Goal: Task Accomplishment & Management: Manage account settings

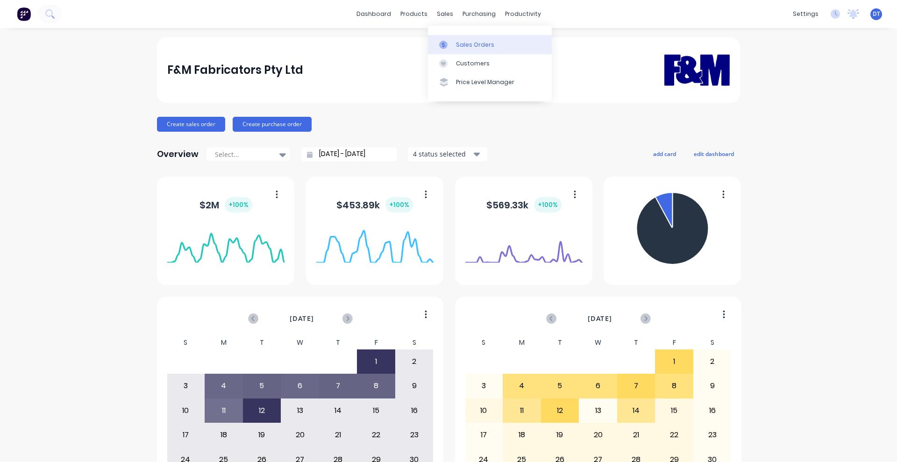
click at [456, 42] on div "Sales Orders" at bounding box center [475, 45] width 38 height 8
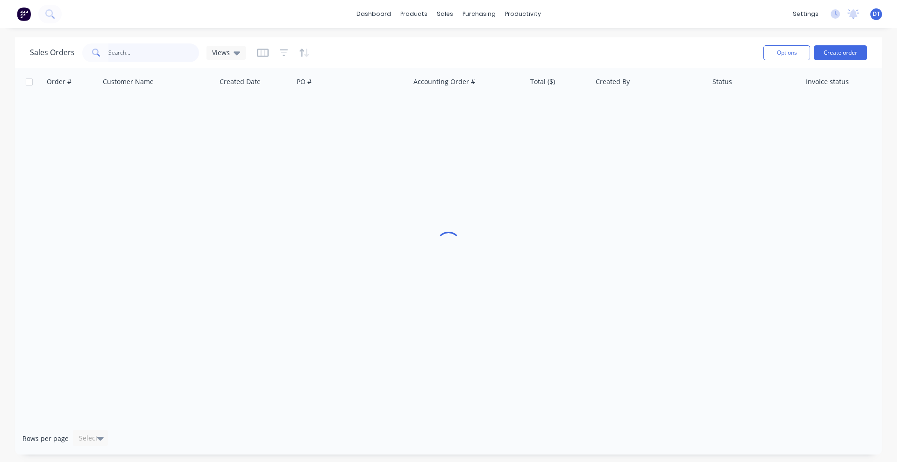
click at [111, 51] on input "text" at bounding box center [153, 52] width 91 height 19
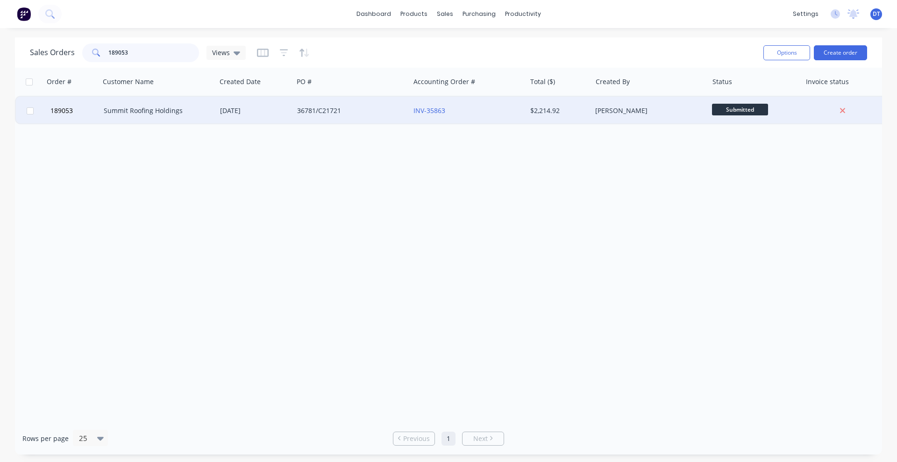
type input "189053"
click at [167, 118] on div "Summit Roofing Holdings" at bounding box center [158, 111] width 116 height 28
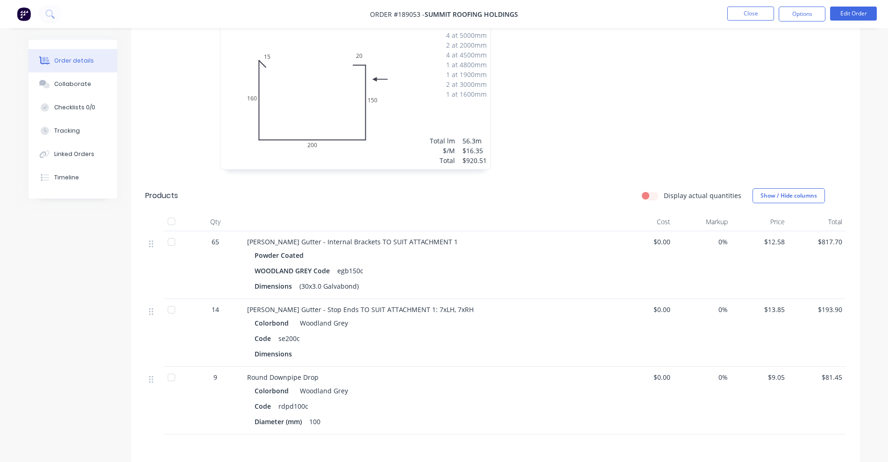
scroll to position [292, 0]
click at [855, 9] on button "Edit Order" at bounding box center [853, 14] width 47 height 14
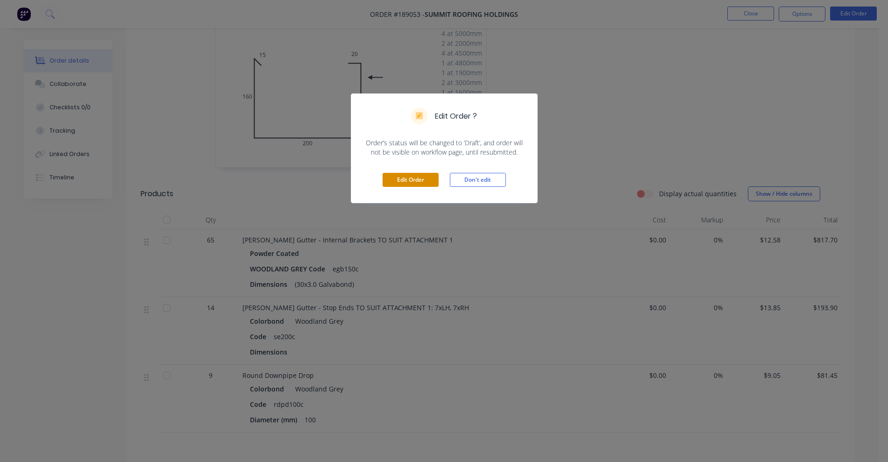
click at [411, 174] on button "Edit Order" at bounding box center [411, 180] width 56 height 14
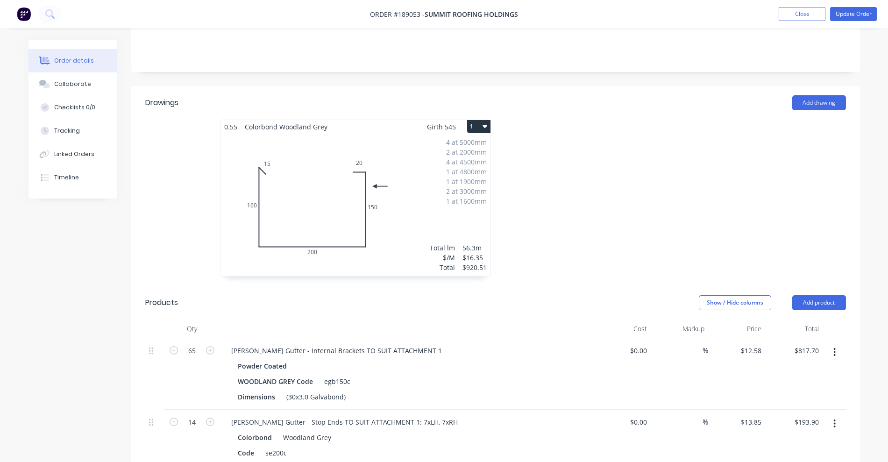
scroll to position [234, 0]
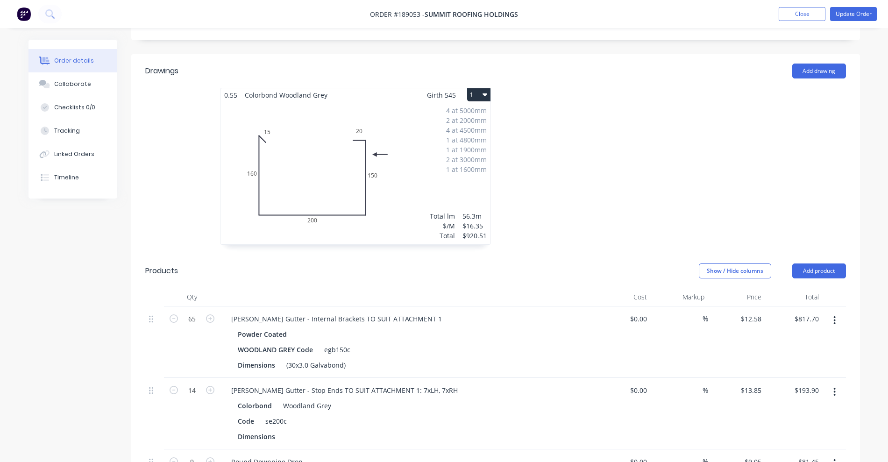
click at [836, 315] on icon "button" at bounding box center [834, 320] width 2 height 10
click at [789, 338] on div "Edit" at bounding box center [802, 345] width 72 height 14
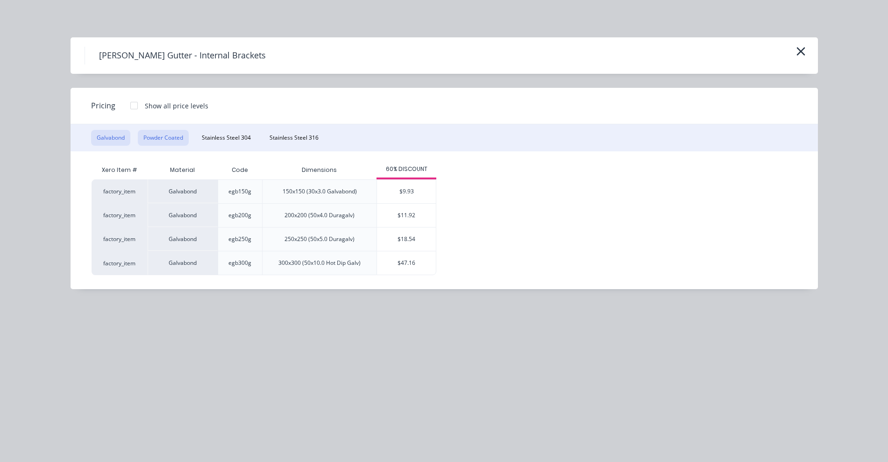
click at [156, 138] on button "Powder Coated" at bounding box center [163, 138] width 51 height 16
drag, startPoint x: 408, startPoint y: 213, endPoint x: 403, endPoint y: 226, distance: 13.4
click at [408, 213] on div "$15.89" at bounding box center [406, 215] width 59 height 23
type input "$15.89"
type input "$1,032.85"
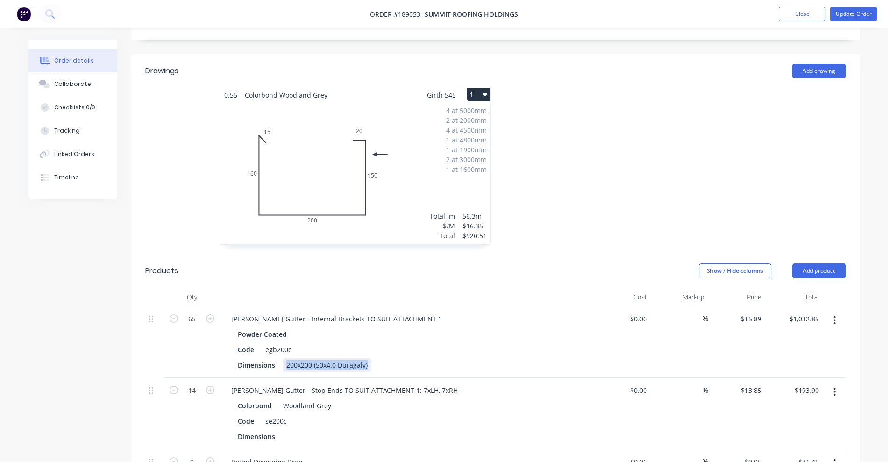
drag, startPoint x: 285, startPoint y: 340, endPoint x: 369, endPoint y: 338, distance: 84.1
click at [369, 358] on div "200x200 (50x4.0 Duragalv)" at bounding box center [327, 365] width 89 height 14
click at [460, 327] on div "Powder Coated" at bounding box center [407, 334] width 338 height 14
click at [862, 15] on button "Update Order" at bounding box center [853, 14] width 47 height 14
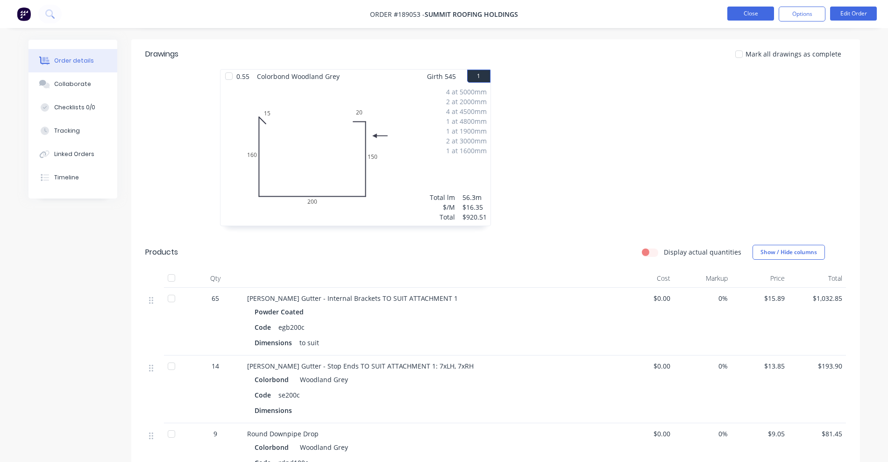
click at [752, 15] on button "Close" at bounding box center [750, 14] width 47 height 14
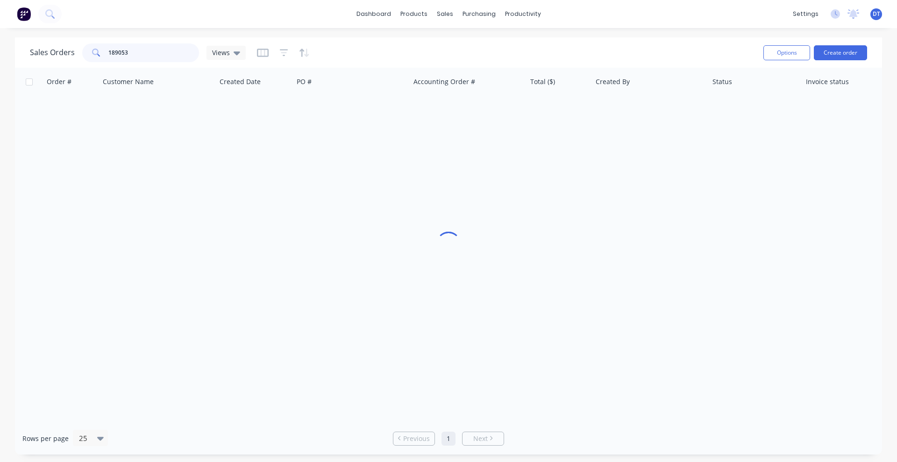
drag, startPoint x: 132, startPoint y: 57, endPoint x: 58, endPoint y: 61, distance: 73.4
click at [58, 61] on div "Sales Orders 189053 Views" at bounding box center [138, 52] width 216 height 19
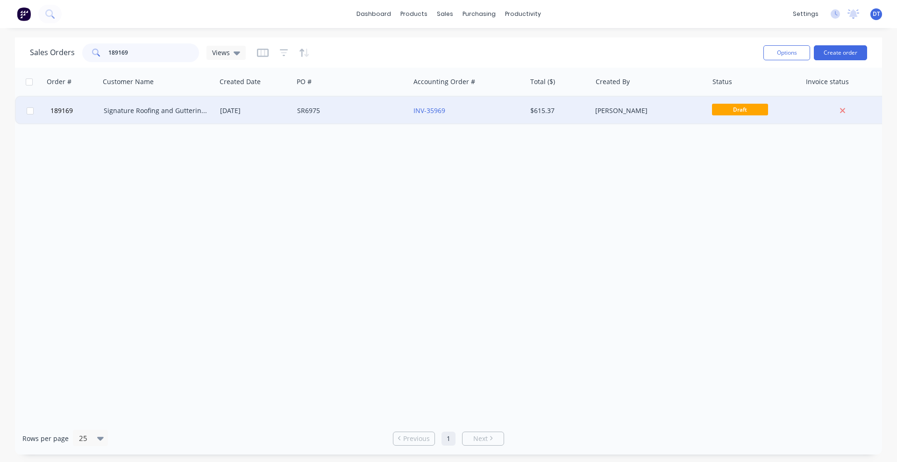
type input "189169"
click at [210, 113] on div "Signature Roofing and Guttering - DJW Constructions Pty Ltd" at bounding box center [158, 110] width 109 height 9
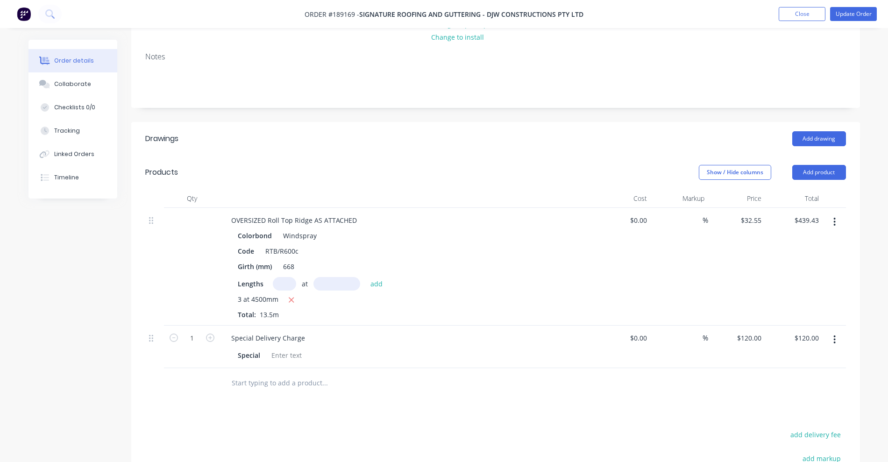
scroll to position [175, 0]
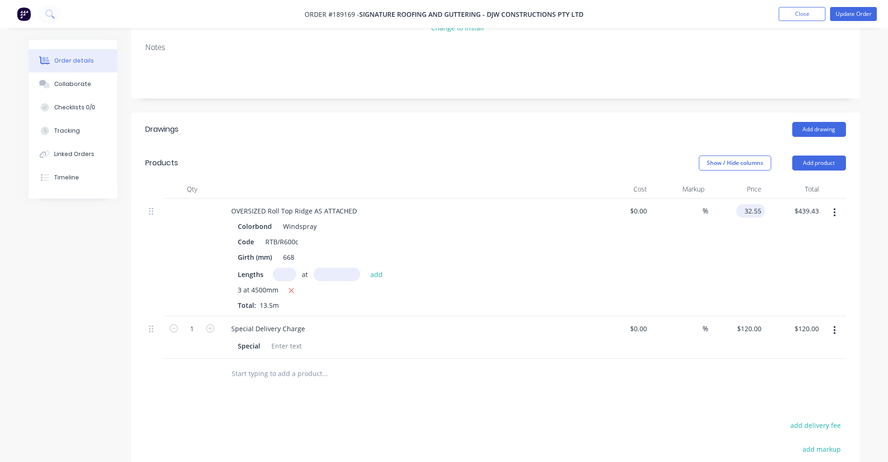
click at [762, 204] on input "32.55" at bounding box center [752, 211] width 25 height 14
type input "$37.11"
type input "$500.99"
click at [497, 322] on div "Special Delivery Charge" at bounding box center [407, 329] width 366 height 14
click at [837, 14] on button "Update Order" at bounding box center [853, 14] width 47 height 14
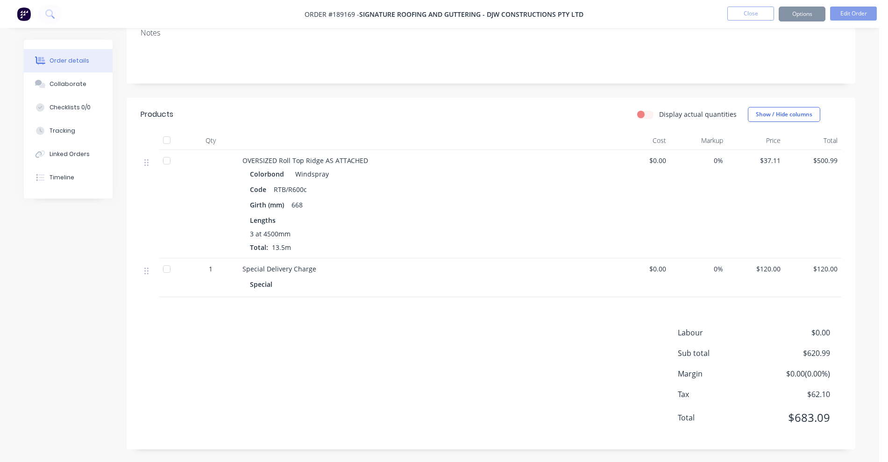
scroll to position [0, 0]
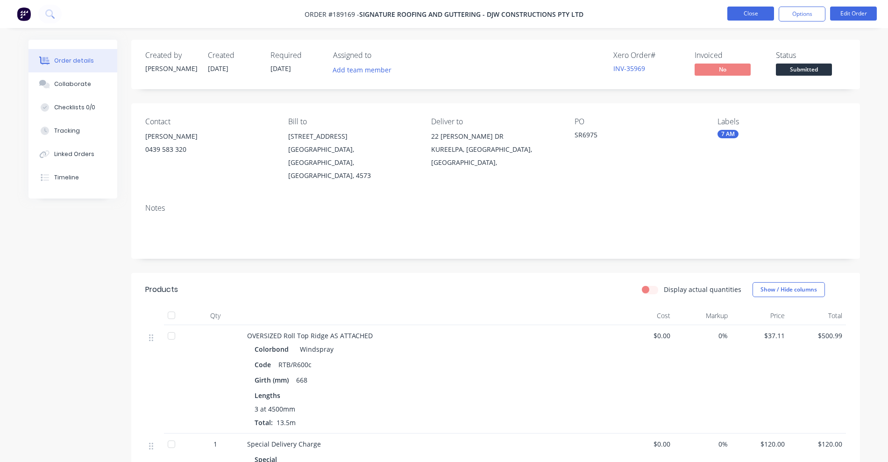
click at [735, 14] on button "Close" at bounding box center [750, 14] width 47 height 14
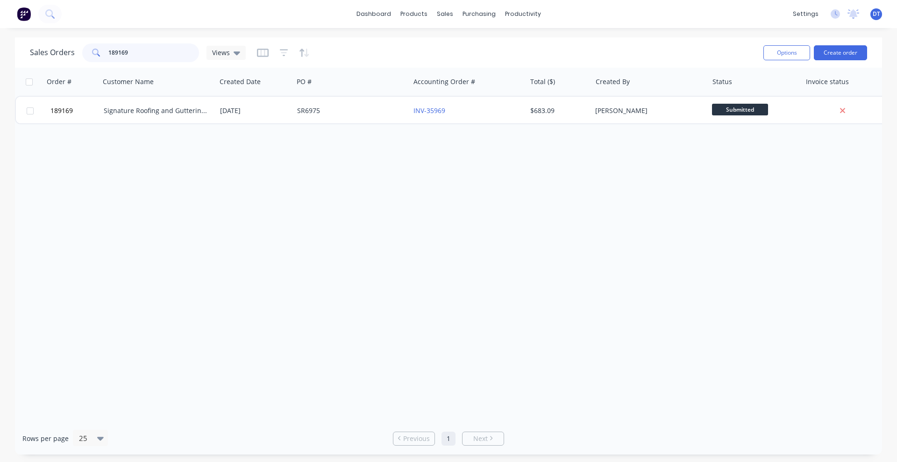
drag, startPoint x: 144, startPoint y: 56, endPoint x: 95, endPoint y: 54, distance: 49.1
click at [95, 54] on div "189169" at bounding box center [140, 52] width 117 height 19
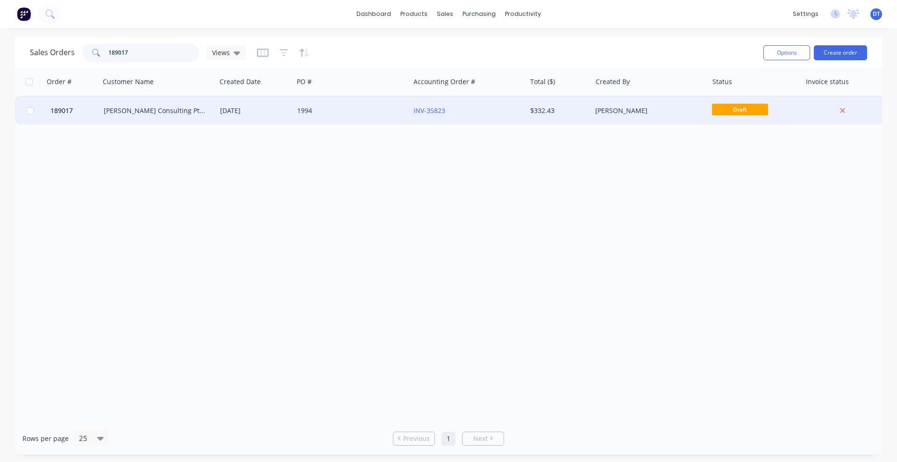
type input "189017"
click at [190, 107] on div "[PERSON_NAME] Consulting Pty Ltd" at bounding box center [156, 110] width 104 height 9
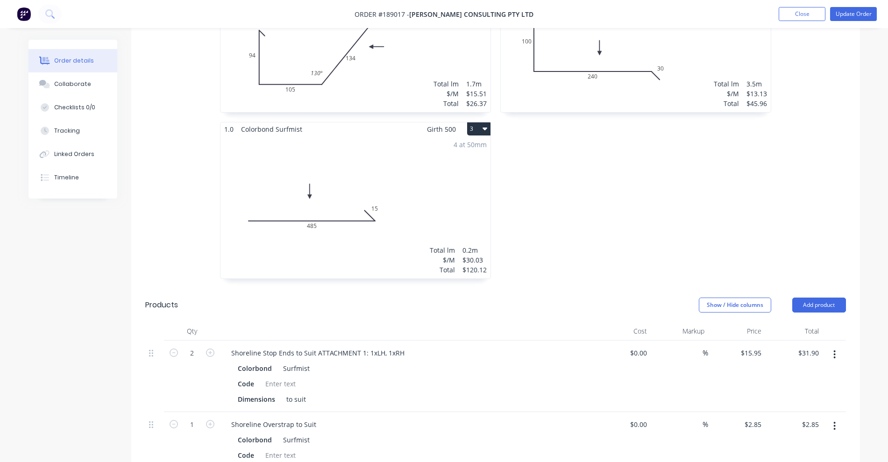
scroll to position [409, 0]
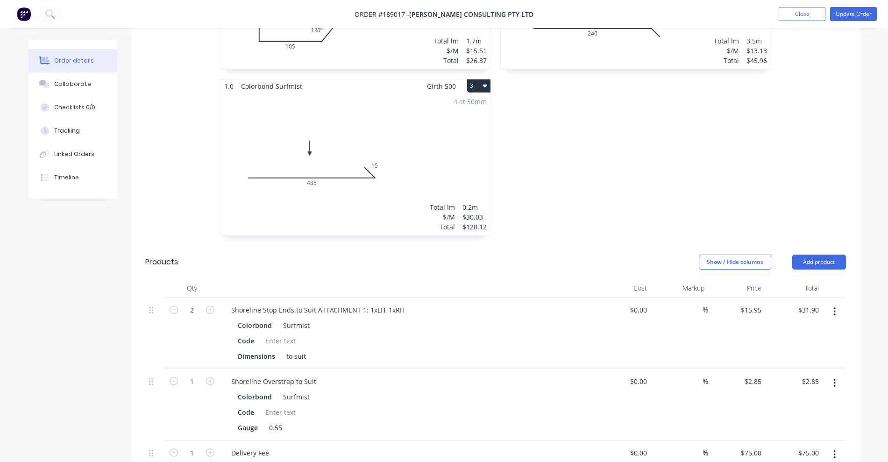
click at [481, 79] on button "3" at bounding box center [478, 85] width 23 height 13
click at [449, 139] on div "Delete" at bounding box center [446, 146] width 72 height 14
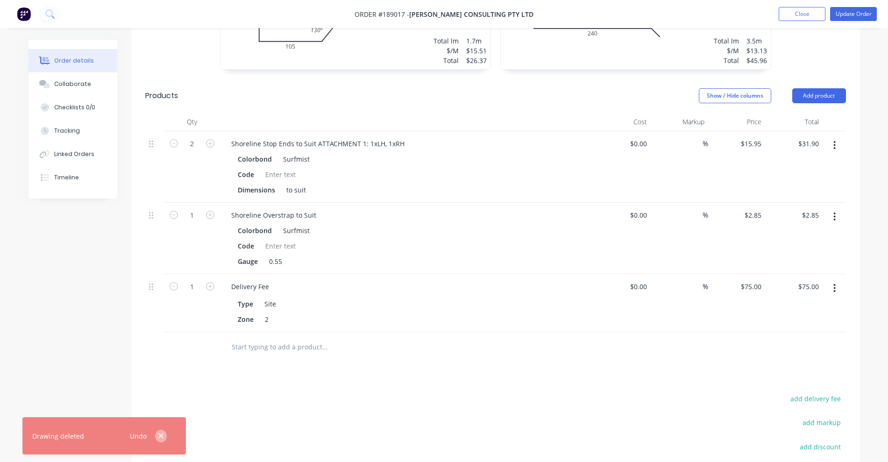
click at [161, 435] on icon "button" at bounding box center [160, 435] width 5 height 5
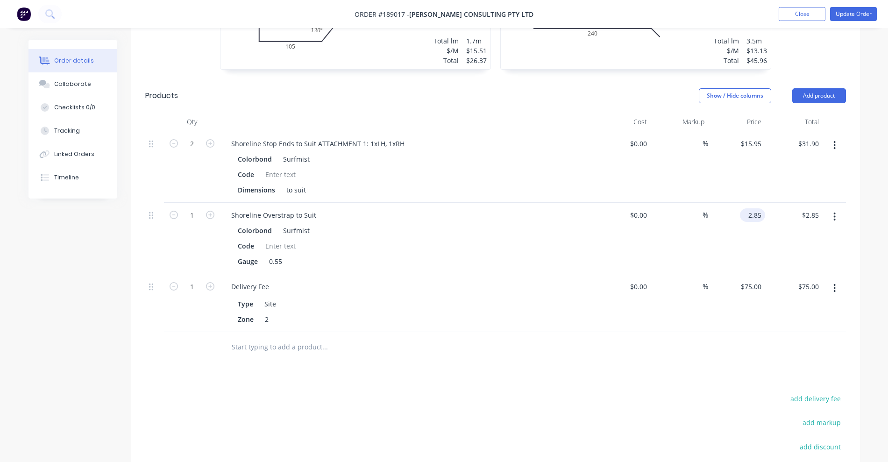
click at [759, 208] on input "2.85" at bounding box center [754, 215] width 21 height 14
type input "$5.18"
click at [211, 211] on icon "button" at bounding box center [210, 215] width 8 height 8
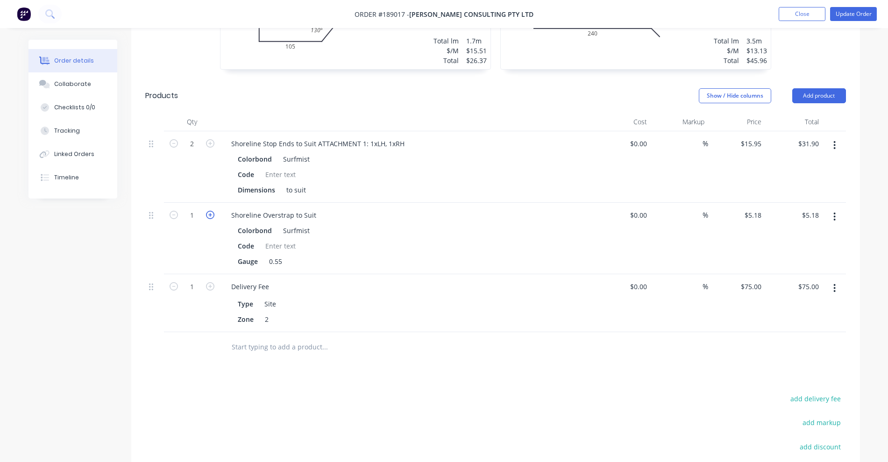
type input "2"
type input "$10.36"
click at [211, 211] on icon "button" at bounding box center [210, 215] width 8 height 8
type input "3"
type input "$15.54"
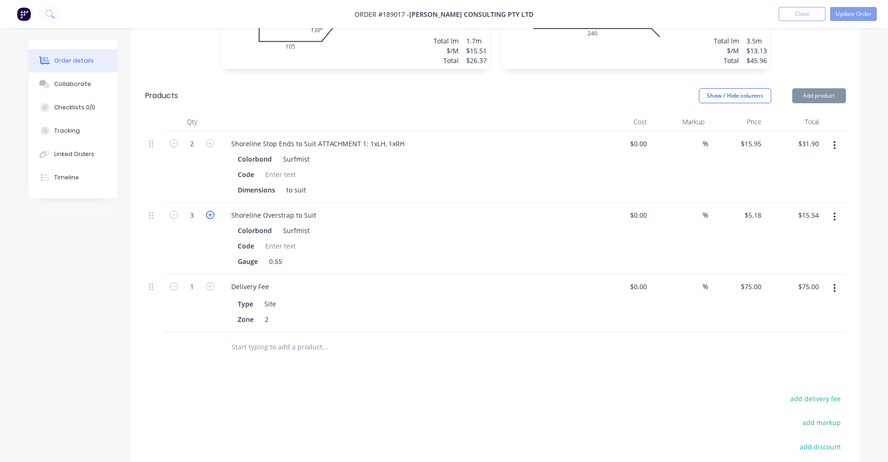
click at [211, 211] on icon "button" at bounding box center [210, 215] width 8 height 8
type input "4"
type input "$20.72"
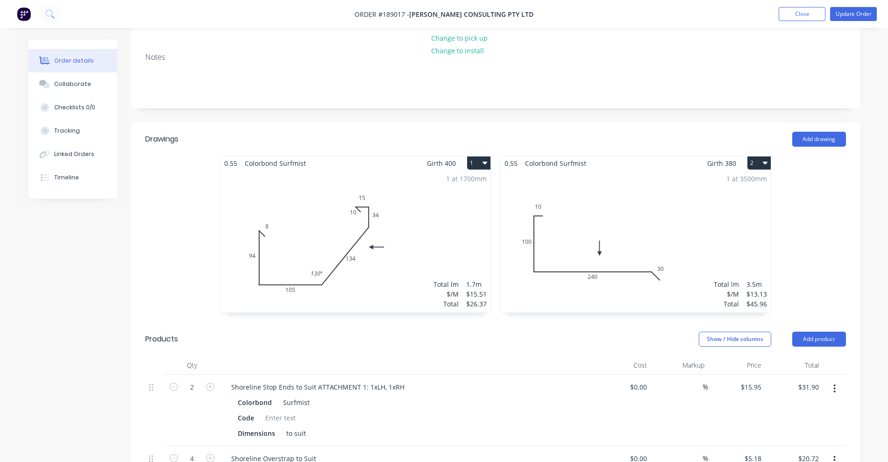
scroll to position [117, 0]
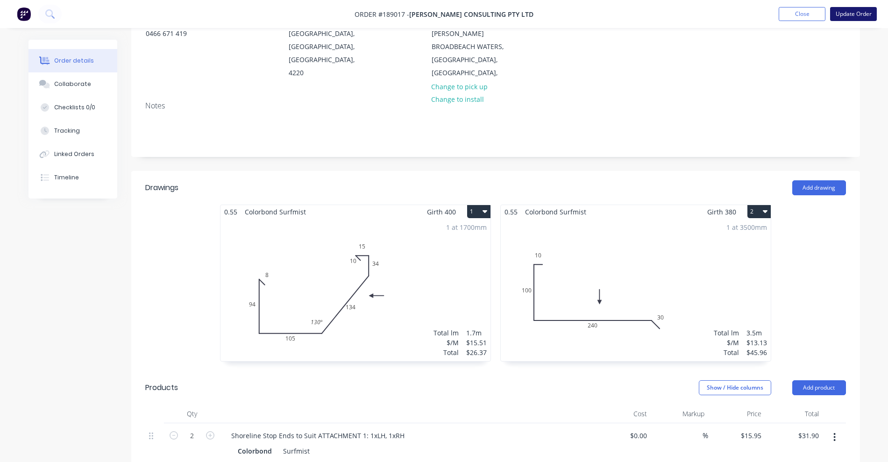
click at [852, 16] on button "Update Order" at bounding box center [853, 14] width 47 height 14
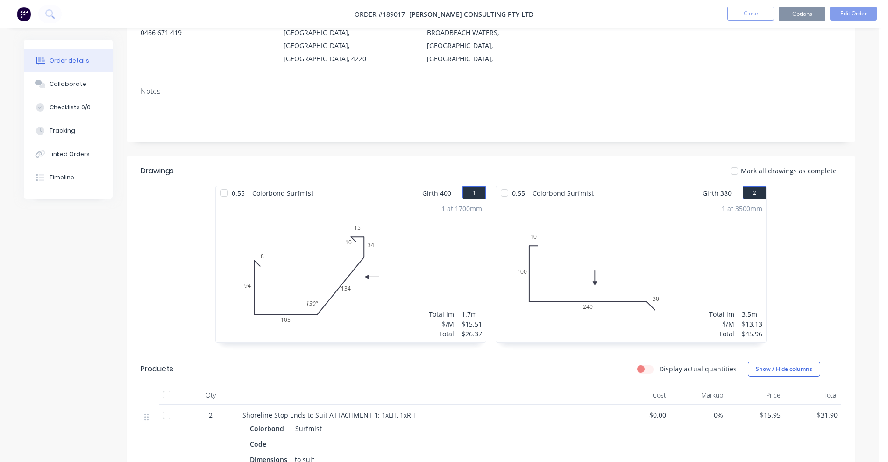
scroll to position [0, 0]
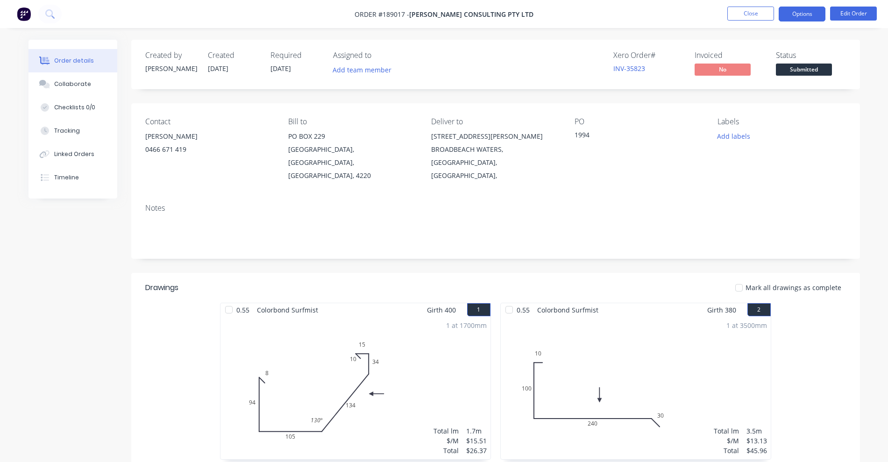
click at [802, 16] on button "Options" at bounding box center [802, 14] width 47 height 15
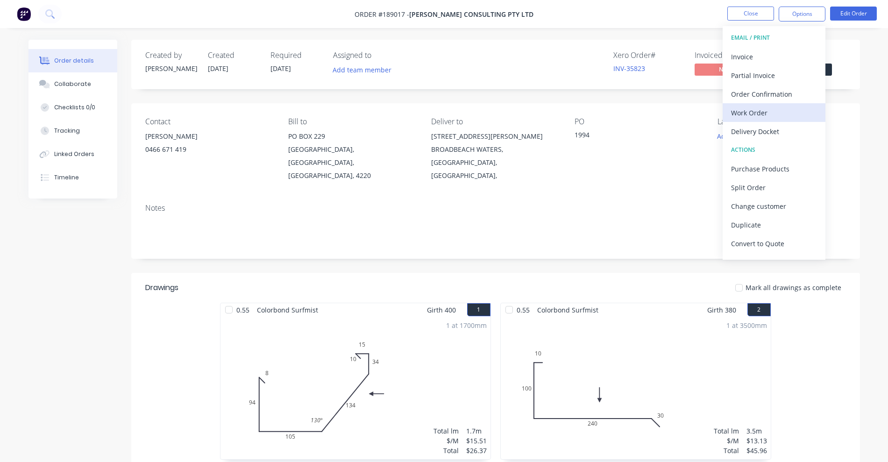
click at [770, 112] on div "Work Order" at bounding box center [774, 113] width 86 height 14
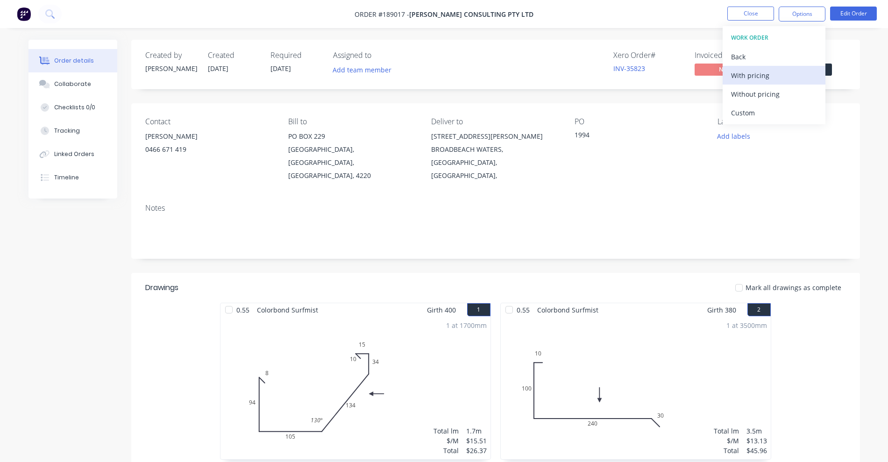
click at [767, 76] on div "With pricing" at bounding box center [774, 76] width 86 height 14
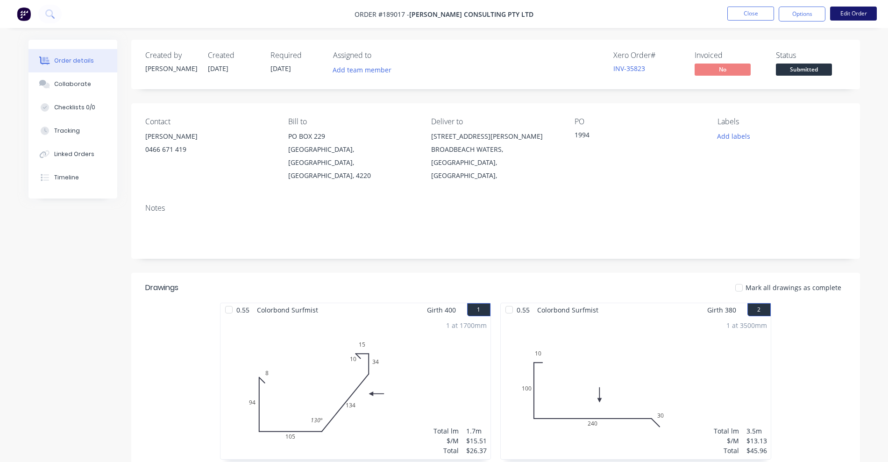
click at [851, 12] on button "Edit Order" at bounding box center [853, 14] width 47 height 14
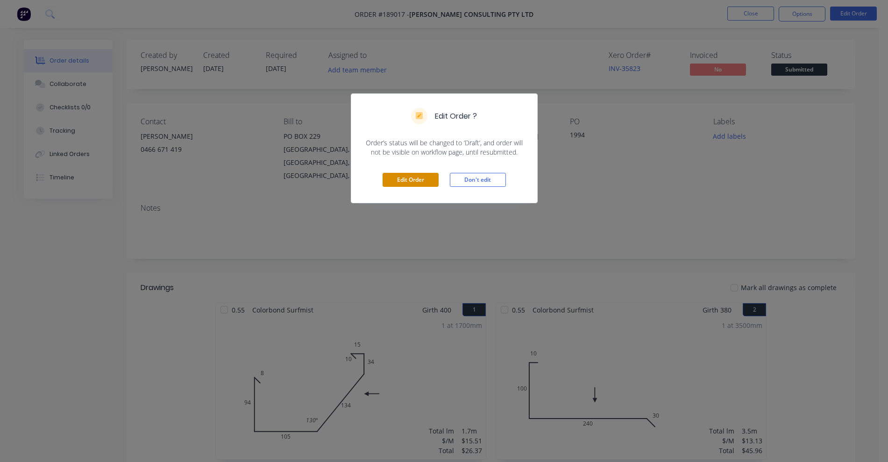
click at [428, 174] on button "Edit Order" at bounding box center [411, 180] width 56 height 14
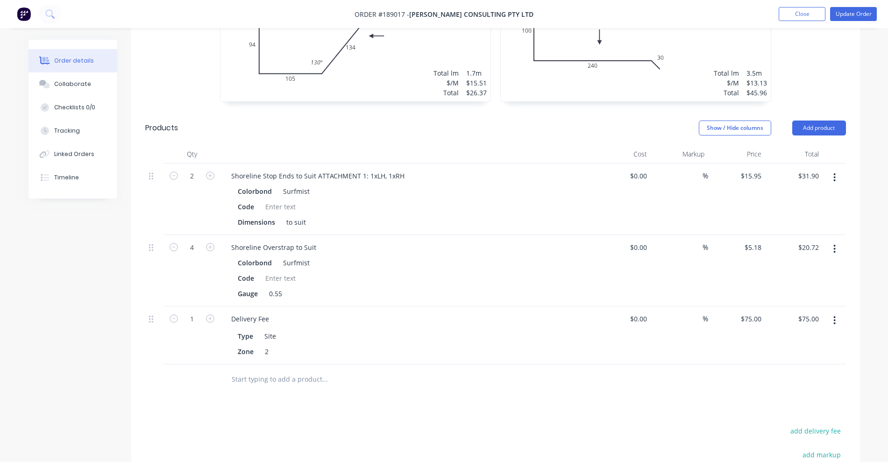
scroll to position [409, 0]
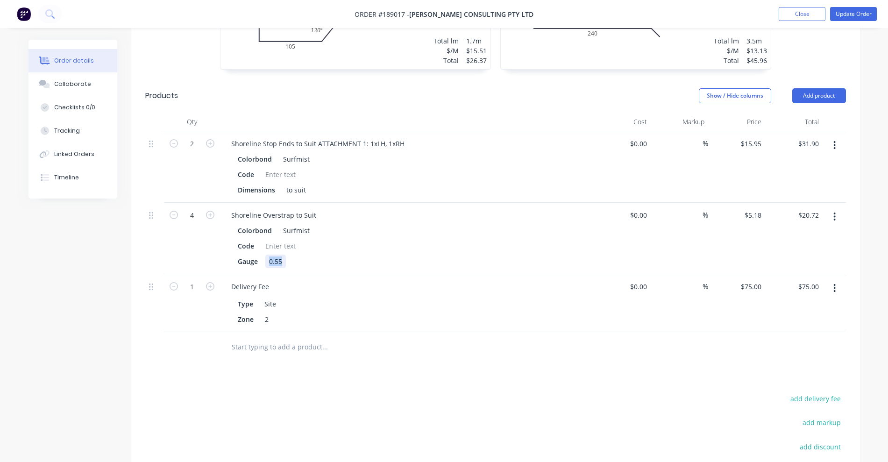
drag, startPoint x: 270, startPoint y: 247, endPoint x: 302, endPoint y: 250, distance: 31.9
click at [302, 255] on div "Gauge 0.55" at bounding box center [405, 262] width 342 height 14
click at [340, 224] on div "Colorbond Surfmist" at bounding box center [407, 231] width 338 height 14
click at [841, 15] on button "Update Order" at bounding box center [853, 14] width 47 height 14
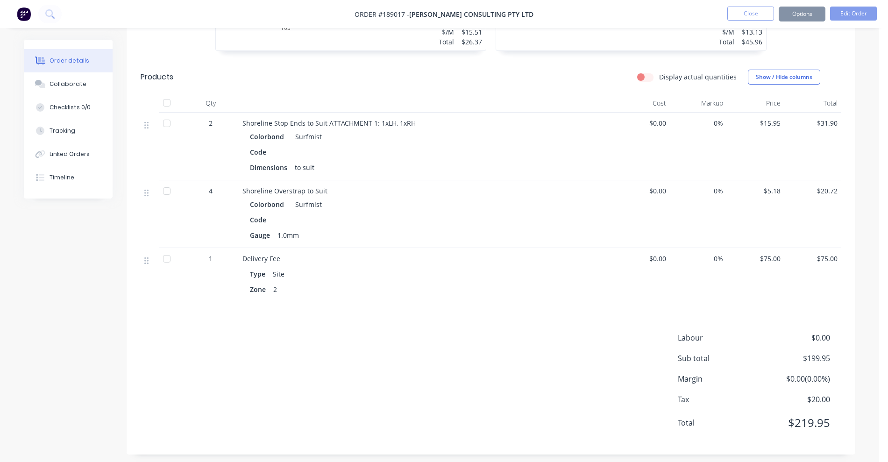
scroll to position [0, 0]
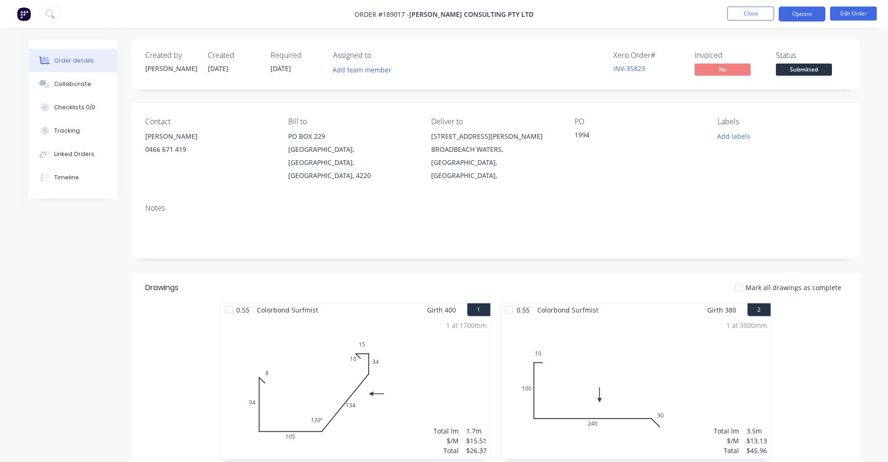
click at [792, 14] on button "Options" at bounding box center [802, 14] width 47 height 15
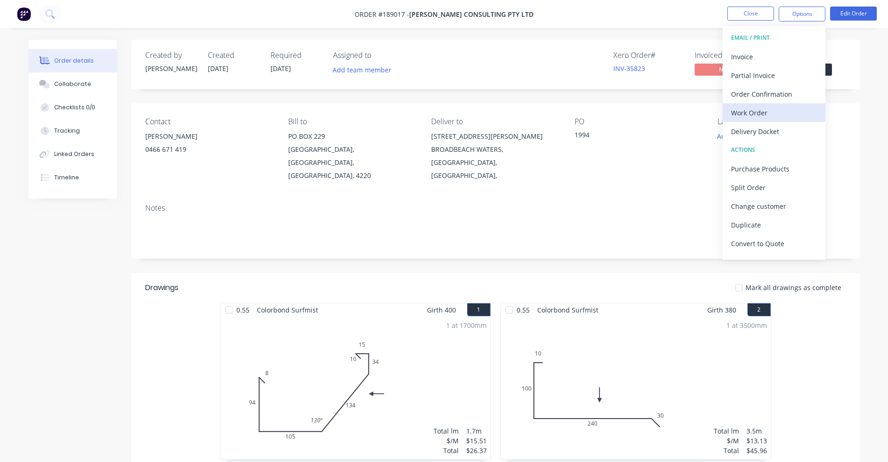
click at [768, 113] on div "Work Order" at bounding box center [774, 113] width 86 height 14
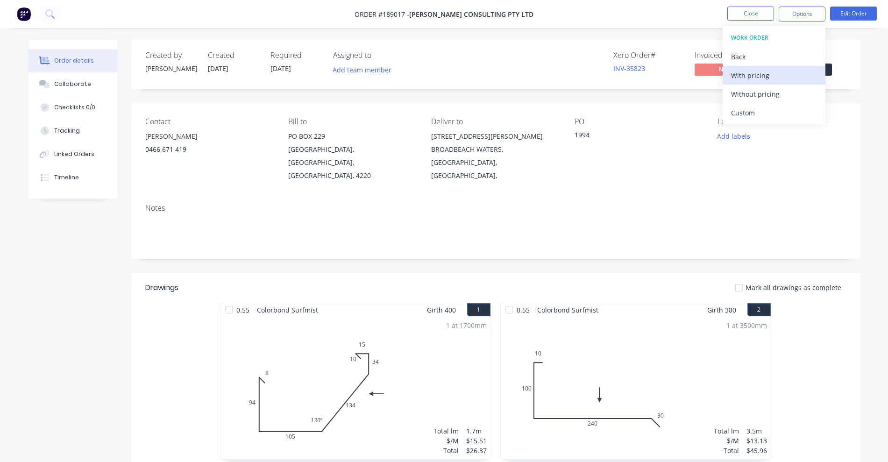
click at [761, 75] on div "With pricing" at bounding box center [774, 76] width 86 height 14
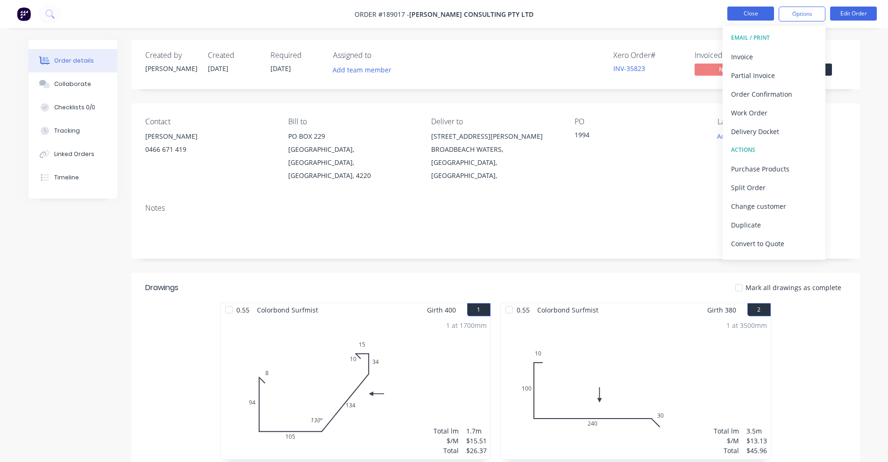
click at [759, 16] on button "Close" at bounding box center [750, 14] width 47 height 14
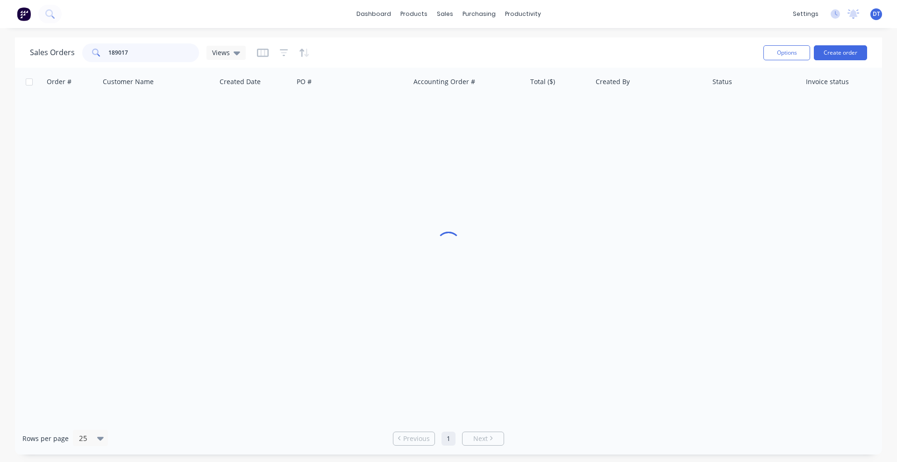
drag, startPoint x: 147, startPoint y: 57, endPoint x: 73, endPoint y: 57, distance: 73.3
click at [73, 57] on div "Sales Orders 189017 Views" at bounding box center [138, 52] width 216 height 19
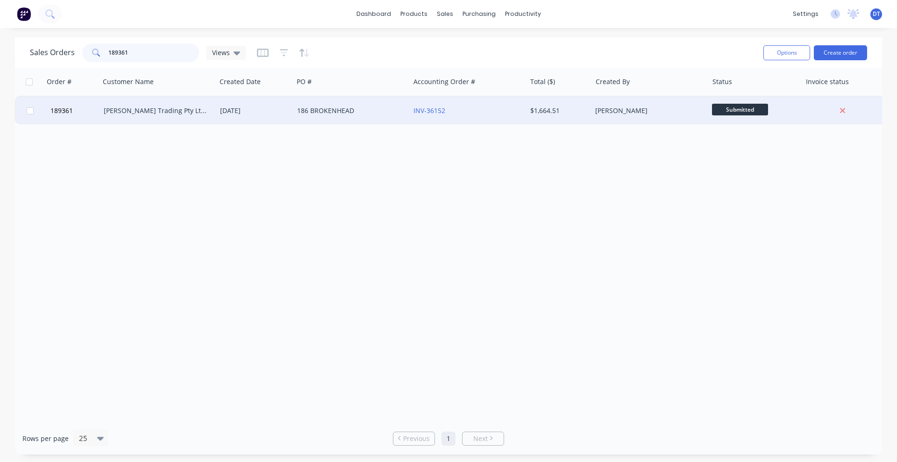
type input "189361"
click at [152, 119] on div "[PERSON_NAME] Trading Pty Ltd T/AS Coastal Roofing" at bounding box center [158, 111] width 116 height 28
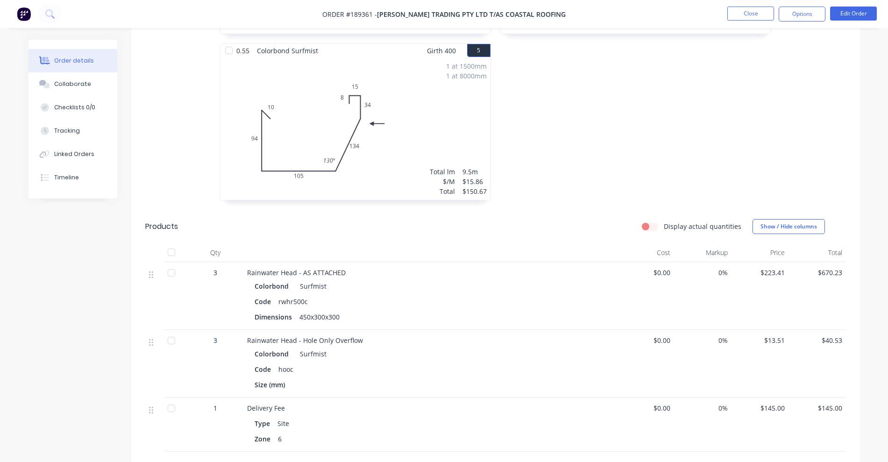
scroll to position [642, 0]
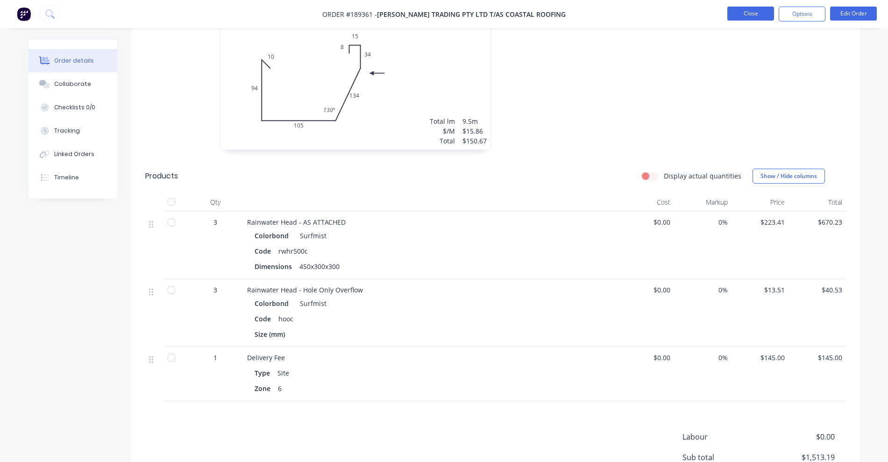
click at [747, 11] on button "Close" at bounding box center [750, 14] width 47 height 14
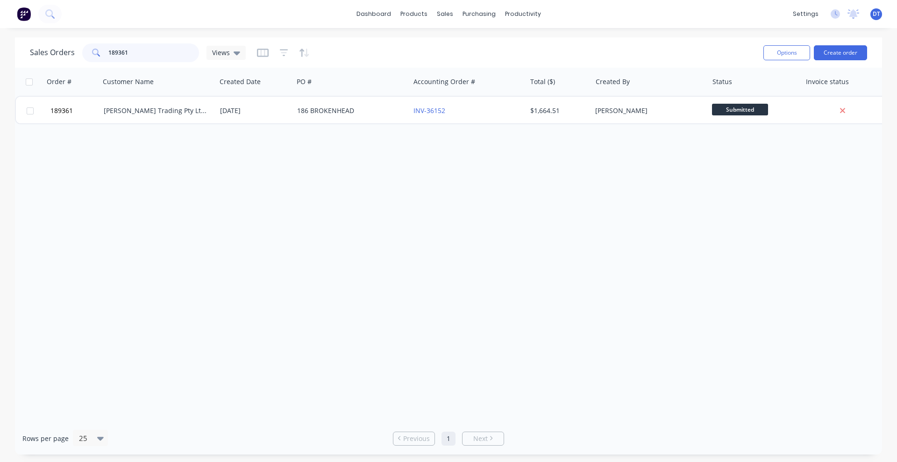
drag, startPoint x: 130, startPoint y: 55, endPoint x: 100, endPoint y: 53, distance: 30.0
click at [100, 53] on div "189361" at bounding box center [140, 52] width 117 height 19
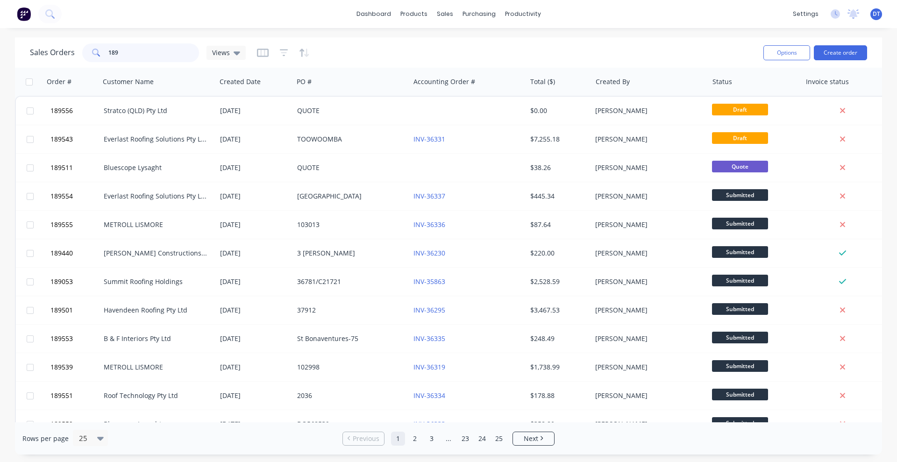
click at [131, 47] on input "189" at bounding box center [153, 52] width 91 height 19
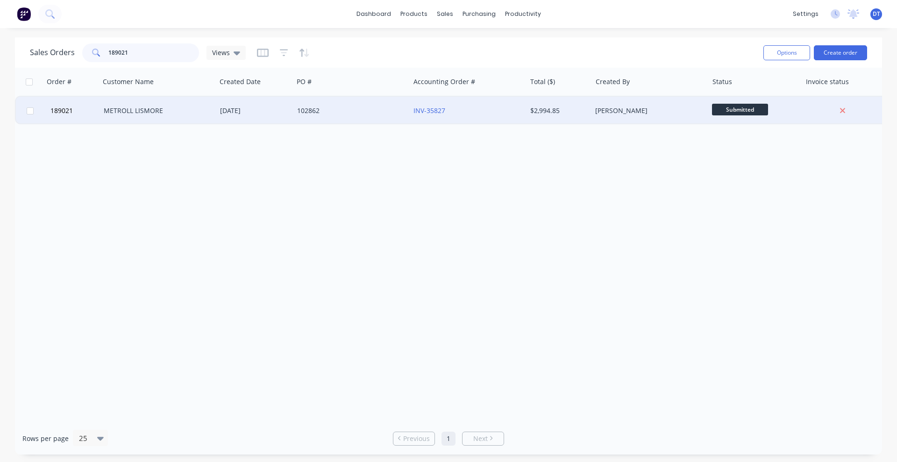
type input "189021"
click at [136, 103] on div "METROLL LISMORE" at bounding box center [158, 111] width 116 height 28
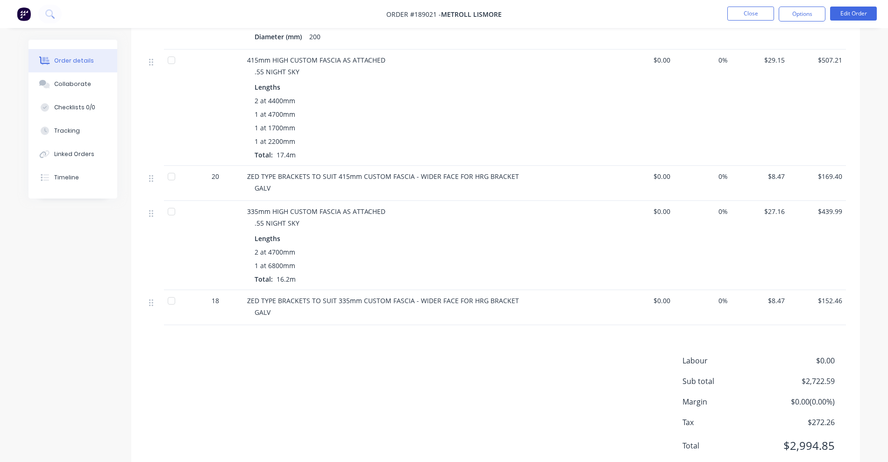
scroll to position [642, 0]
click at [748, 19] on button "Close" at bounding box center [750, 14] width 47 height 14
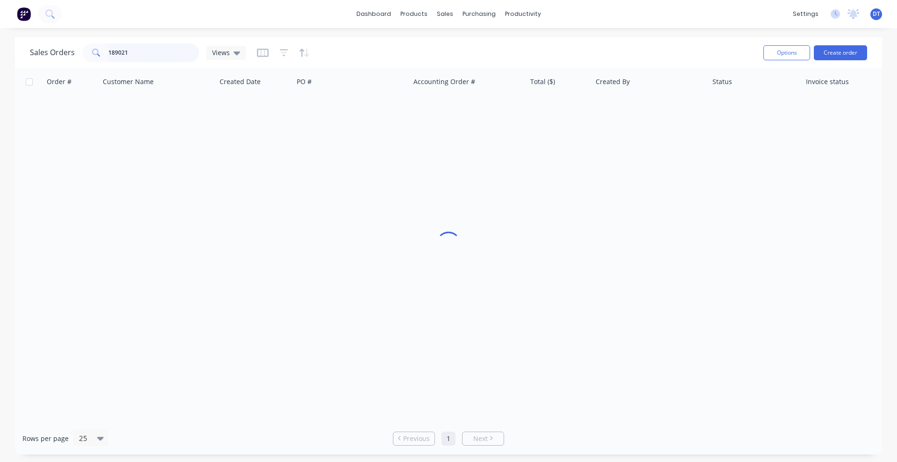
click at [149, 45] on input "189021" at bounding box center [153, 52] width 91 height 19
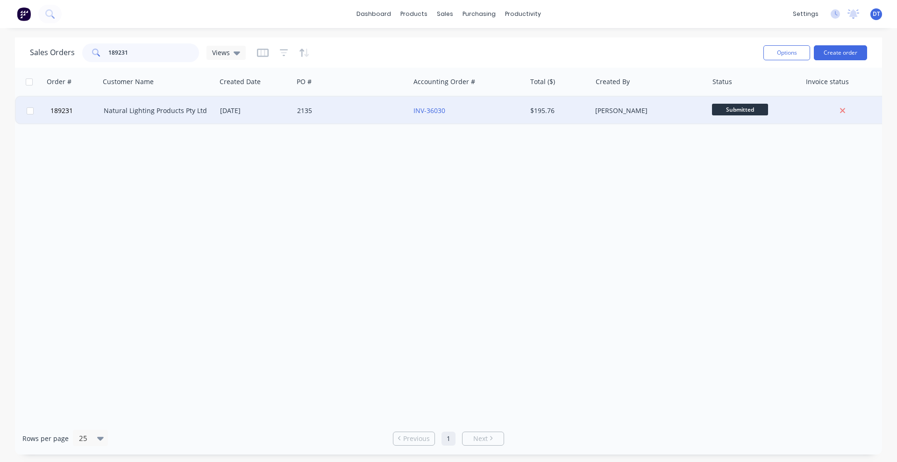
type input "189231"
click at [210, 115] on div "Natural Lighting Products Pty Ltd" at bounding box center [158, 111] width 116 height 28
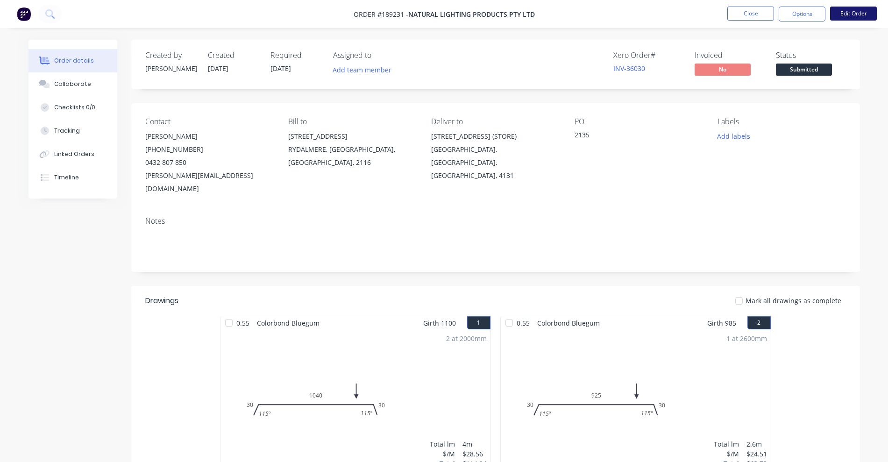
click at [853, 12] on button "Edit Order" at bounding box center [853, 14] width 47 height 14
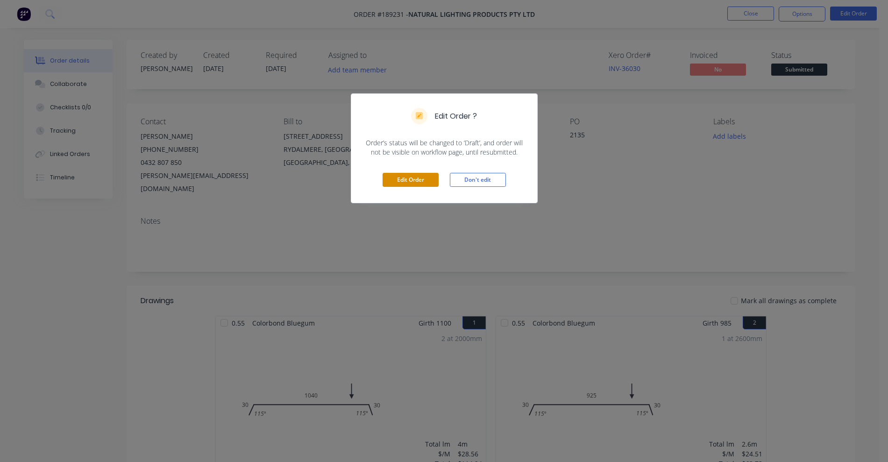
click at [408, 182] on button "Edit Order" at bounding box center [411, 180] width 56 height 14
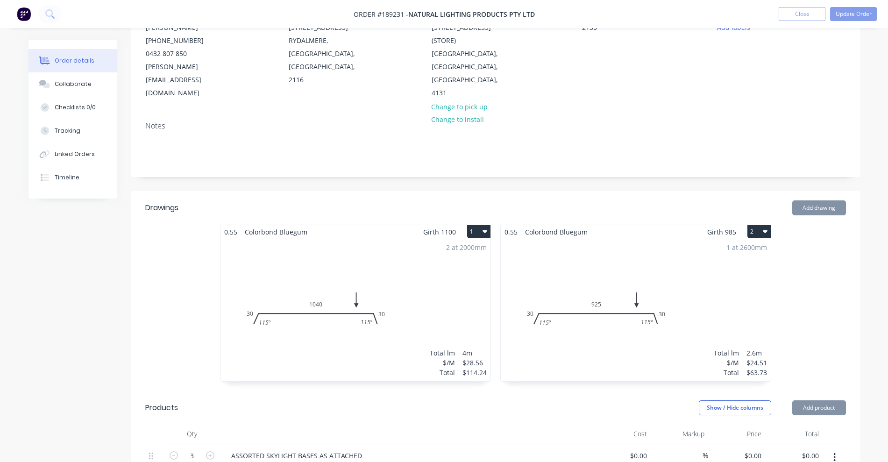
scroll to position [175, 0]
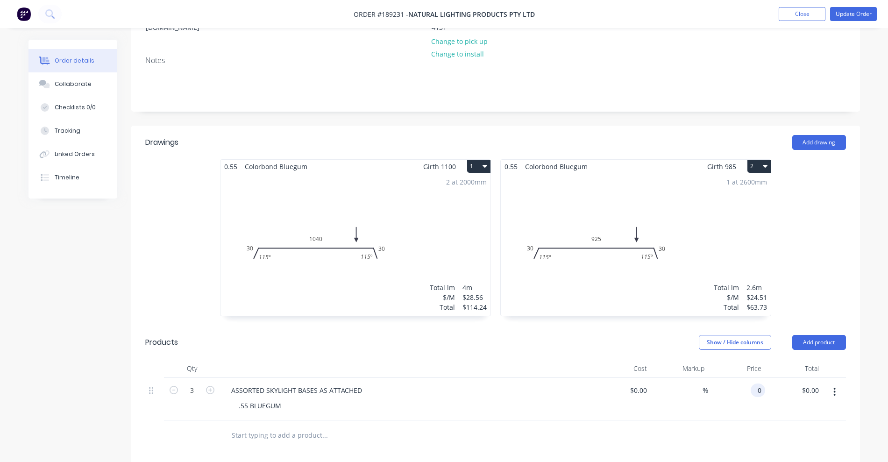
click at [747, 379] on div "0 0" at bounding box center [736, 399] width 57 height 43
type input "$180.00"
type input "$540.00"
click at [602, 378] on div "$0.00 $0.00" at bounding box center [622, 399] width 57 height 43
click at [858, 16] on button "Update Order" at bounding box center [853, 14] width 47 height 14
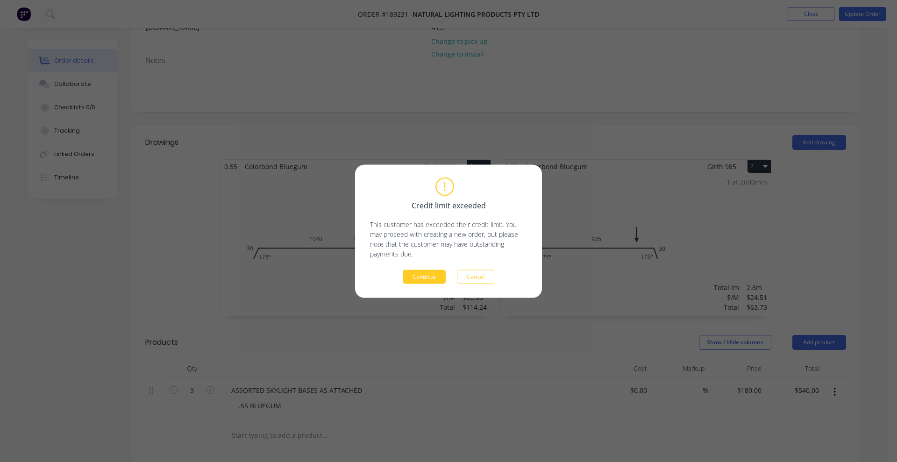
click at [426, 276] on button "Continue" at bounding box center [424, 277] width 43 height 14
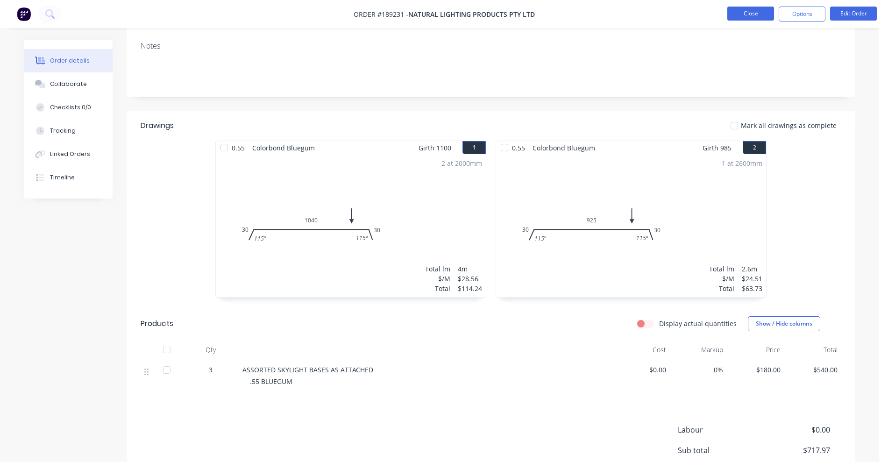
click at [737, 8] on button "Close" at bounding box center [750, 14] width 47 height 14
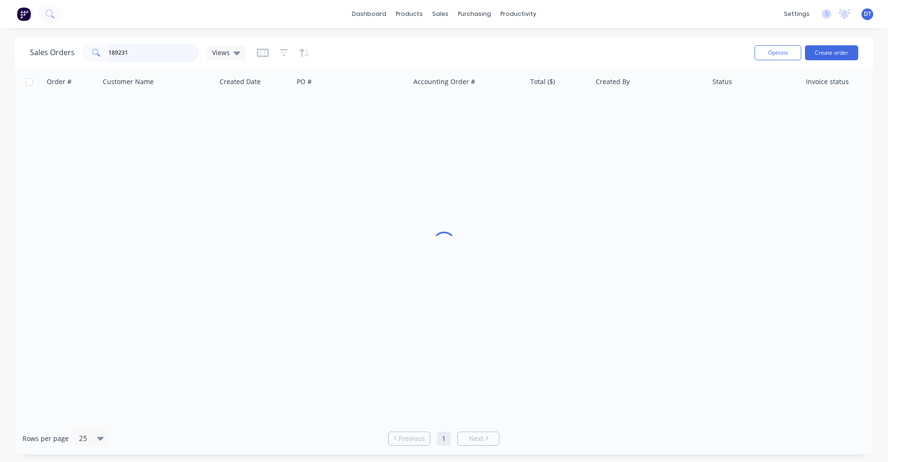
drag, startPoint x: 134, startPoint y: 51, endPoint x: 72, endPoint y: 57, distance: 62.5
click at [72, 57] on div "Sales Orders 189231 Views" at bounding box center [138, 52] width 216 height 19
type input "189349"
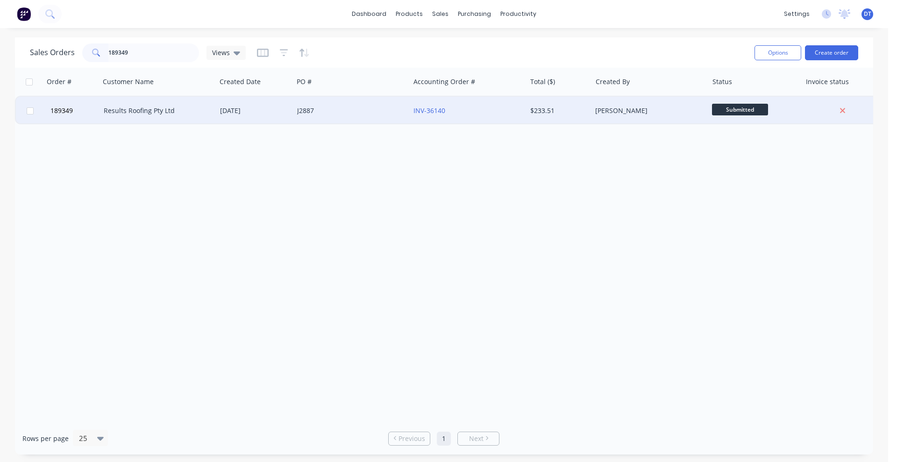
click at [128, 111] on div "Results Roofing Pty Ltd" at bounding box center [156, 110] width 104 height 9
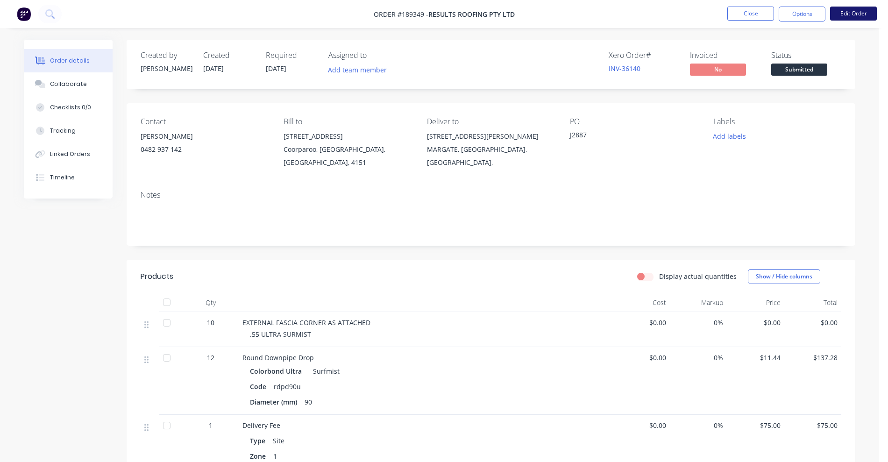
click at [851, 12] on button "Edit Order" at bounding box center [853, 14] width 47 height 14
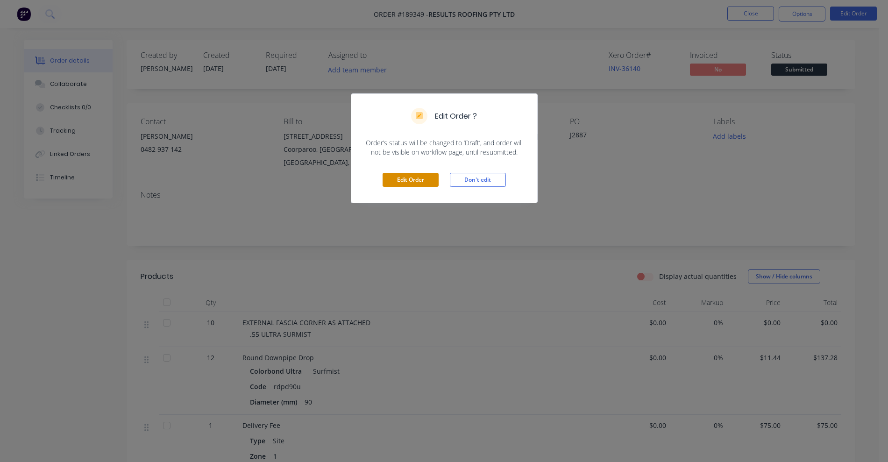
click at [404, 179] on button "Edit Order" at bounding box center [411, 180] width 56 height 14
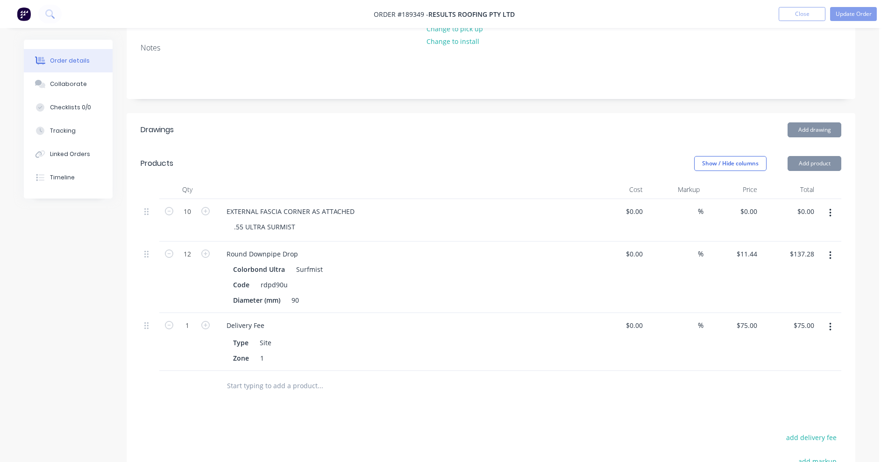
scroll to position [175, 0]
click at [834, 247] on button "button" at bounding box center [830, 255] width 22 height 17
click at [800, 273] on div "Edit" at bounding box center [797, 280] width 72 height 14
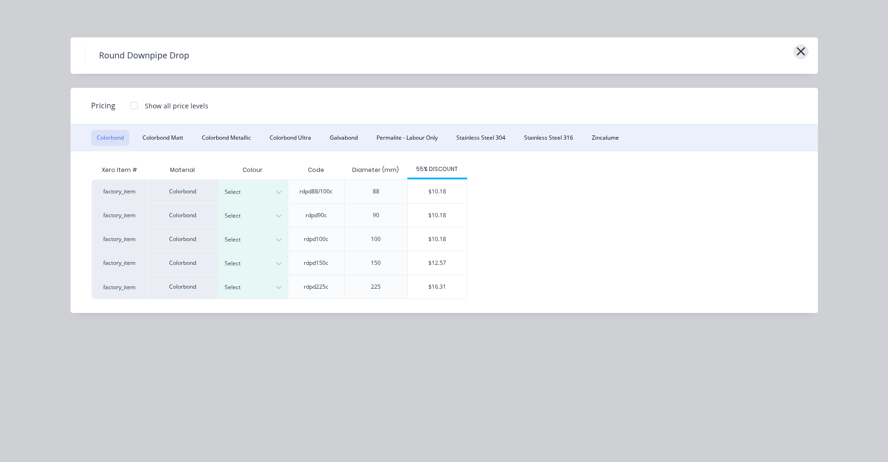
click at [802, 47] on icon "button" at bounding box center [801, 51] width 10 height 13
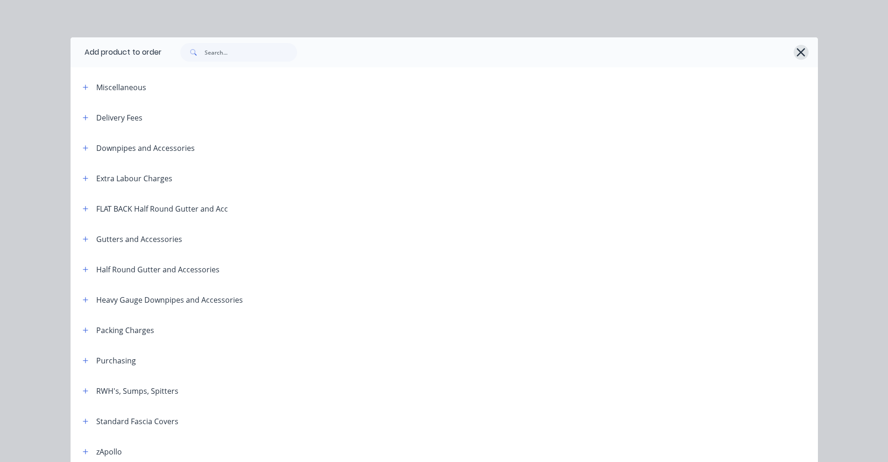
click at [799, 47] on icon "button" at bounding box center [801, 52] width 10 height 13
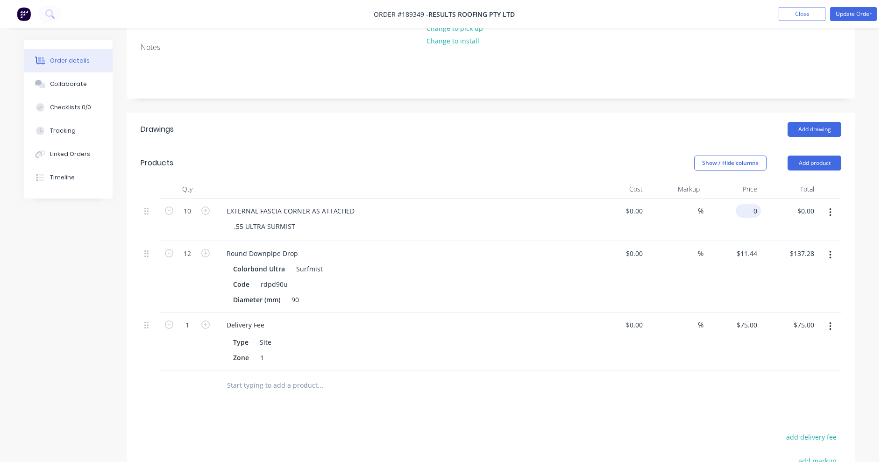
click at [748, 204] on div "0 $0.00" at bounding box center [748, 211] width 25 height 14
type input "$11.74"
type input "$117.40"
click at [579, 156] on div "Show / Hide columns Add product" at bounding box center [566, 163] width 552 height 15
click at [850, 14] on button "Update Order" at bounding box center [853, 14] width 47 height 14
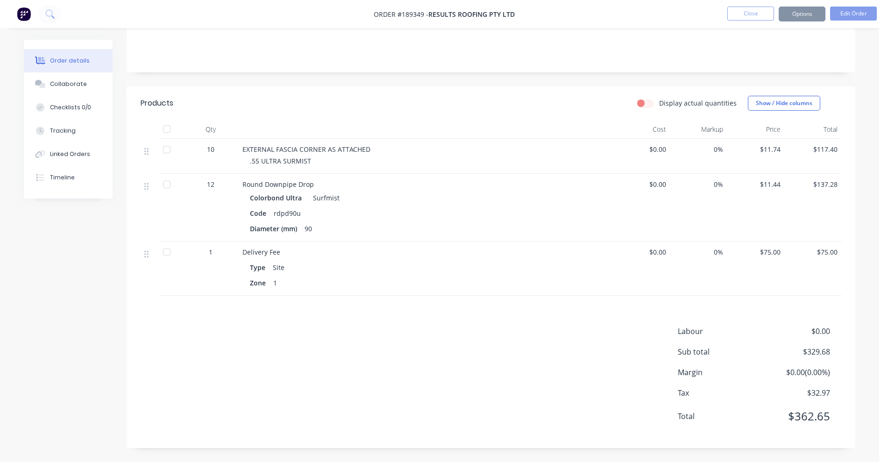
scroll to position [0, 0]
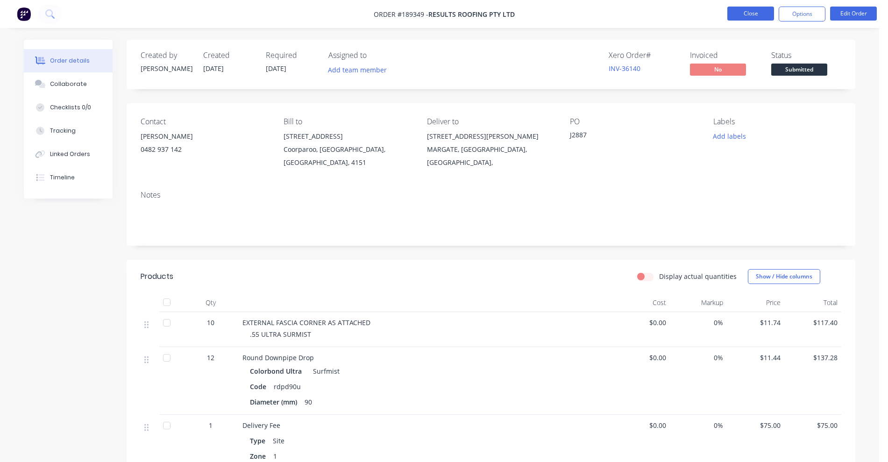
click at [736, 7] on button "Close" at bounding box center [750, 14] width 47 height 14
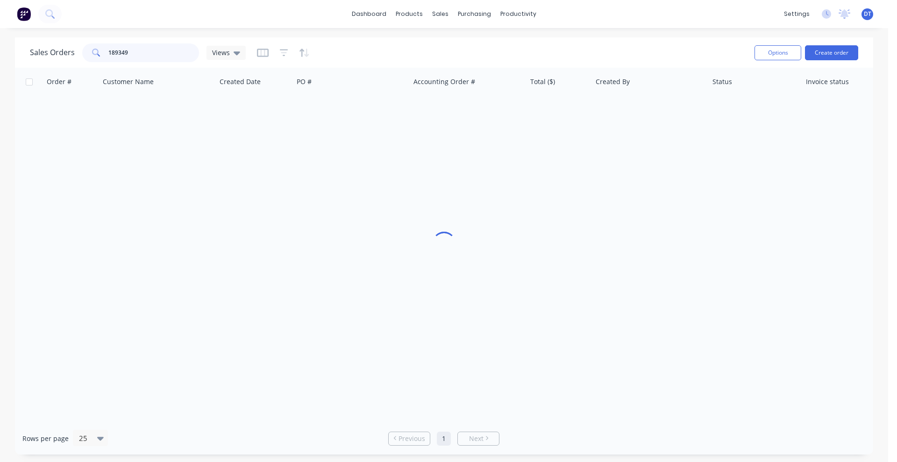
drag, startPoint x: 137, startPoint y: 49, endPoint x: 93, endPoint y: 49, distance: 43.9
click at [93, 50] on div "189349" at bounding box center [140, 52] width 117 height 19
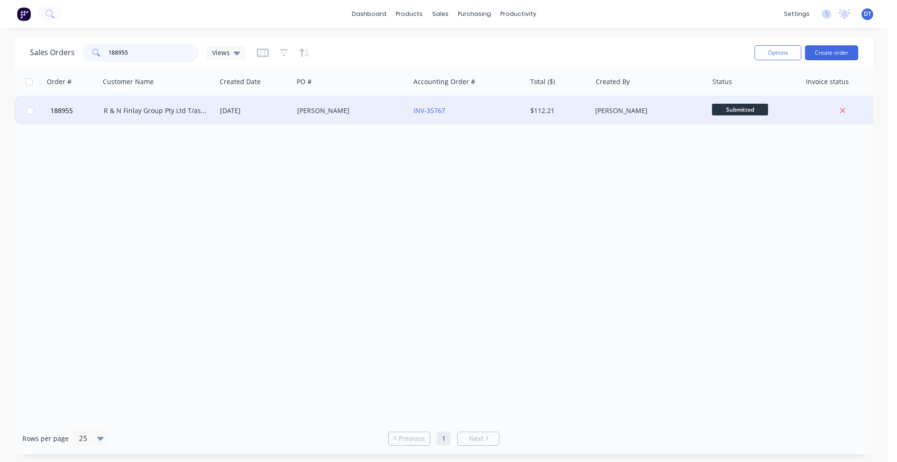
type input "188955"
click at [157, 121] on div "R & N Finlay Group Pty Ltd T/as Sustainable" at bounding box center [158, 111] width 116 height 28
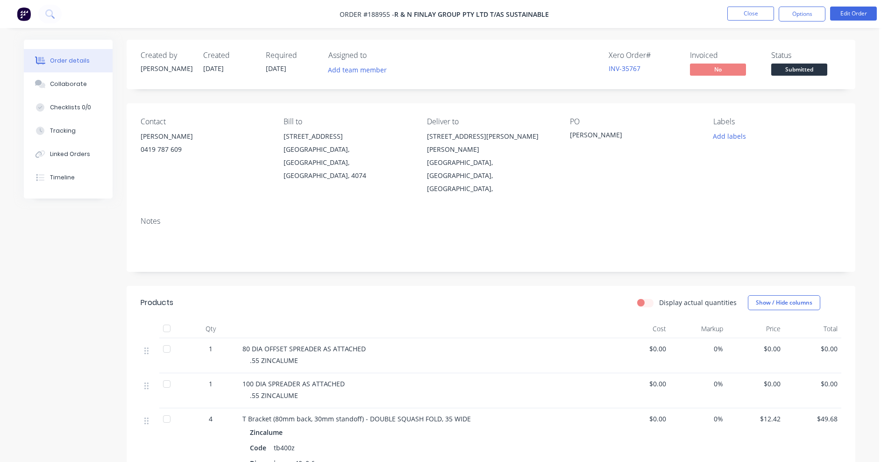
drag, startPoint x: 495, startPoint y: 72, endPoint x: 485, endPoint y: 113, distance: 41.8
drag, startPoint x: 485, startPoint y: 113, endPoint x: 326, endPoint y: 240, distance: 203.1
click at [324, 246] on div "Created by [PERSON_NAME] Created [DATE] Required [DATE] Assigned to Add team me…" at bounding box center [491, 402] width 729 height 724
click at [858, 13] on button "Edit Order" at bounding box center [853, 14] width 47 height 14
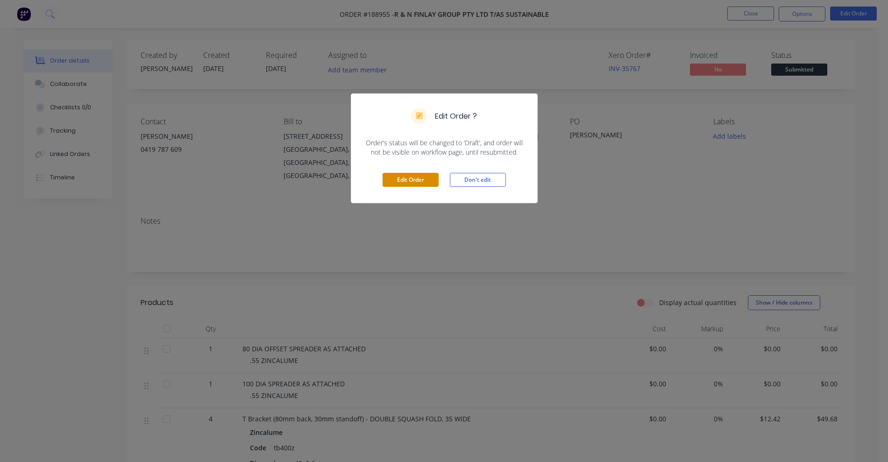
click at [413, 181] on button "Edit Order" at bounding box center [411, 180] width 56 height 14
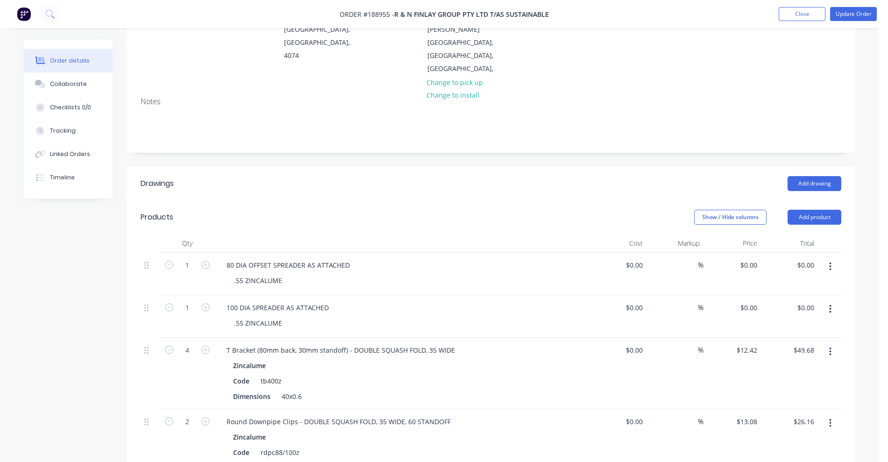
scroll to position [175, 0]
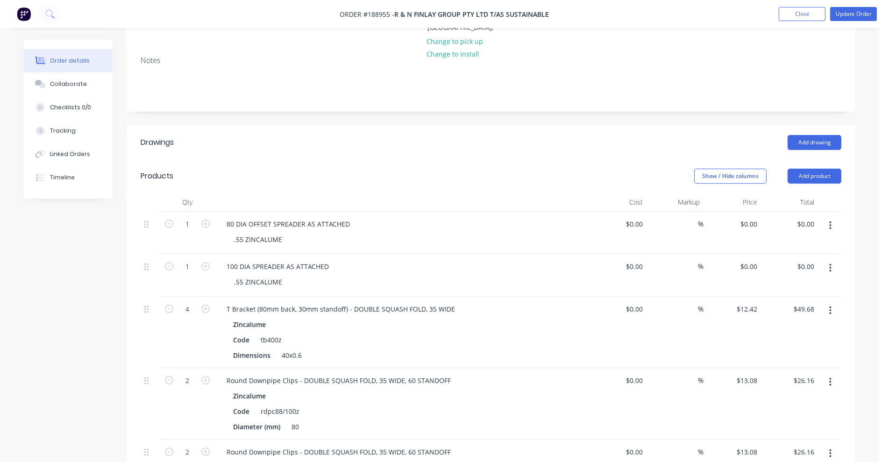
click at [835, 217] on button "button" at bounding box center [830, 225] width 22 height 17
click at [794, 299] on div "Delete" at bounding box center [797, 306] width 72 height 14
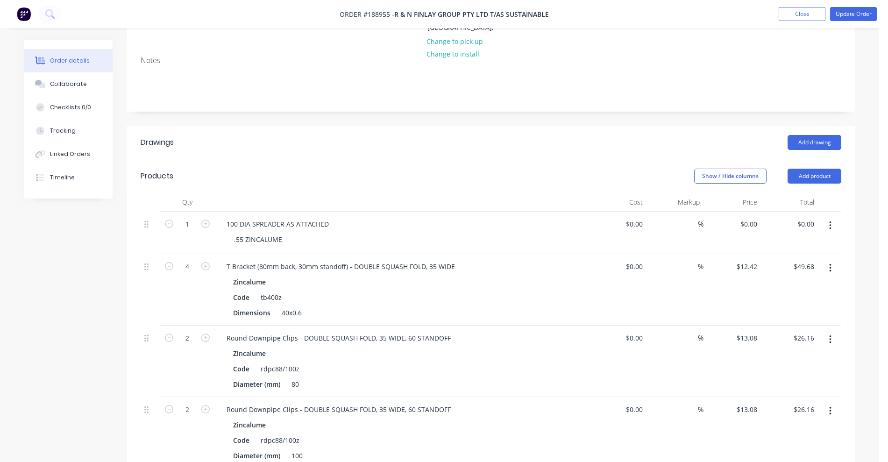
click at [830, 220] on icon "button" at bounding box center [830, 225] width 2 height 10
click at [792, 299] on div "Delete" at bounding box center [797, 306] width 72 height 14
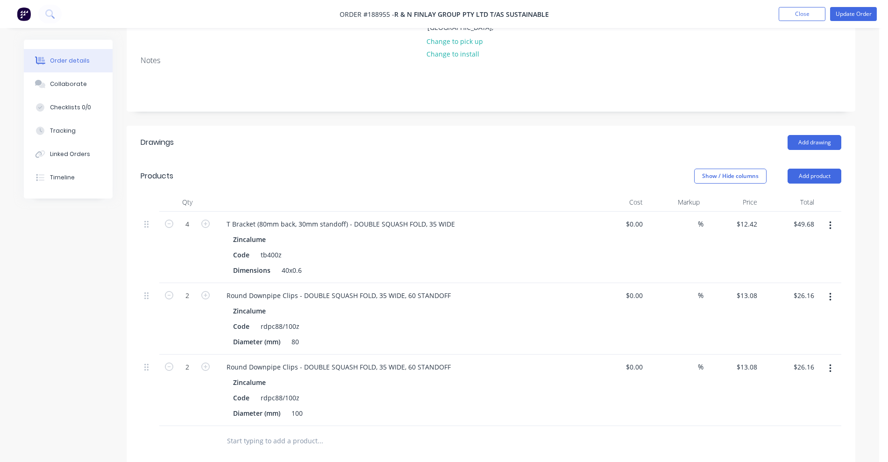
click at [831, 217] on button "button" at bounding box center [830, 225] width 22 height 17
click at [800, 243] on div "Edit" at bounding box center [797, 250] width 72 height 14
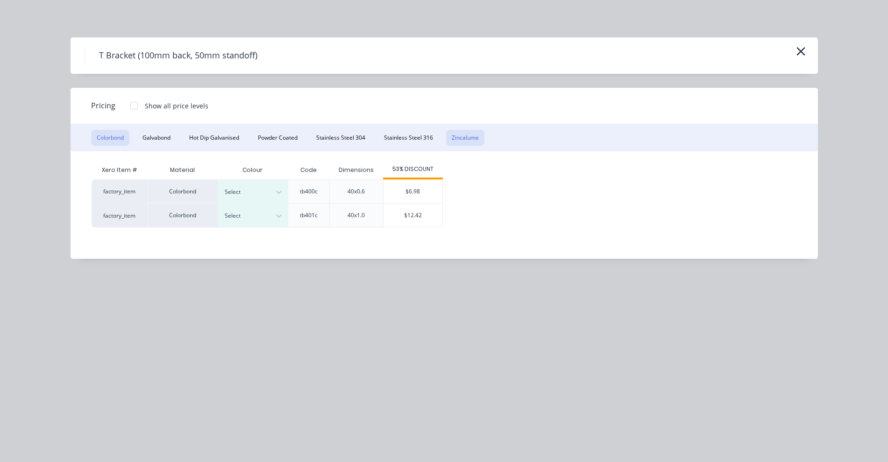
click at [478, 139] on button "Zincalume" at bounding box center [465, 138] width 38 height 16
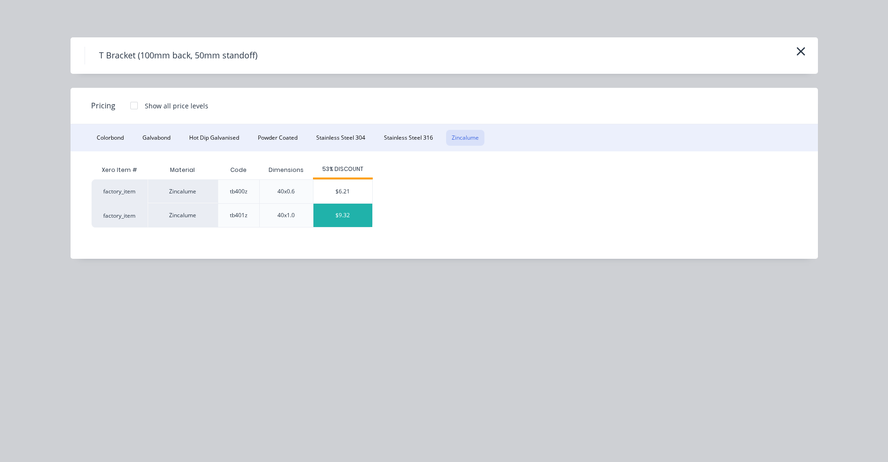
click at [343, 218] on div "$9.32" at bounding box center [342, 215] width 59 height 23
type input "$9.32"
type input "$37.28"
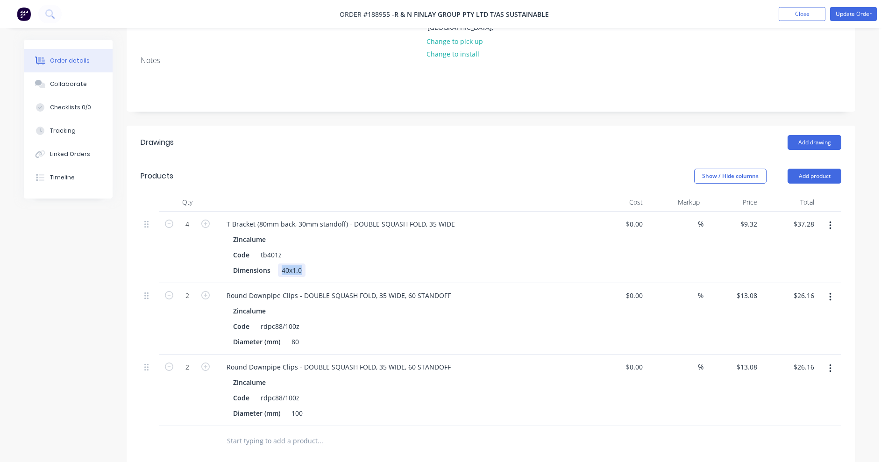
drag, startPoint x: 280, startPoint y: 240, endPoint x: 332, endPoint y: 240, distance: 51.8
click at [332, 263] on div "Dimensions 40x1.0" at bounding box center [400, 270] width 342 height 14
click at [348, 263] on div "Dimensions 40x0.6" at bounding box center [400, 270] width 342 height 14
click at [299, 319] on div "rdpc88/100z" at bounding box center [280, 326] width 46 height 14
click at [754, 289] on input "13.08" at bounding box center [748, 296] width 25 height 14
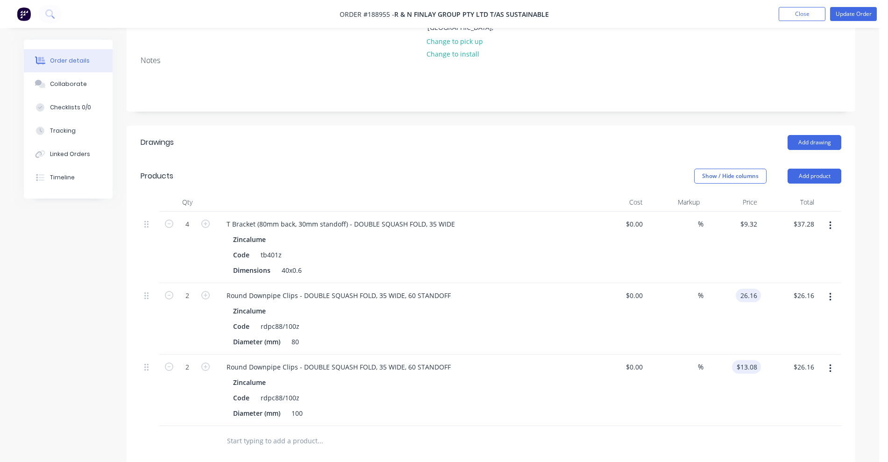
type input "$26.16"
type input "$52.32"
click at [748, 360] on input "13.08" at bounding box center [748, 367] width 25 height 14
type input "$26.16"
type input "$52.32"
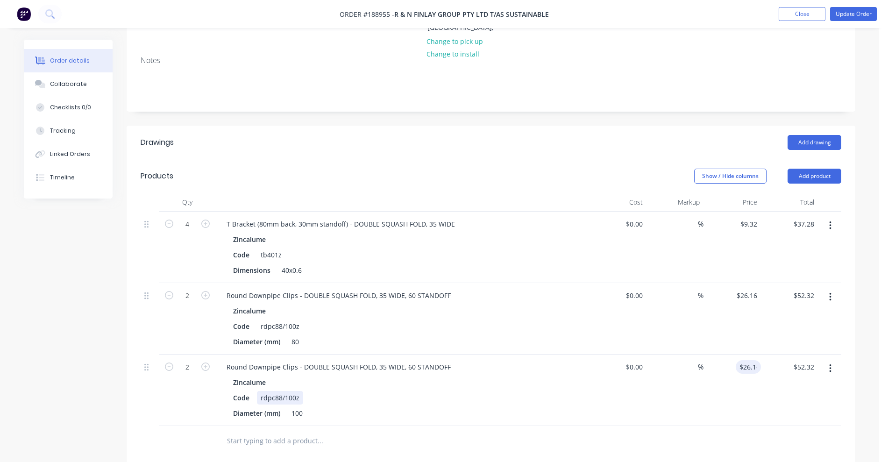
click at [292, 391] on div "rdpc88/100z" at bounding box center [280, 398] width 46 height 14
click at [286, 319] on div "rdpc88/100z" at bounding box center [280, 326] width 46 height 14
click at [271, 248] on div "tb401z" at bounding box center [271, 255] width 28 height 14
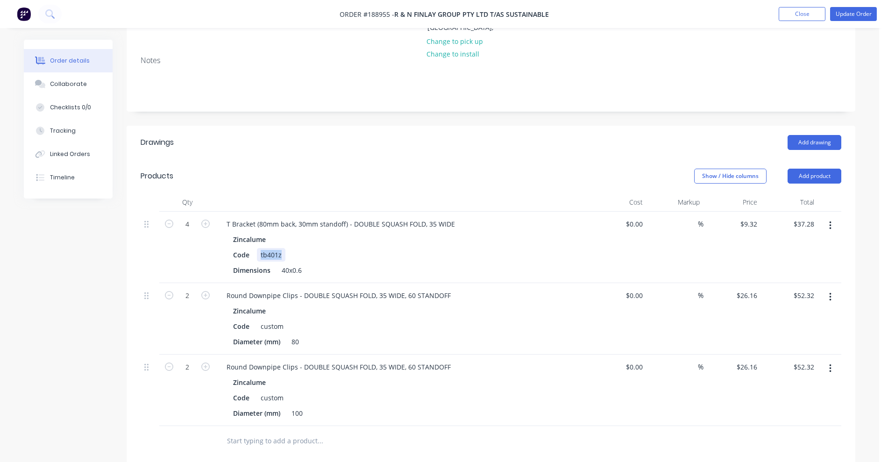
click at [271, 248] on div "tb401z" at bounding box center [271, 255] width 28 height 14
drag, startPoint x: 293, startPoint y: 136, endPoint x: 297, endPoint y: 244, distance: 108.4
click at [294, 159] on header "Products Show / Hide columns Add product" at bounding box center [491, 176] width 729 height 34
click at [276, 432] on input "text" at bounding box center [320, 441] width 187 height 19
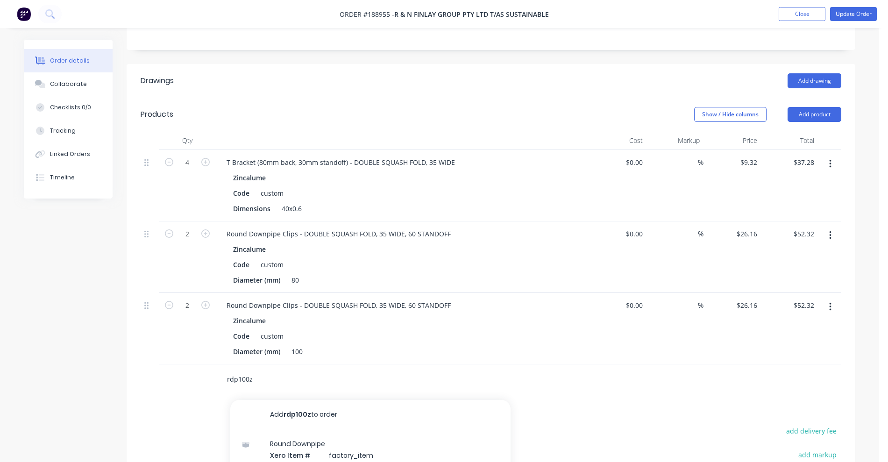
scroll to position [292, 0]
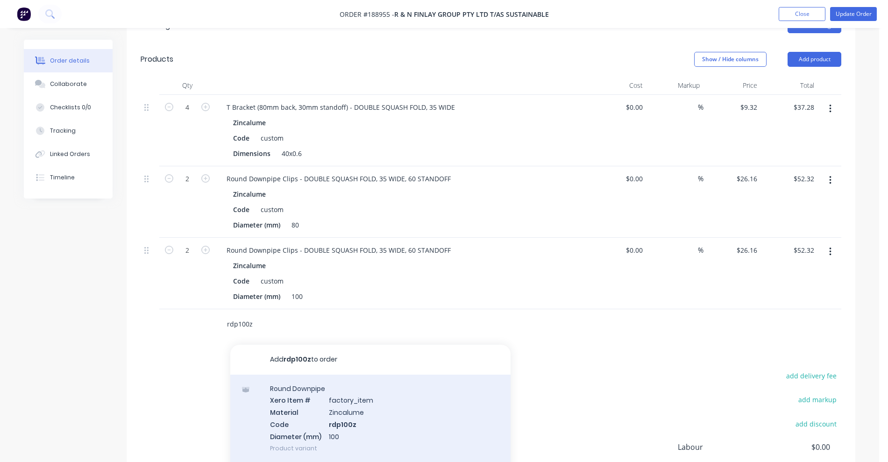
type input "rdp100z"
click at [362, 387] on div "Round Downpipe Xero Item # factory_item Material Zincalume Code rdp100z Diamete…" at bounding box center [370, 418] width 280 height 87
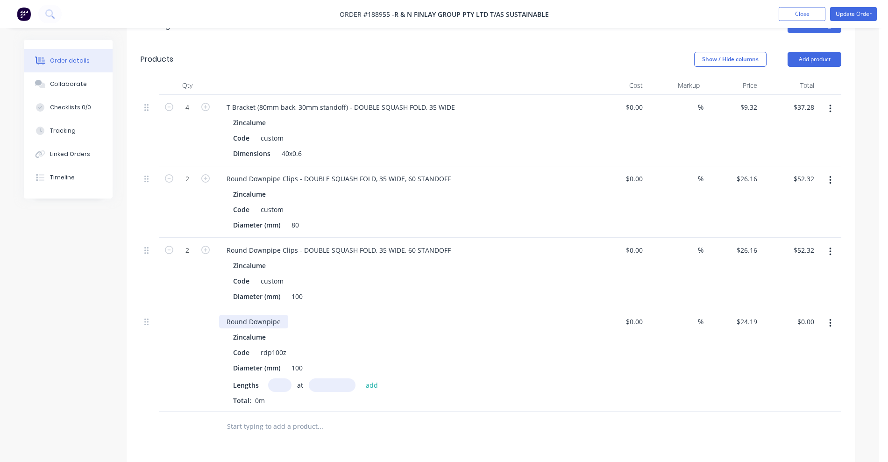
click at [283, 315] on div "Round Downpipe" at bounding box center [253, 322] width 69 height 14
click at [278, 378] on input "text" at bounding box center [279, 385] width 23 height 14
type input "1"
type input "3300"
click at [361, 378] on button "add" at bounding box center [372, 384] width 22 height 13
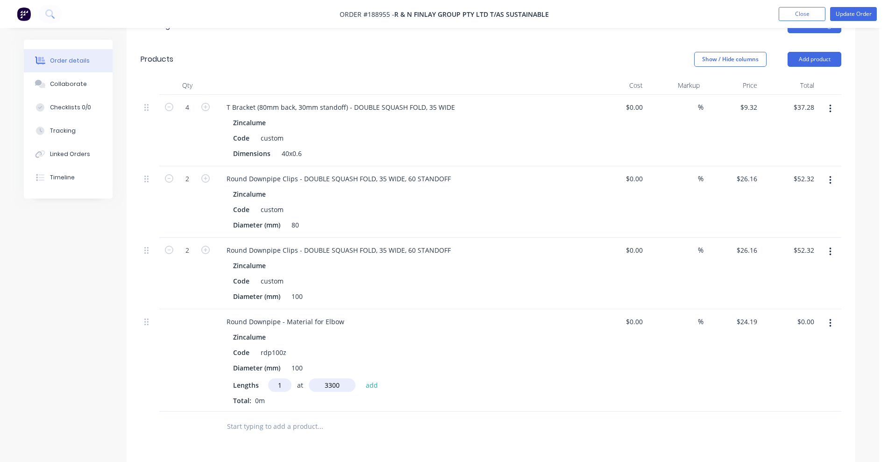
type input "$79.83"
click at [296, 433] on input "text" at bounding box center [320, 442] width 187 height 19
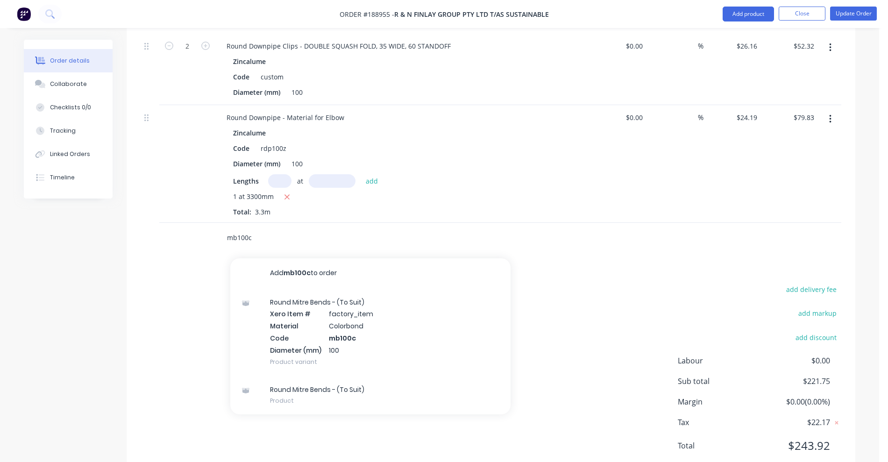
scroll to position [499, 0]
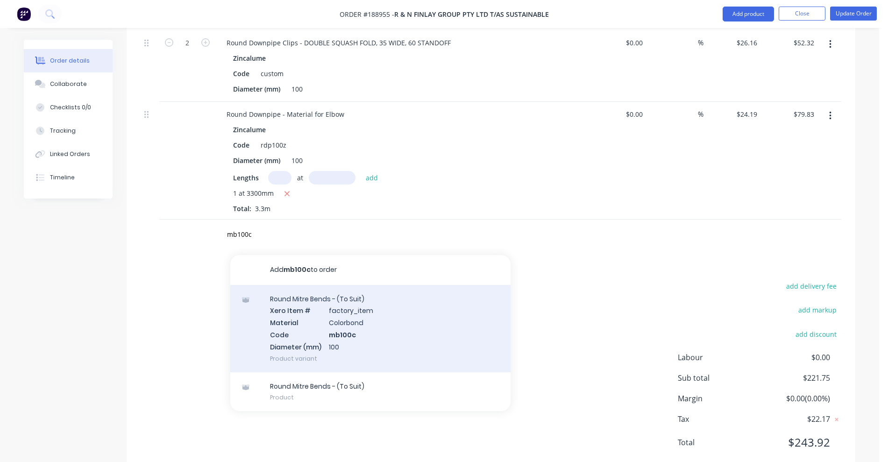
click at [411, 305] on div "Round Mitre Bends - (To Suit) Xero Item # factory_item Material Colorbond Code …" at bounding box center [370, 328] width 280 height 87
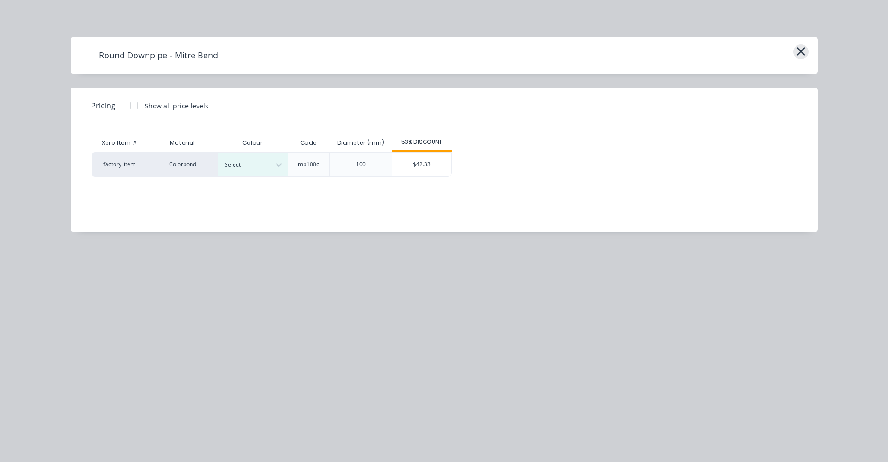
click at [805, 50] on icon "button" at bounding box center [801, 51] width 10 height 13
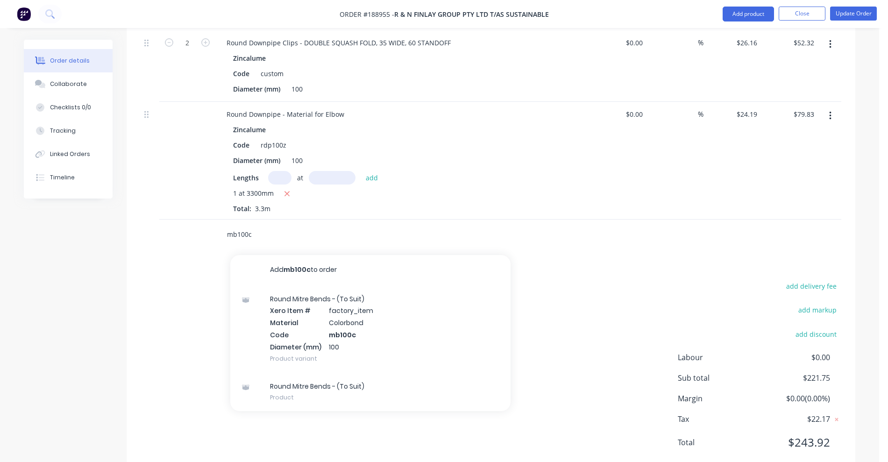
click at [252, 225] on input "mb100c" at bounding box center [320, 234] width 187 height 19
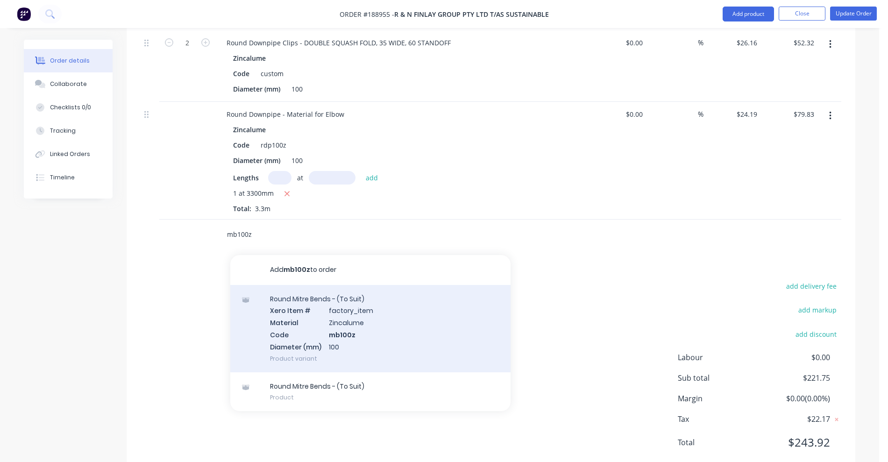
type input "mb100z"
click at [322, 305] on div "Round Mitre Bends - (To Suit) Xero Item # factory_item Material Zincalume Code …" at bounding box center [370, 328] width 280 height 87
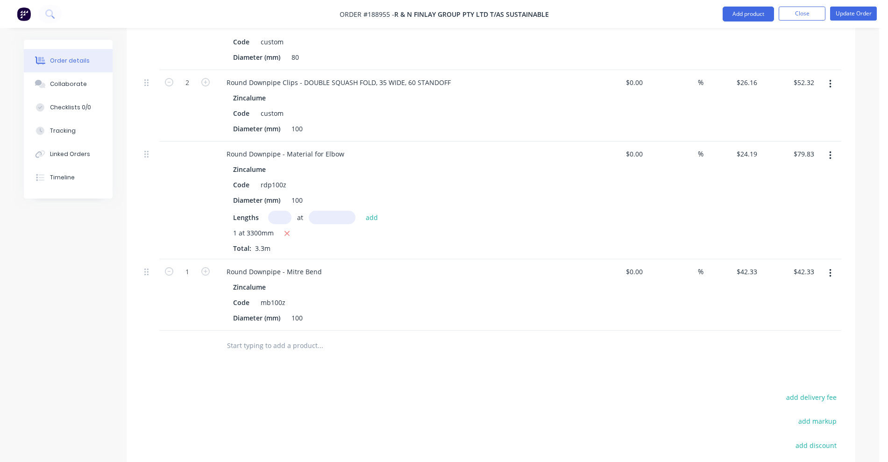
scroll to position [441, 0]
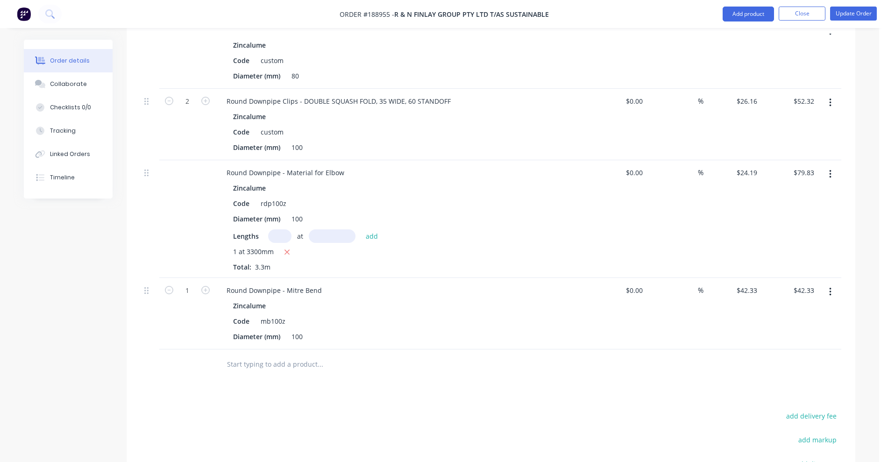
click at [834, 166] on button "button" at bounding box center [830, 174] width 22 height 17
click at [799, 211] on div "Duplicate" at bounding box center [797, 218] width 72 height 14
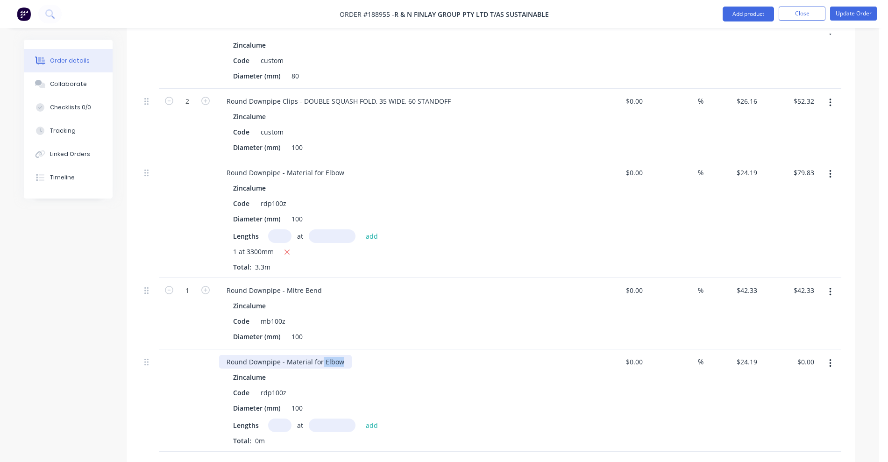
drag, startPoint x: 321, startPoint y: 336, endPoint x: 375, endPoint y: 333, distance: 54.2
click at [374, 355] on div "Round Downpipe - Material for Elbow" at bounding box center [402, 362] width 366 height 14
click at [277, 386] on div "rdp100z" at bounding box center [273, 393] width 33 height 14
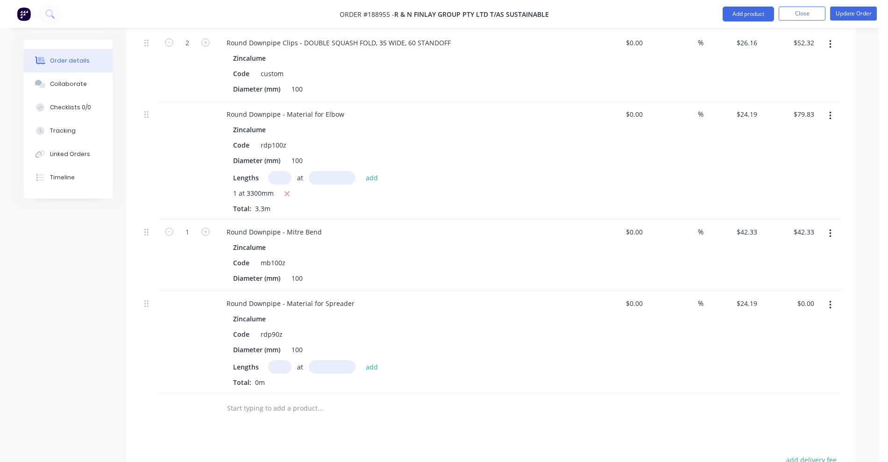
click at [836, 225] on button "button" at bounding box center [830, 233] width 22 height 17
click at [801, 270] on div "Duplicate" at bounding box center [797, 277] width 72 height 14
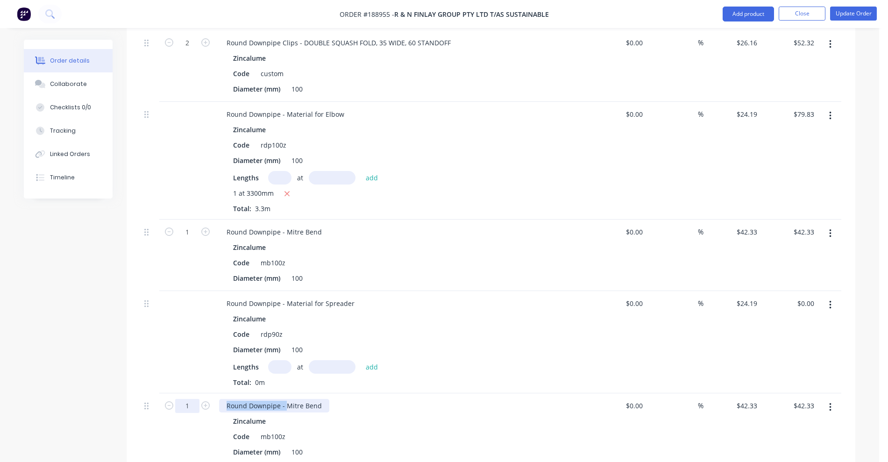
drag, startPoint x: 286, startPoint y: 380, endPoint x: 195, endPoint y: 382, distance: 91.1
click at [195, 393] on div "1 Round Downpipe - Mitre Bend Zincalume Code mb100z Diameter (mm) 100 $0.00 $0.…" at bounding box center [491, 428] width 701 height 71
click at [261, 399] on div "Mitre Bend" at bounding box center [244, 406] width 50 height 14
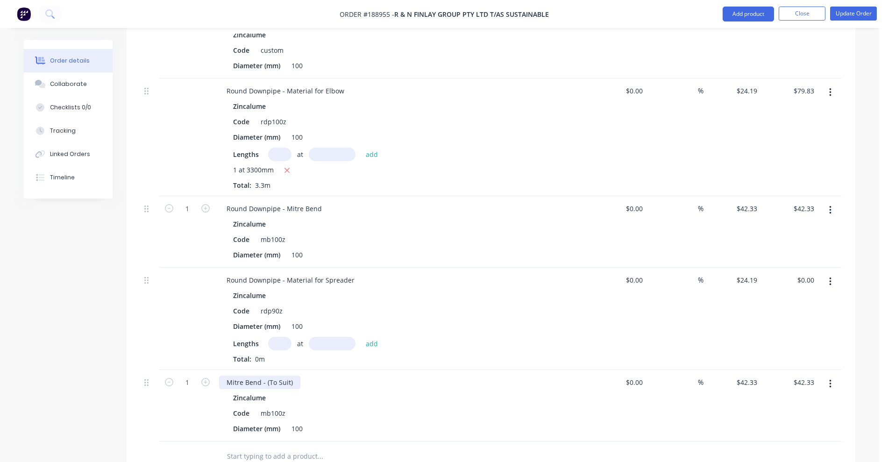
scroll to position [558, 0]
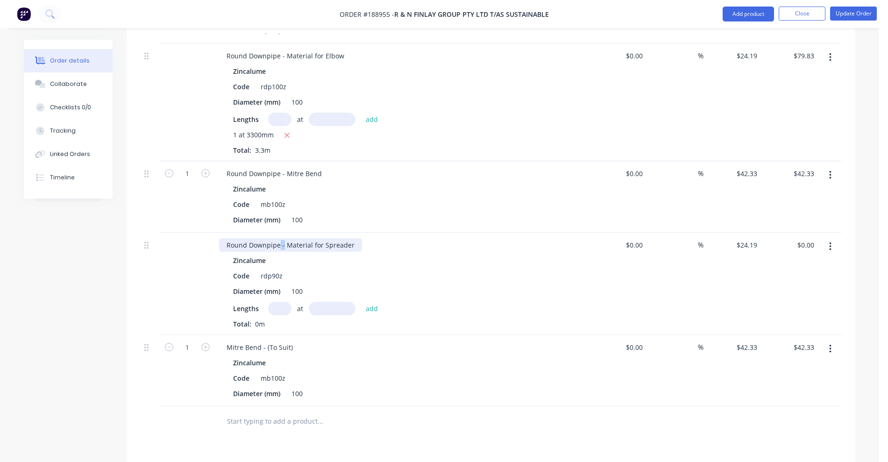
click at [279, 238] on div "Round Downpipe - Material for Spreader" at bounding box center [290, 245] width 143 height 14
click at [277, 238] on div "Round Downpipe - Material for Spreader" at bounding box center [290, 245] width 143 height 14
click at [280, 238] on div "Round Downpipe - Material for Spreader" at bounding box center [290, 245] width 143 height 14
click at [280, 302] on input "text" at bounding box center [279, 309] width 23 height 14
type input "1"
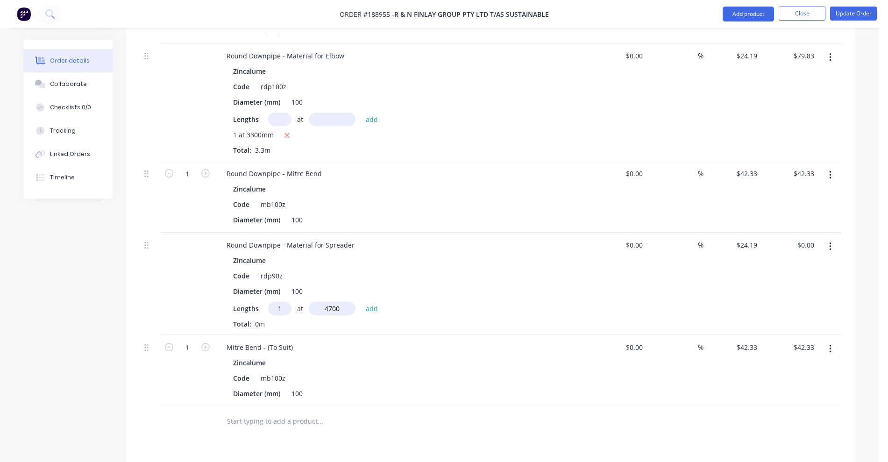
type input "4700"
click at [361, 302] on button "add" at bounding box center [372, 308] width 22 height 13
type input "$113.69"
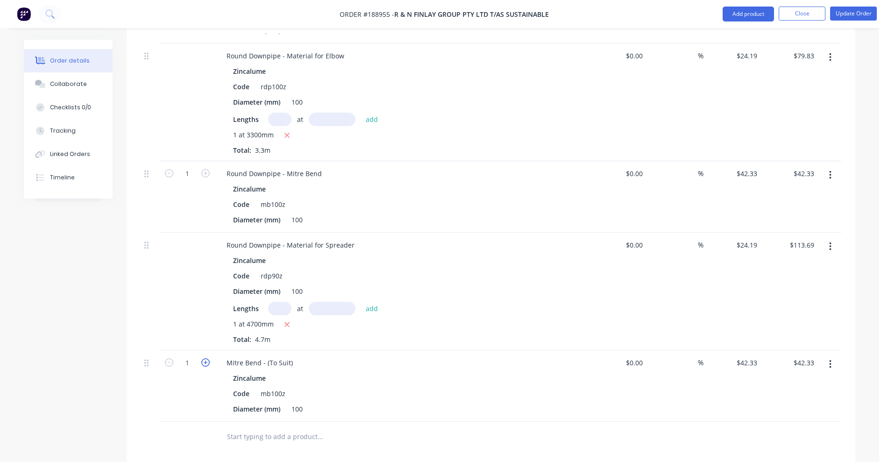
click at [203, 358] on icon "button" at bounding box center [205, 362] width 8 height 8
type input "2"
type input "$84.66"
click at [203, 358] on icon "button" at bounding box center [205, 362] width 8 height 8
type input "3"
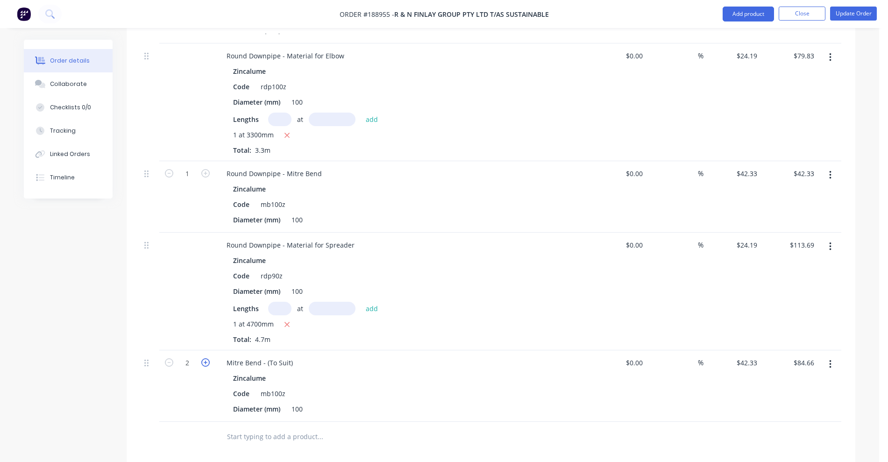
type input "$126.99"
click at [203, 358] on icon "button" at bounding box center [205, 362] width 8 height 8
type input "4"
type input "$169.32"
click at [170, 358] on icon "button" at bounding box center [169, 362] width 8 height 8
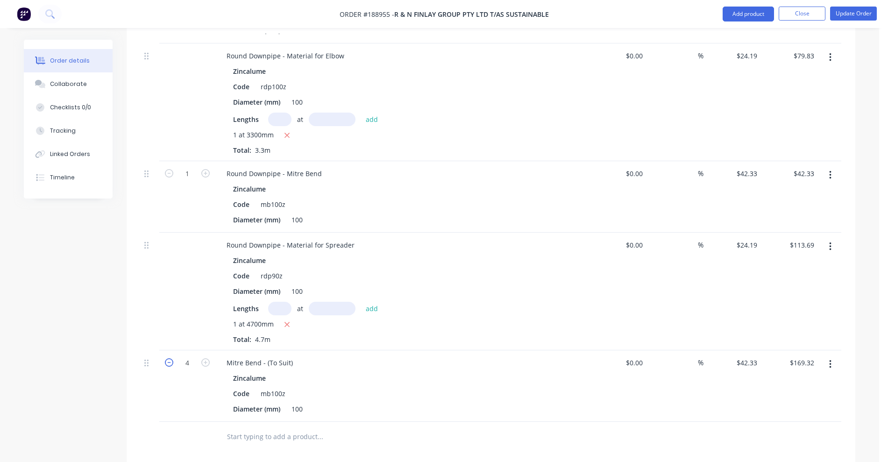
type input "3"
type input "$126.99"
click at [834, 356] on button "button" at bounding box center [830, 364] width 22 height 17
click at [803, 401] on div "Duplicate" at bounding box center [797, 408] width 72 height 14
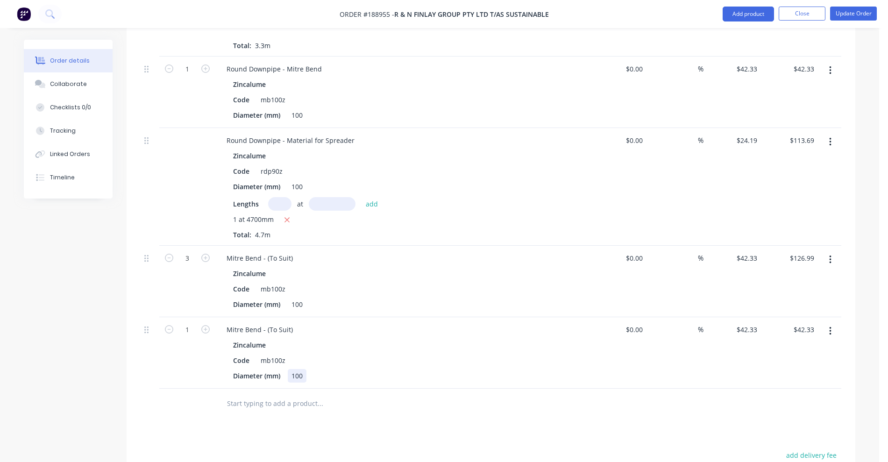
scroll to position [674, 0]
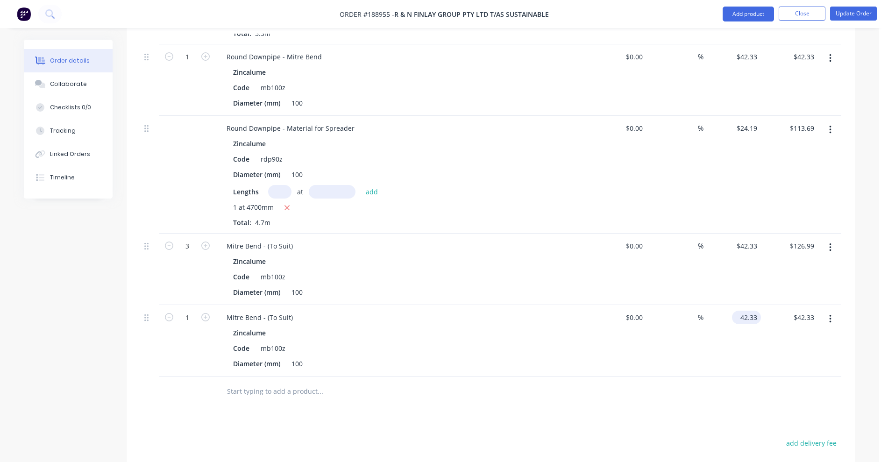
click at [748, 311] on input "42.33" at bounding box center [748, 318] width 25 height 14
type input "$84.66"
drag, startPoint x: 241, startPoint y: 291, endPoint x: 206, endPoint y: 289, distance: 35.6
click at [207, 305] on div "1 Mitre Bend - (To Suit) Zincalume Code mb100z Diameter (mm) 100 $0.00 $0.00 % …" at bounding box center [491, 340] width 701 height 71
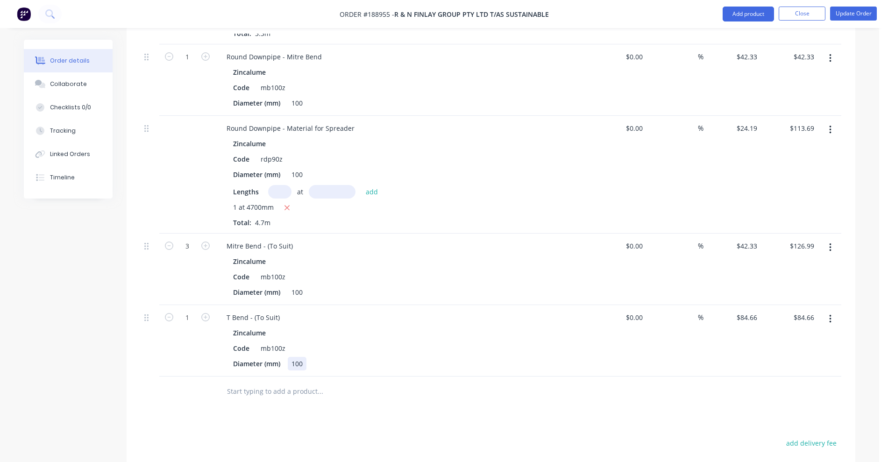
click at [394, 357] on div "Diameter (mm) 100" at bounding box center [400, 364] width 342 height 14
click at [278, 341] on div "mb100z" at bounding box center [273, 348] width 32 height 14
click at [279, 270] on div "mb100z" at bounding box center [273, 277] width 32 height 14
click at [366, 270] on div "Code mb90z" at bounding box center [400, 277] width 342 height 14
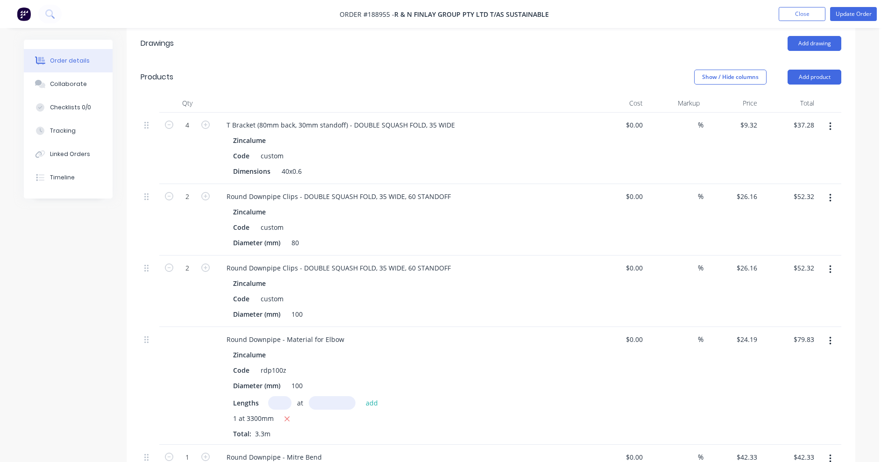
scroll to position [207, 0]
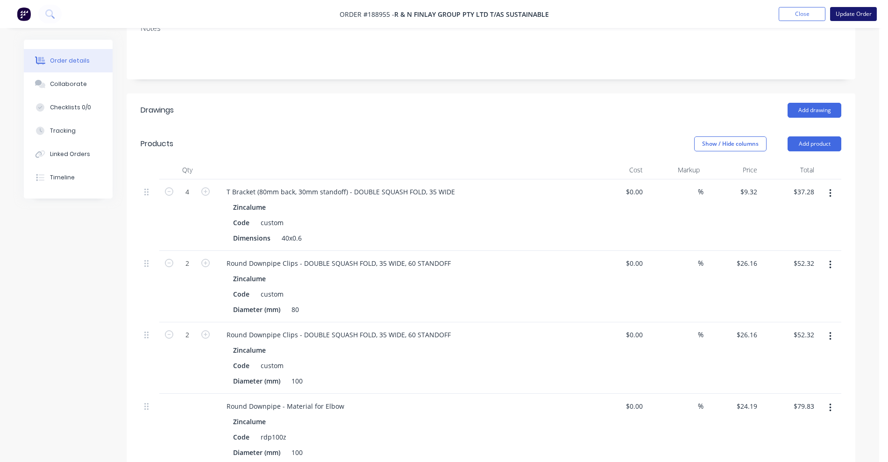
click at [849, 18] on button "Update Order" at bounding box center [853, 14] width 47 height 14
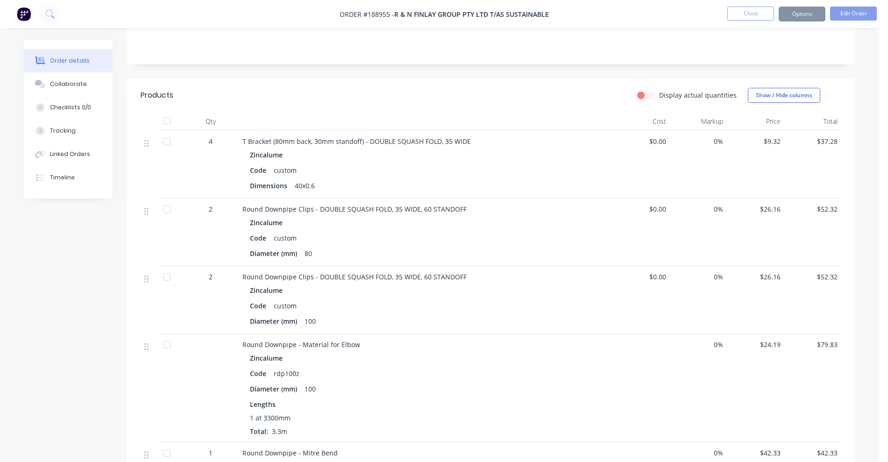
scroll to position [0, 0]
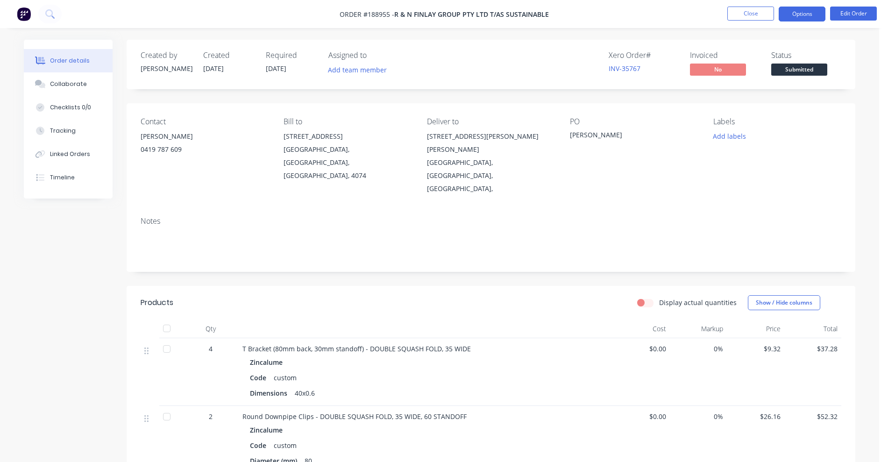
click at [807, 16] on button "Options" at bounding box center [802, 14] width 47 height 15
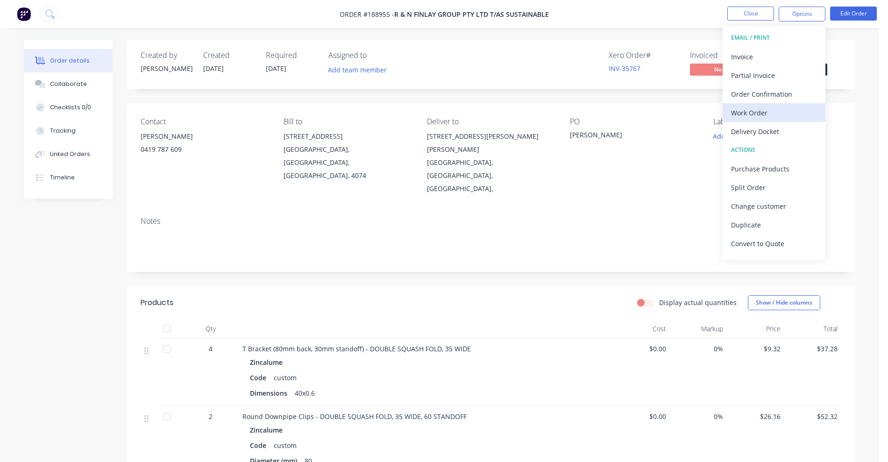
click at [760, 112] on div "Work Order" at bounding box center [774, 113] width 86 height 14
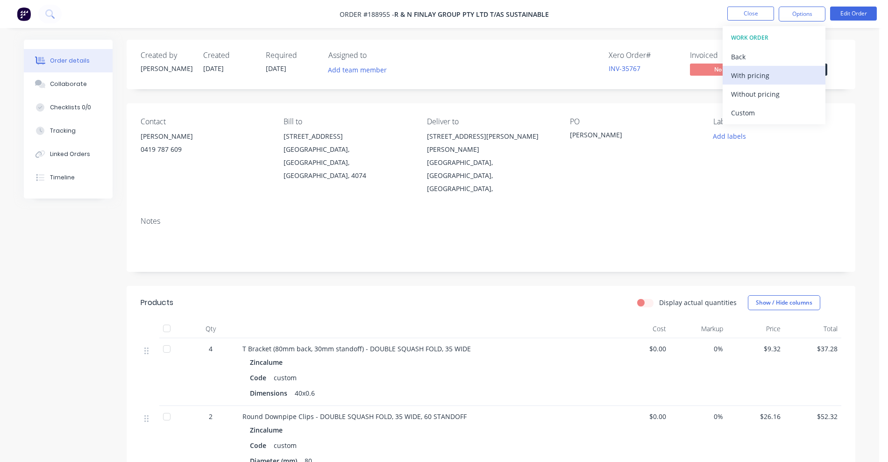
click at [754, 77] on div "With pricing" at bounding box center [774, 76] width 86 height 14
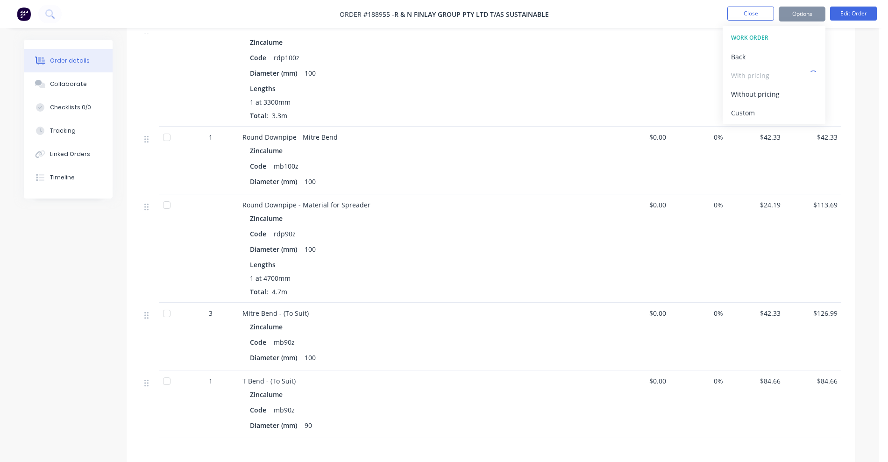
scroll to position [525, 0]
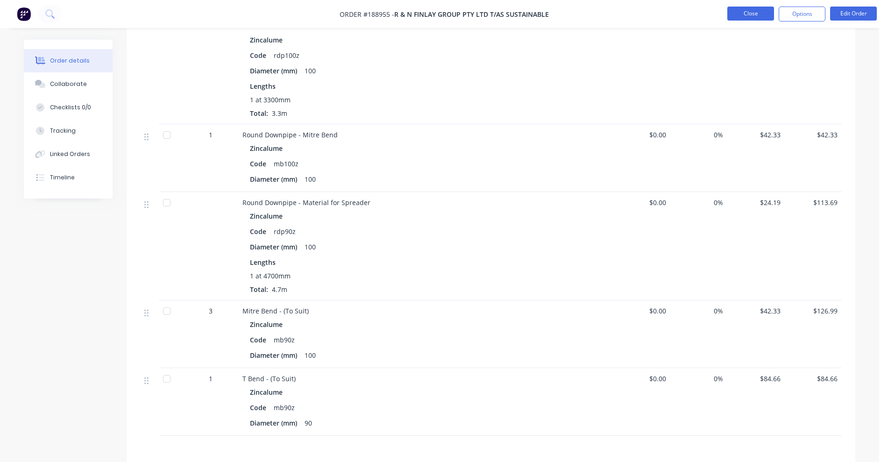
click at [746, 15] on button "Close" at bounding box center [750, 14] width 47 height 14
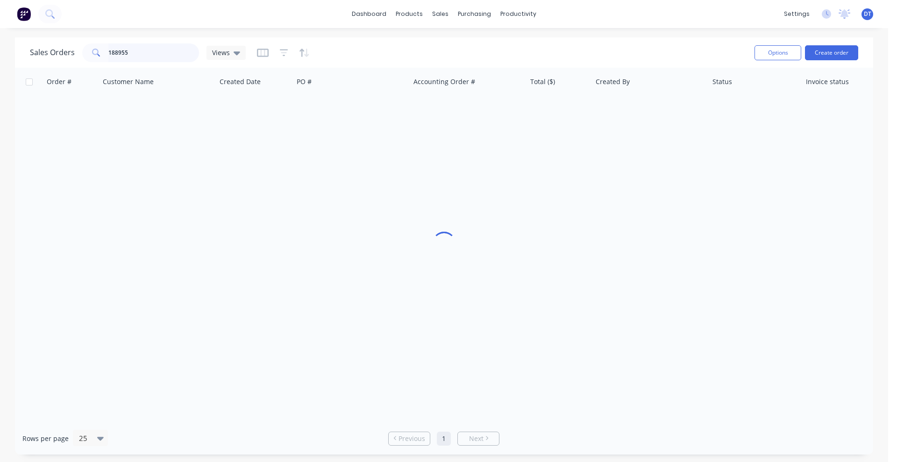
click at [158, 51] on input "188955" at bounding box center [153, 52] width 91 height 19
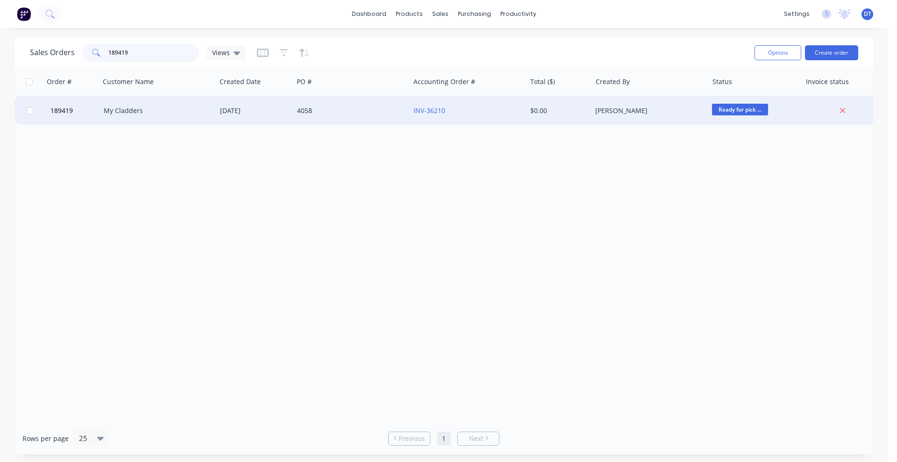
type input "189419"
click at [156, 115] on div "My Cladders" at bounding box center [156, 110] width 104 height 9
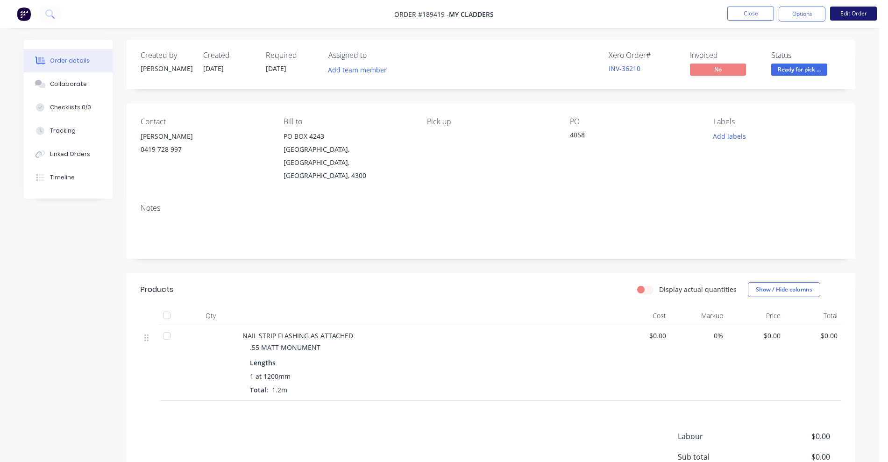
click at [854, 12] on button "Edit Order" at bounding box center [853, 14] width 47 height 14
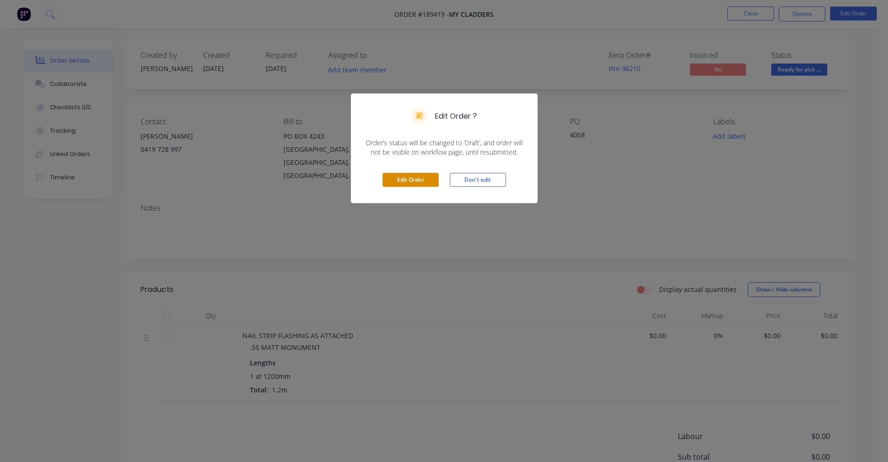
click at [410, 175] on button "Edit Order" at bounding box center [411, 180] width 56 height 14
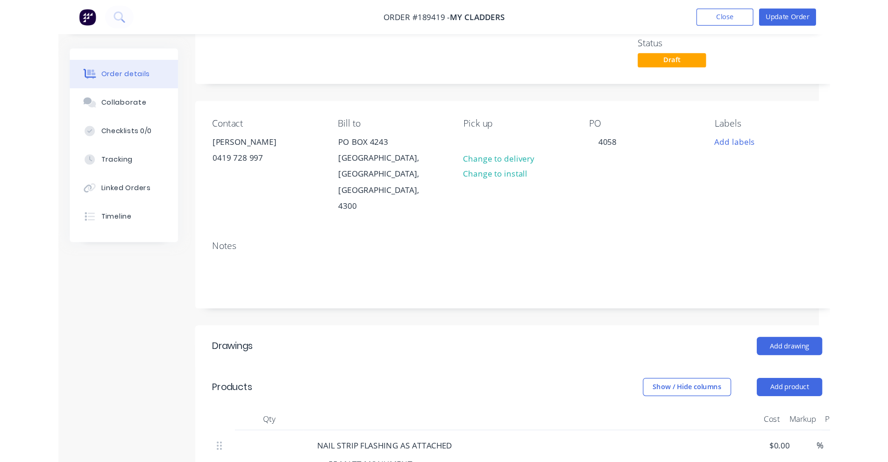
scroll to position [117, 0]
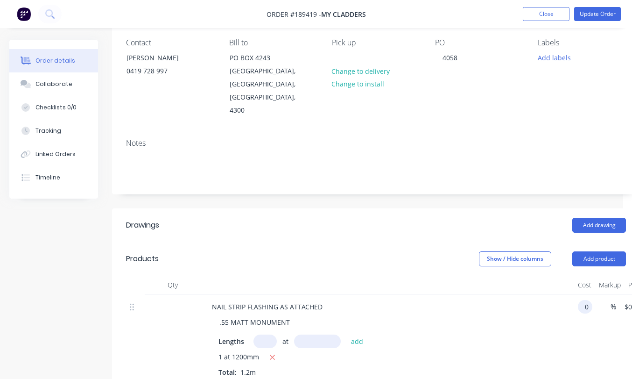
click at [597, 296] on div "NAIL STRIP FLASHING AS ATTACHED .55 MATT MONUMENT Lengths at add 1 at 1200mm To…" at bounding box center [376, 338] width 500 height 89
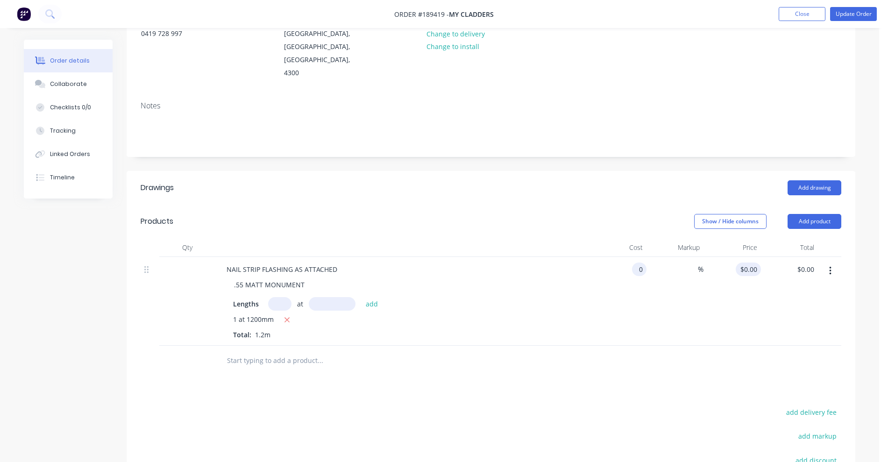
type input "$0.00"
click at [751, 262] on input "0" at bounding box center [749, 269] width 21 height 14
type input "$26.48"
type input "$31.78"
click at [667, 351] on div at bounding box center [491, 361] width 701 height 30
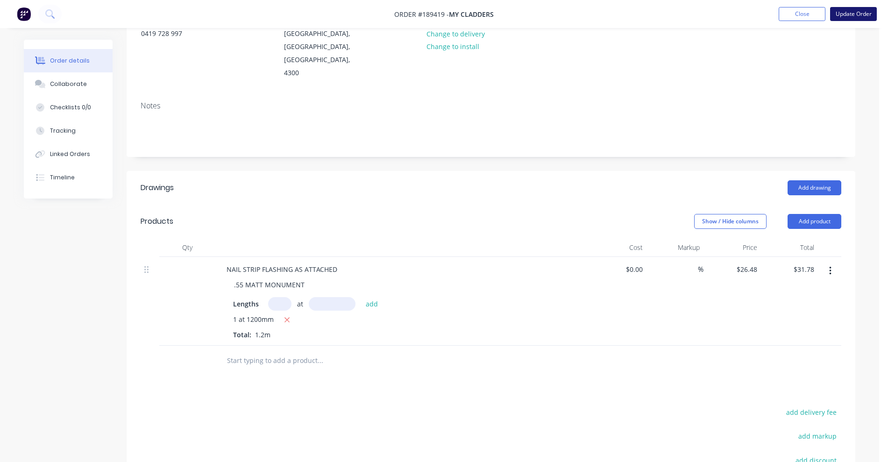
click at [845, 15] on button "Update Order" at bounding box center [853, 14] width 47 height 14
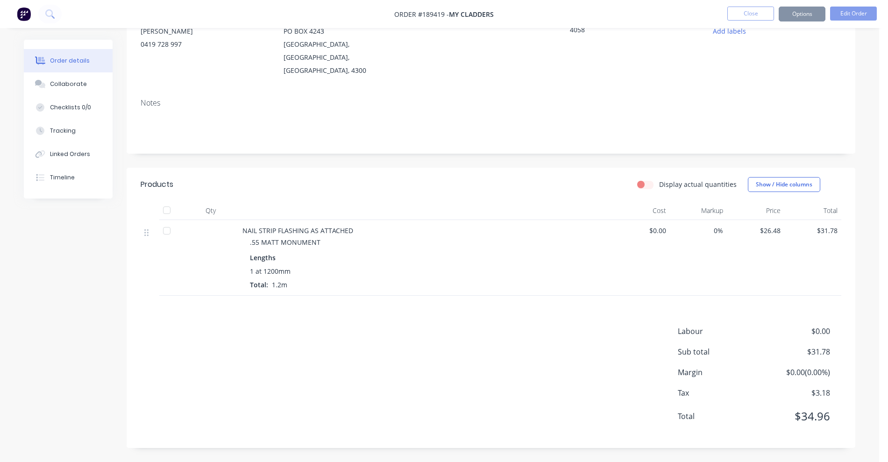
scroll to position [0, 0]
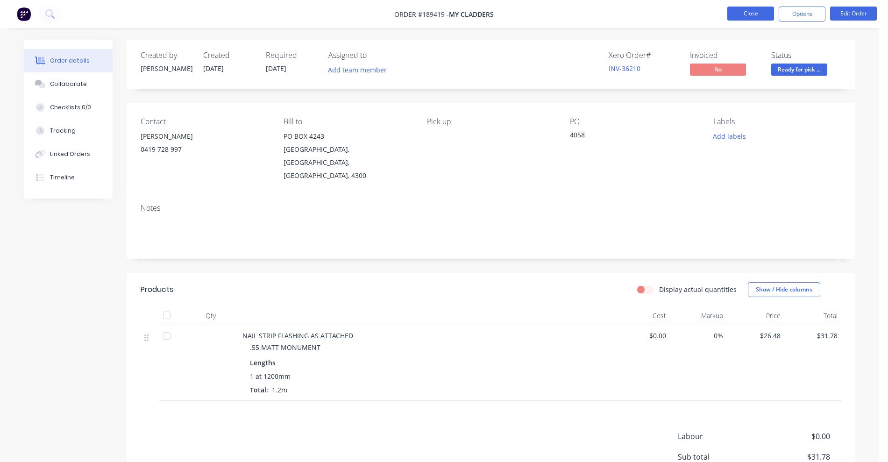
click at [754, 14] on button "Close" at bounding box center [750, 14] width 47 height 14
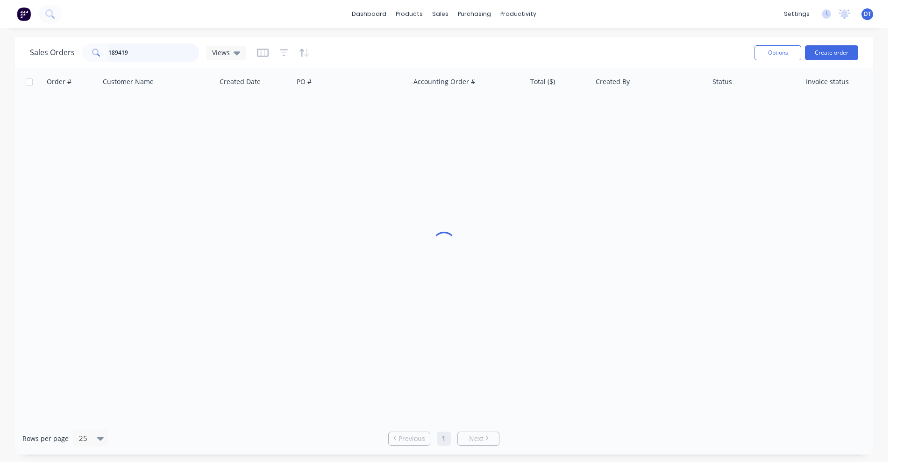
drag, startPoint x: 133, startPoint y: 46, endPoint x: 76, endPoint y: 46, distance: 56.5
click at [76, 46] on div "Sales Orders 189419 Views" at bounding box center [138, 52] width 216 height 19
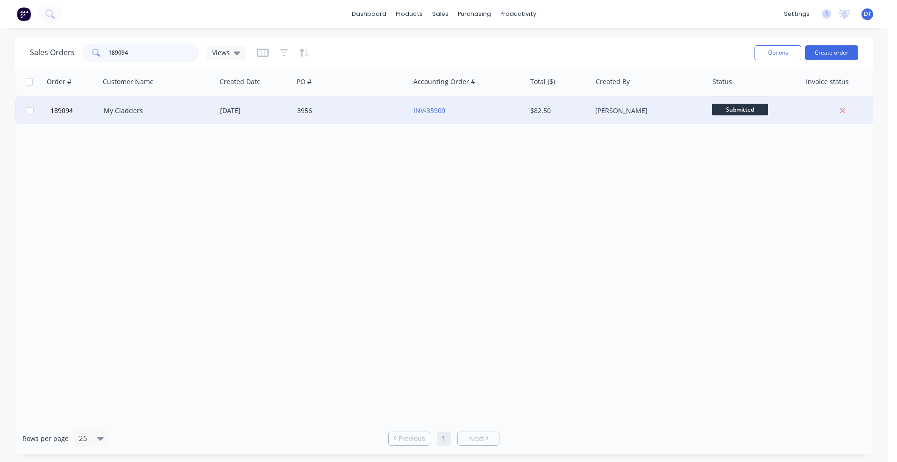
type input "189094"
click at [120, 103] on div "My Cladders" at bounding box center [158, 111] width 116 height 28
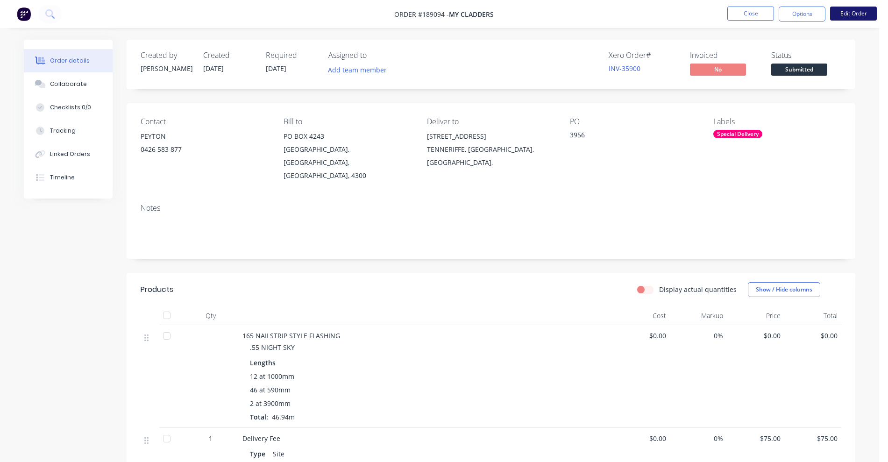
click at [866, 17] on button "Edit Order" at bounding box center [853, 14] width 47 height 14
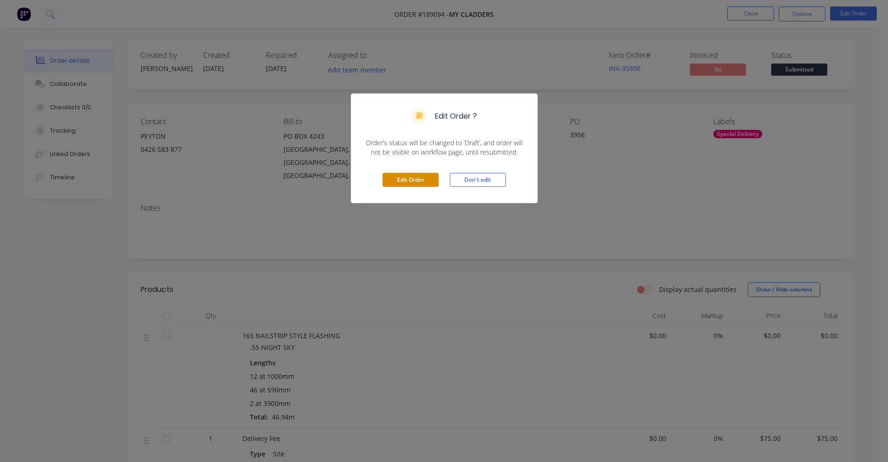
click at [404, 177] on button "Edit Order" at bounding box center [411, 180] width 56 height 14
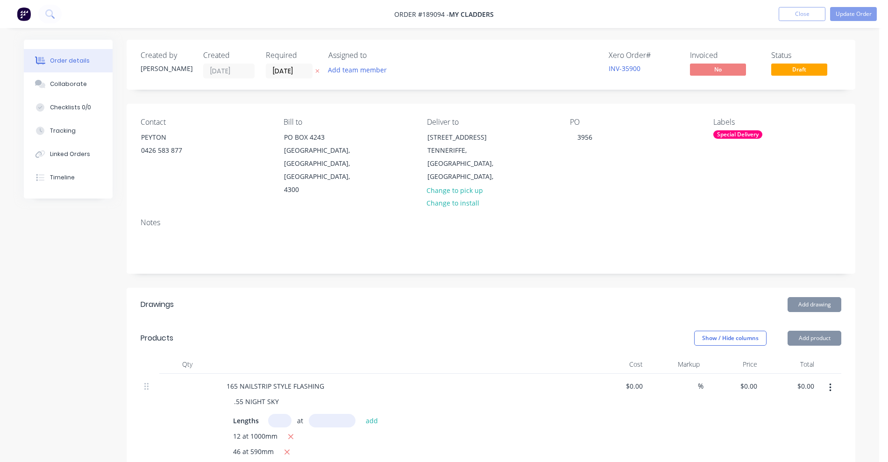
click at [750, 374] on div "$0.00 $0.00" at bounding box center [731, 434] width 57 height 120
click at [753, 379] on input "0" at bounding box center [755, 386] width 11 height 14
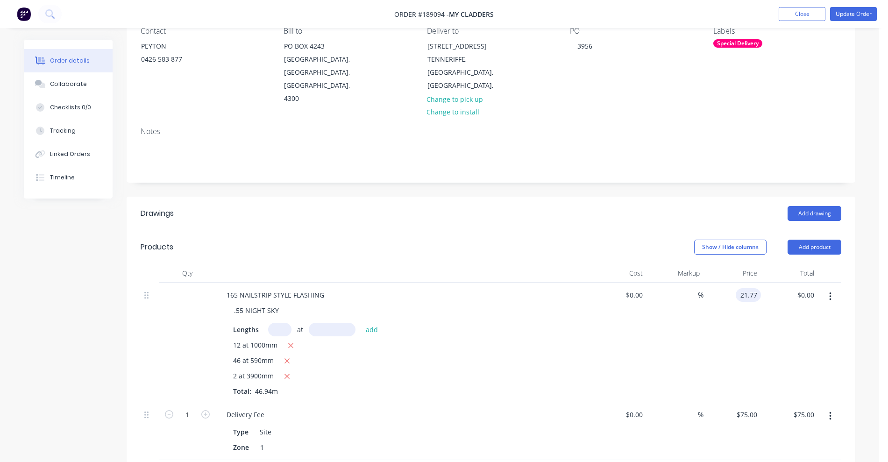
scroll to position [117, 0]
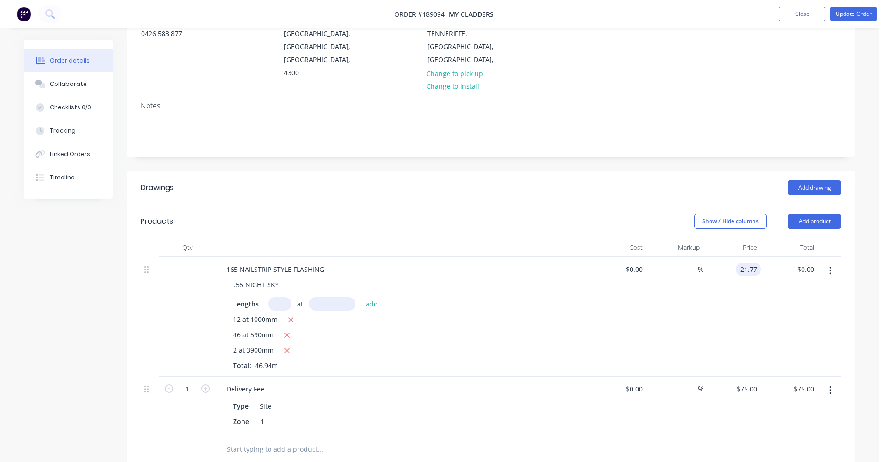
type input "$21.77"
type input "$1,432.47"
click at [566, 214] on div "Show / Hide columns Add product" at bounding box center [566, 221] width 552 height 15
click at [855, 3] on nav "Order #189094 - My Cladders Add product Close Update Order" at bounding box center [444, 14] width 888 height 28
click at [855, 10] on button "Update Order" at bounding box center [853, 14] width 47 height 14
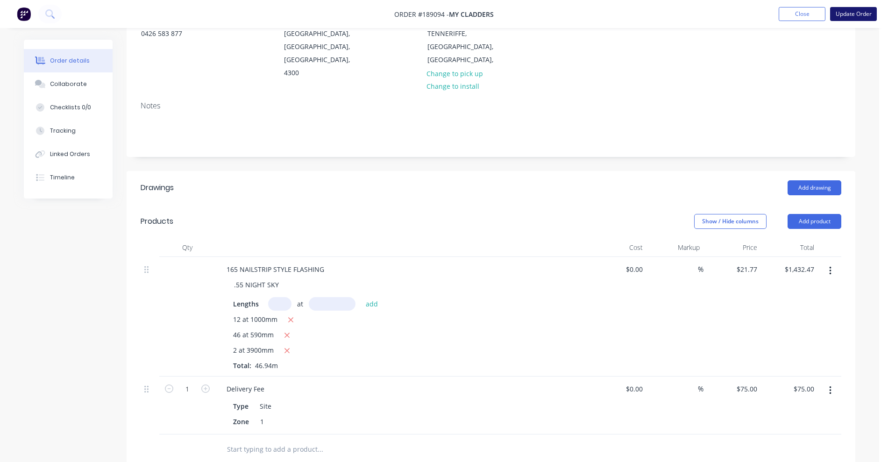
scroll to position [0, 0]
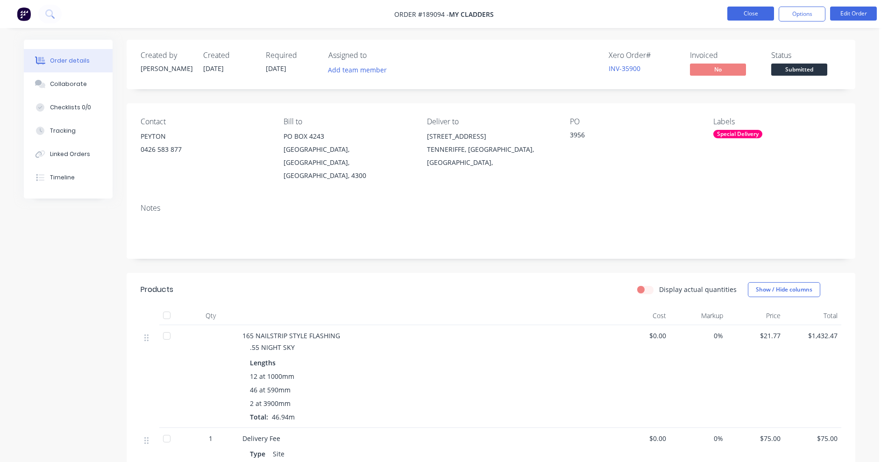
click at [748, 8] on button "Close" at bounding box center [750, 14] width 47 height 14
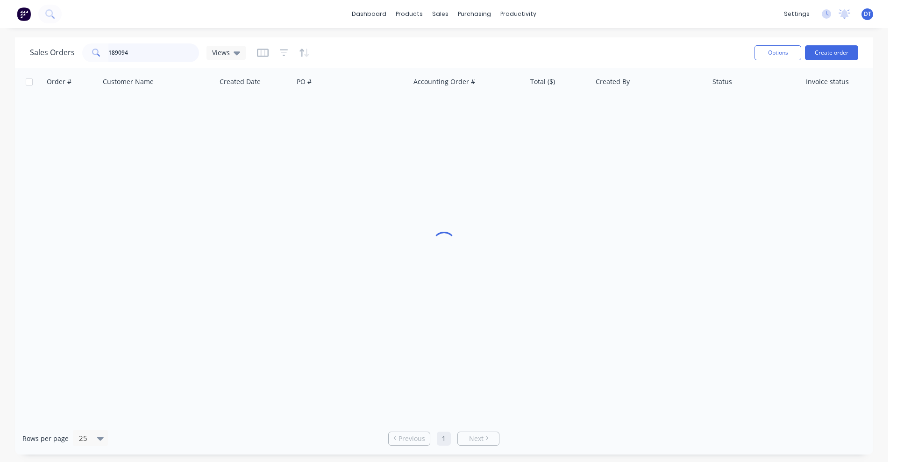
drag, startPoint x: 166, startPoint y: 50, endPoint x: 56, endPoint y: 53, distance: 110.7
click at [56, 53] on div "Sales Orders 189094 Views" at bounding box center [138, 52] width 216 height 19
type input "189154"
click at [158, 122] on div "My Cladders" at bounding box center [158, 111] width 116 height 28
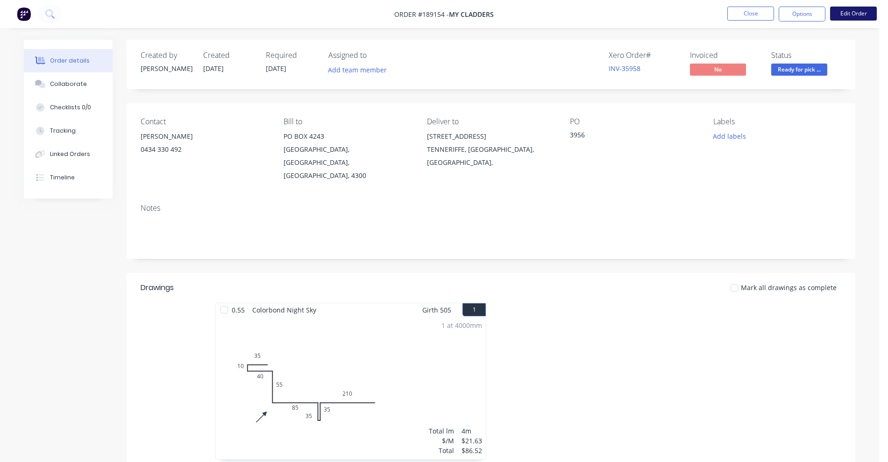
click at [857, 10] on button "Edit Order" at bounding box center [853, 14] width 47 height 14
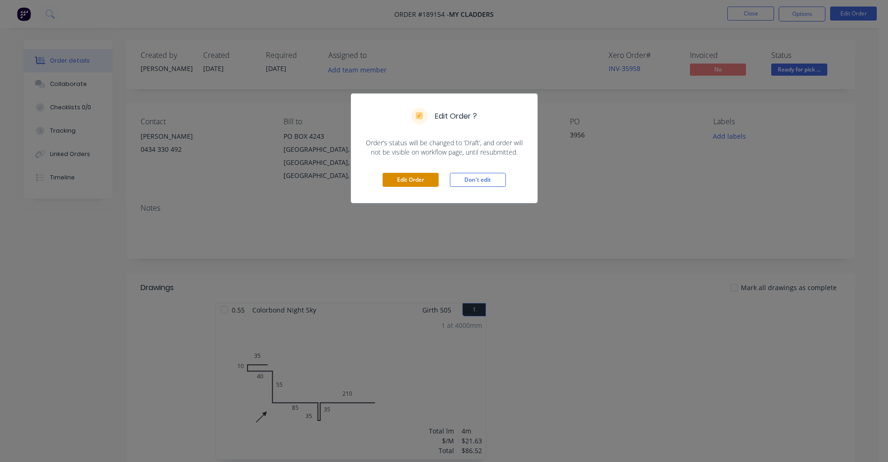
click at [414, 186] on button "Edit Order" at bounding box center [411, 180] width 56 height 14
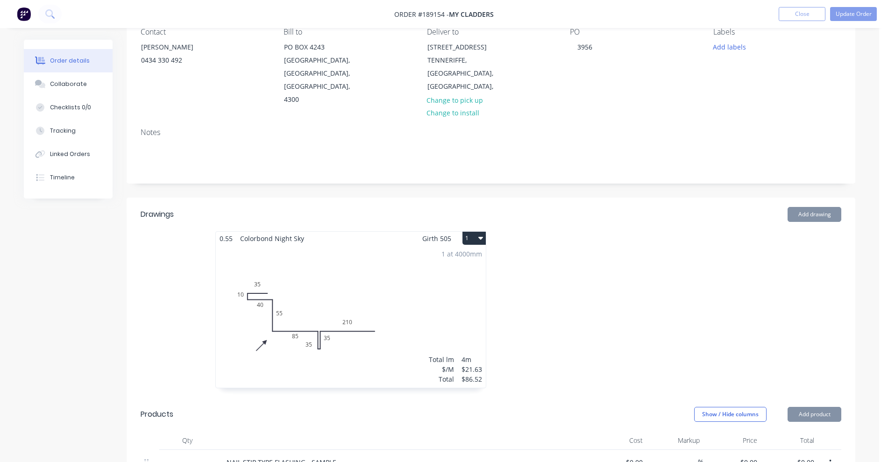
scroll to position [175, 0]
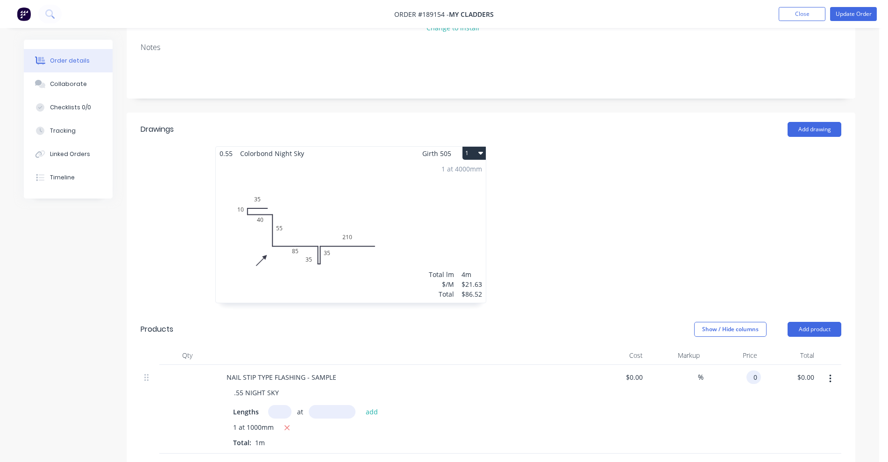
click at [750, 370] on div "0 0" at bounding box center [755, 377] width 11 height 14
type input "$21.77"
drag, startPoint x: 655, startPoint y: 203, endPoint x: 660, endPoint y: 213, distance: 11.5
click at [660, 213] on div at bounding box center [631, 229] width 280 height 166
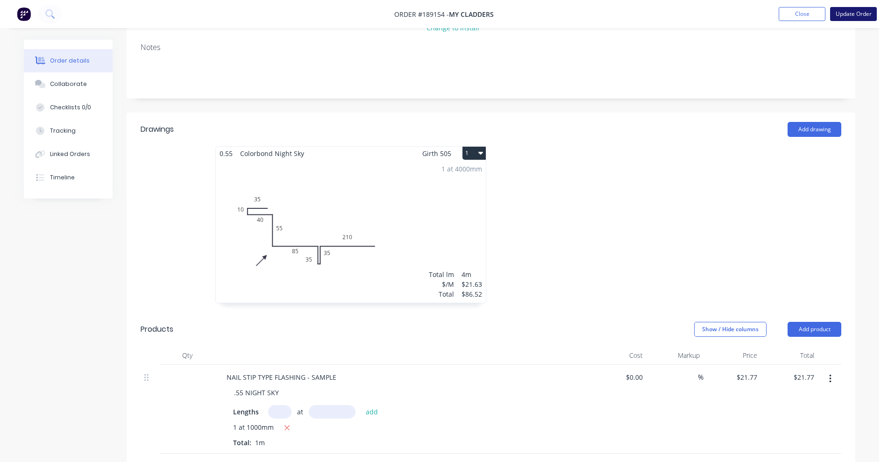
click at [854, 17] on button "Update Order" at bounding box center [853, 14] width 47 height 14
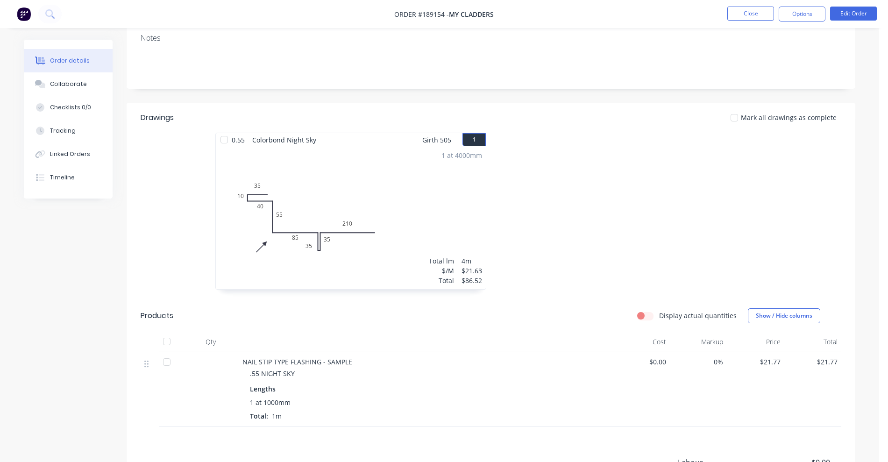
scroll to position [234, 0]
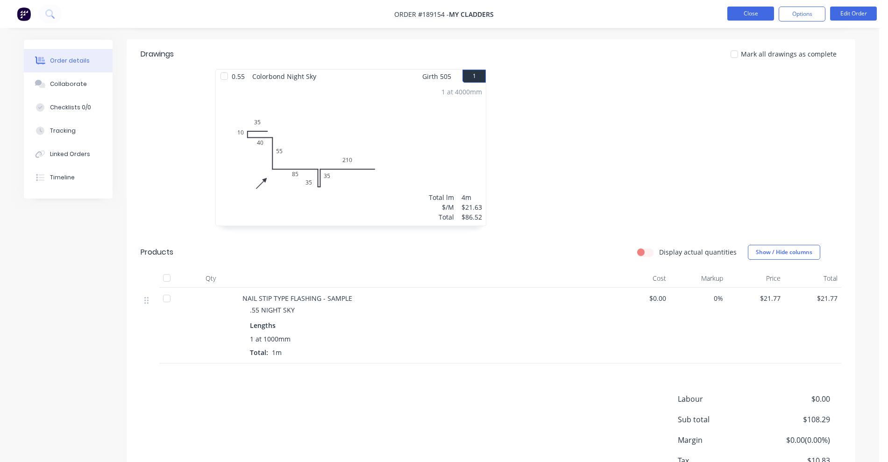
click at [752, 14] on button "Close" at bounding box center [750, 14] width 47 height 14
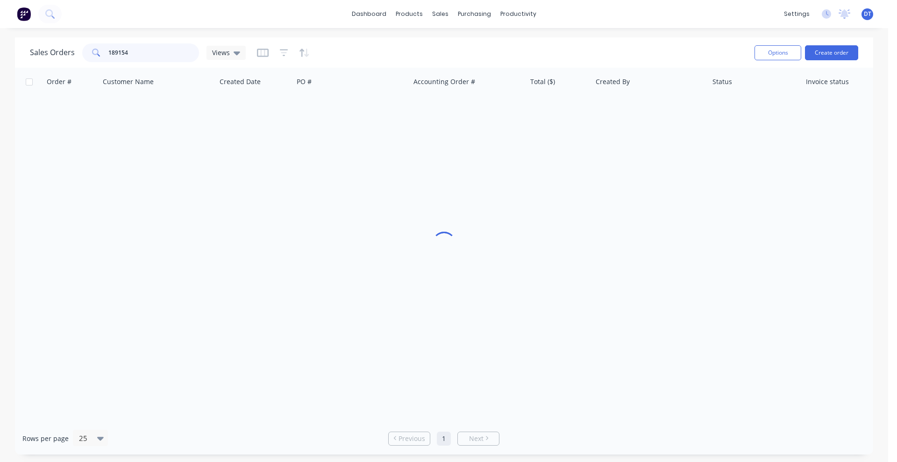
click at [87, 55] on div "189154" at bounding box center [140, 52] width 117 height 19
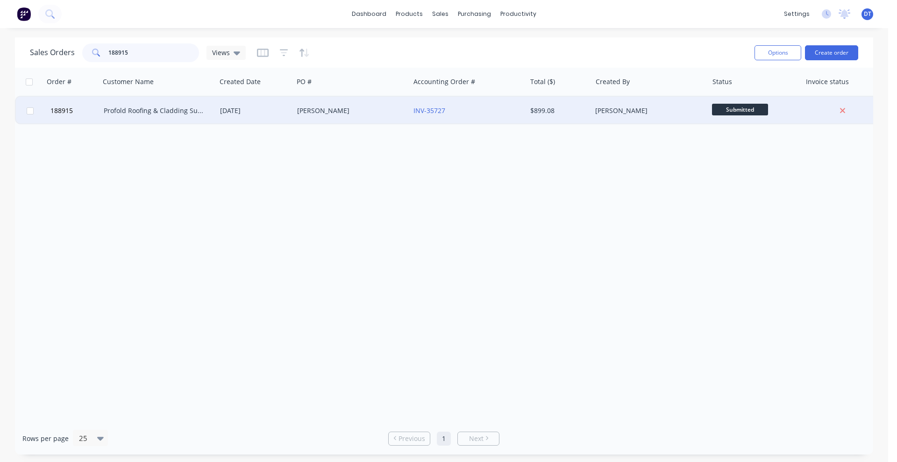
type input "188915"
click at [191, 116] on div "Profold Roofing & Cladding Supplies Pty Ltd" at bounding box center [158, 111] width 116 height 28
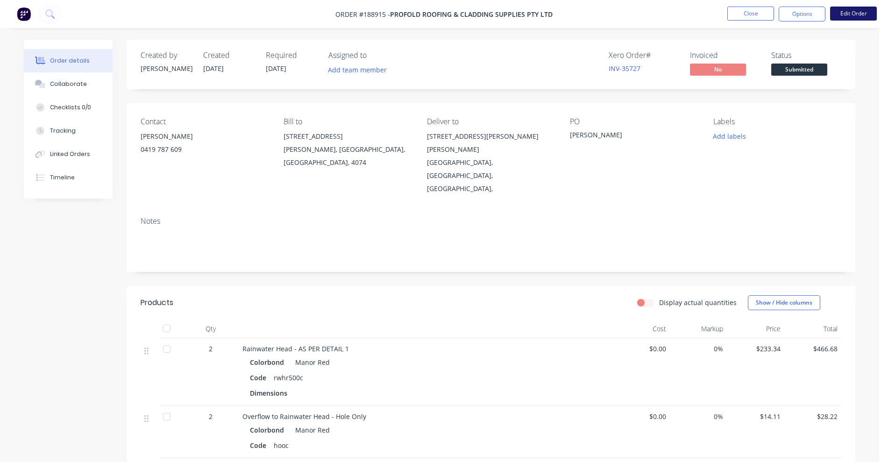
click at [861, 16] on button "Edit Order" at bounding box center [853, 14] width 47 height 14
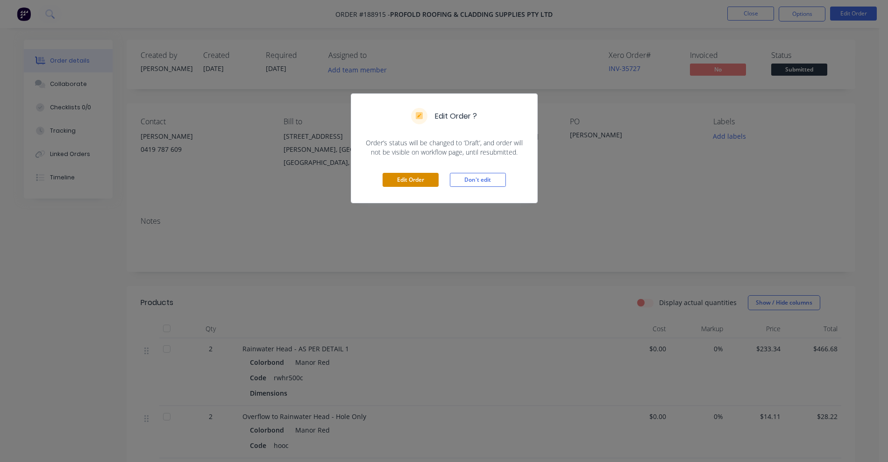
click at [406, 182] on button "Edit Order" at bounding box center [411, 180] width 56 height 14
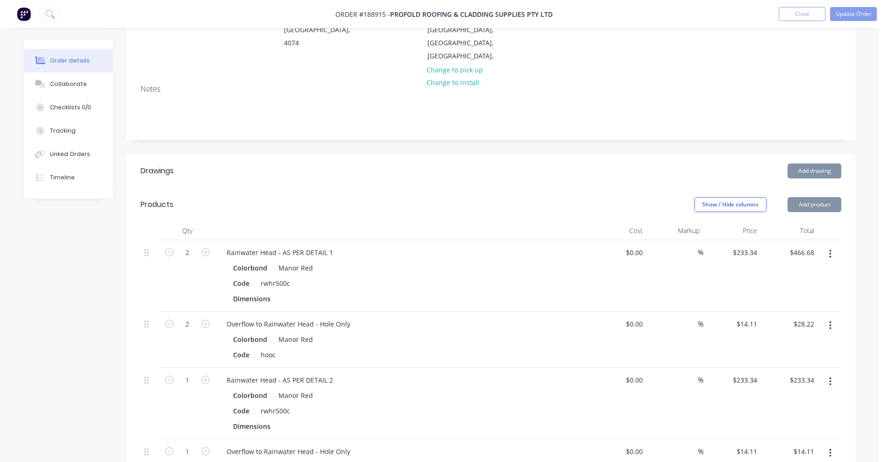
scroll to position [175, 0]
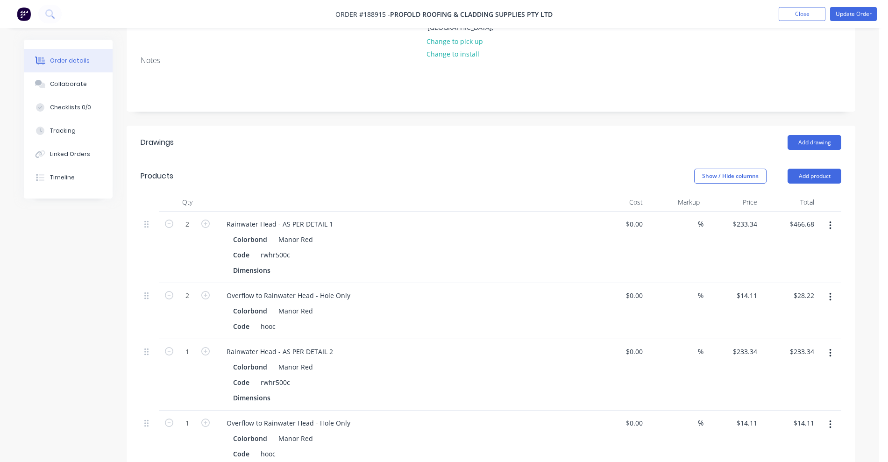
click at [826, 217] on button "button" at bounding box center [830, 225] width 22 height 17
click at [796, 243] on div "Edit" at bounding box center [797, 250] width 72 height 14
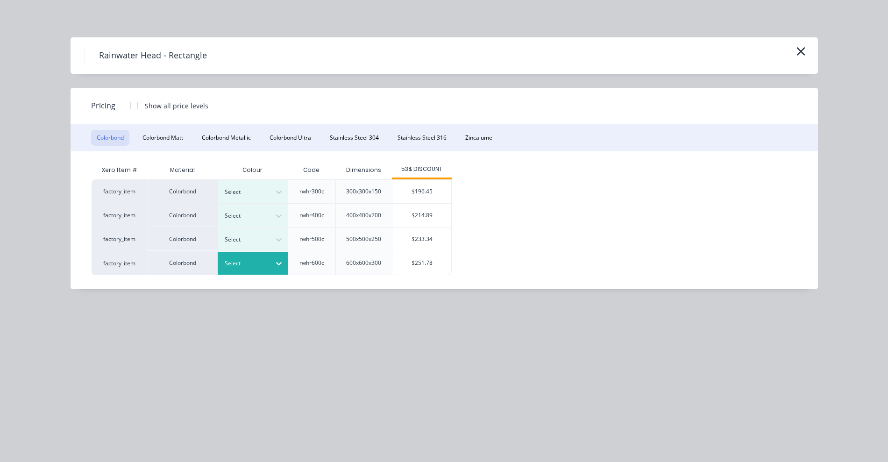
click at [257, 263] on div at bounding box center [246, 263] width 42 height 10
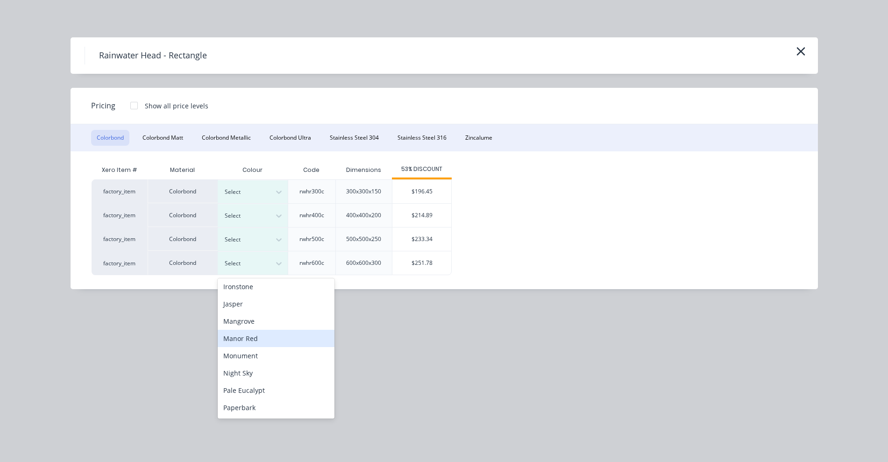
click at [260, 341] on div "Manor Red" at bounding box center [276, 338] width 117 height 17
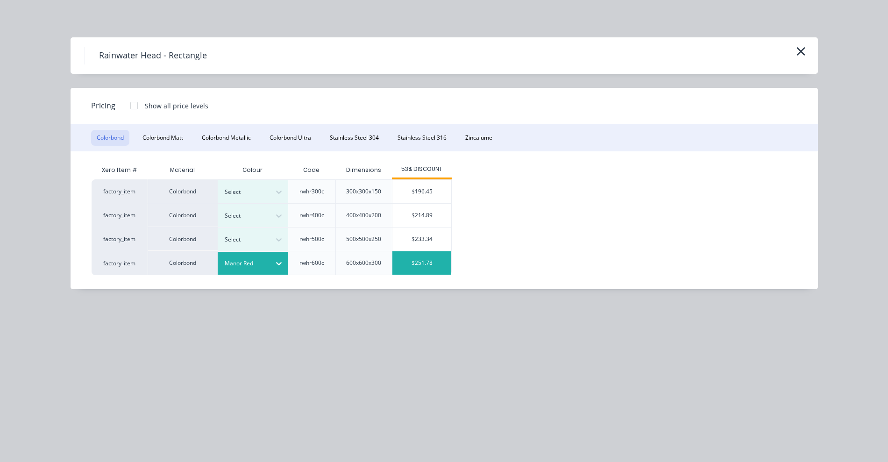
click at [414, 267] on div "$251.78" at bounding box center [421, 262] width 59 height 23
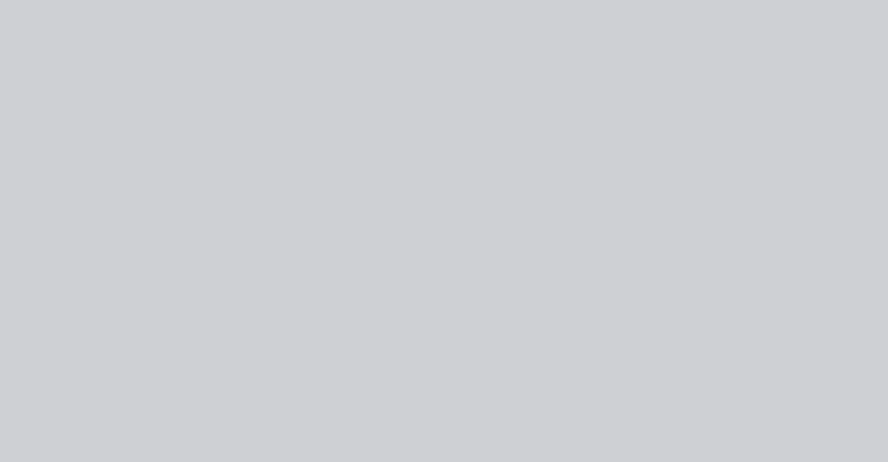
type input "$251.78"
type input "$503.56"
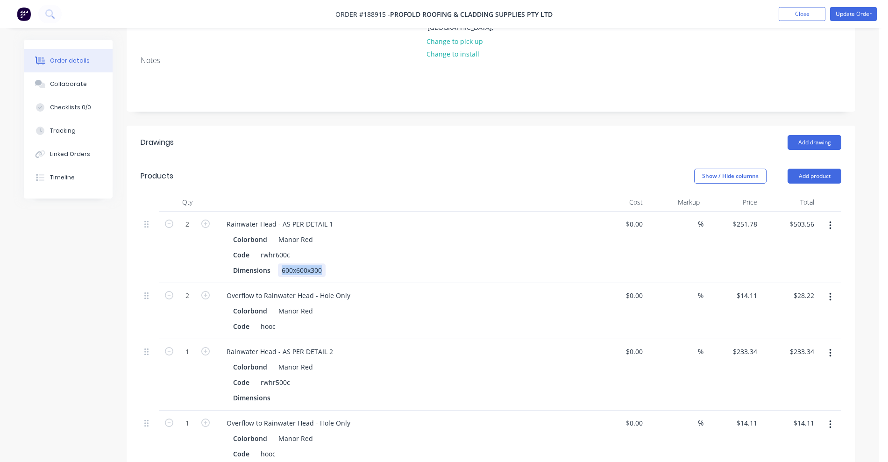
drag, startPoint x: 281, startPoint y: 244, endPoint x: 393, endPoint y: 243, distance: 112.1
click at [393, 263] on div "Dimensions 600x600x300" at bounding box center [400, 270] width 342 height 14
click at [831, 345] on button "button" at bounding box center [830, 353] width 22 height 17
click at [790, 371] on div "Edit" at bounding box center [797, 378] width 72 height 14
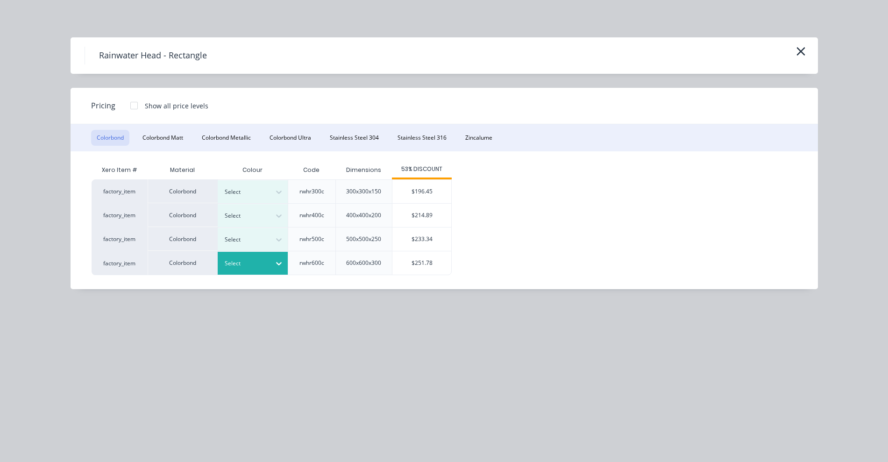
click at [249, 265] on div at bounding box center [246, 263] width 42 height 10
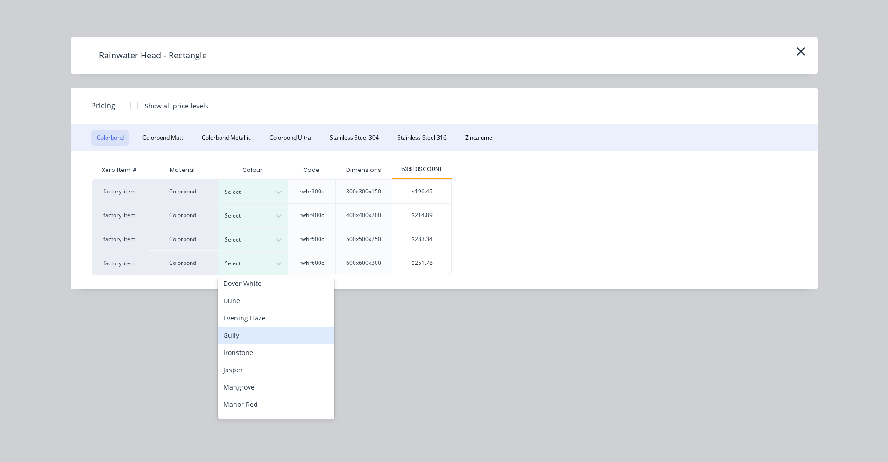
scroll to position [117, 0]
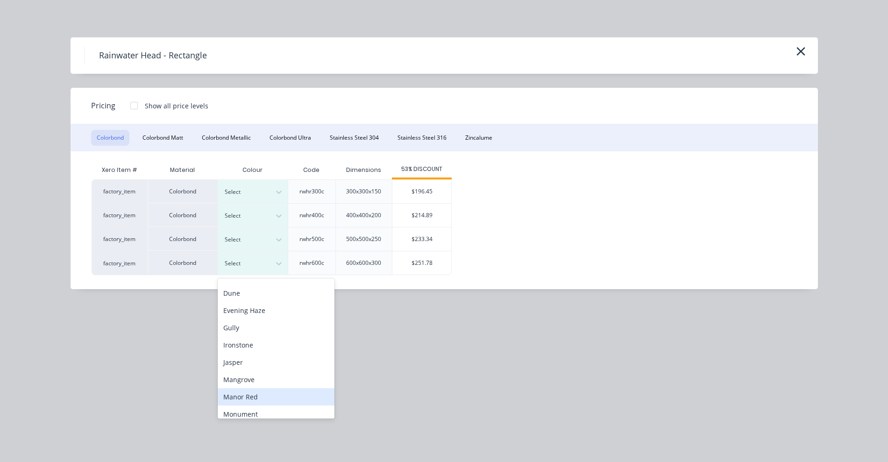
click at [239, 397] on div "Manor Red" at bounding box center [276, 396] width 117 height 17
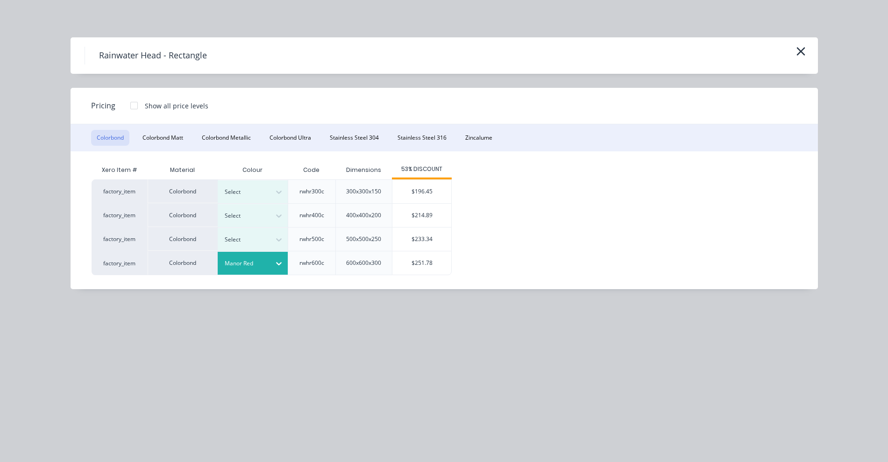
click at [425, 257] on div "$251.78" at bounding box center [421, 262] width 59 height 23
type input "$251.78"
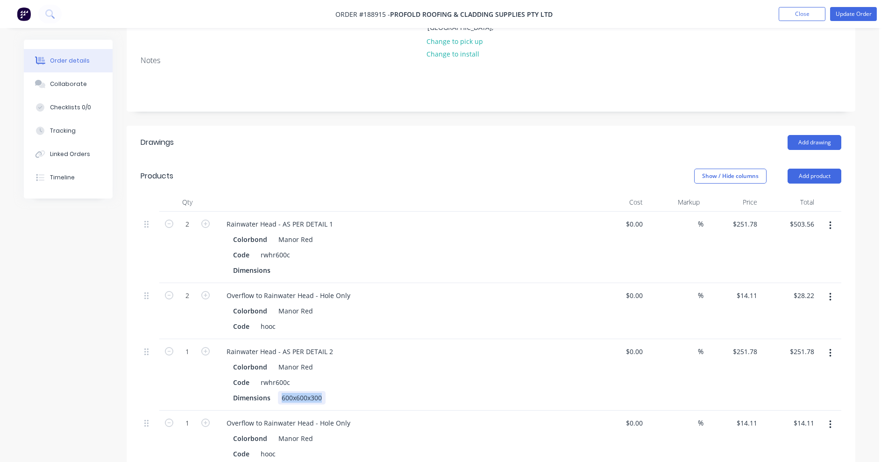
drag, startPoint x: 280, startPoint y: 369, endPoint x: 350, endPoint y: 369, distance: 70.1
click at [350, 391] on div "Dimensions 600x600x300" at bounding box center [400, 398] width 342 height 14
click at [859, 15] on button "Update Order" at bounding box center [853, 14] width 47 height 14
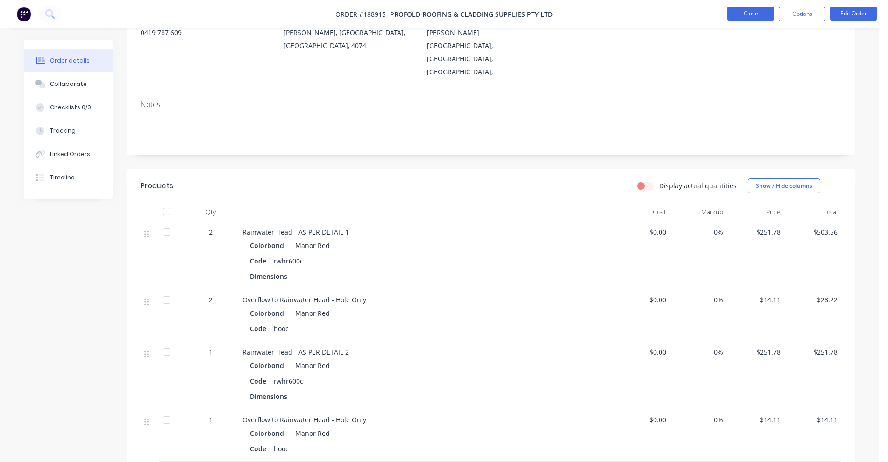
click at [737, 13] on button "Close" at bounding box center [750, 14] width 47 height 14
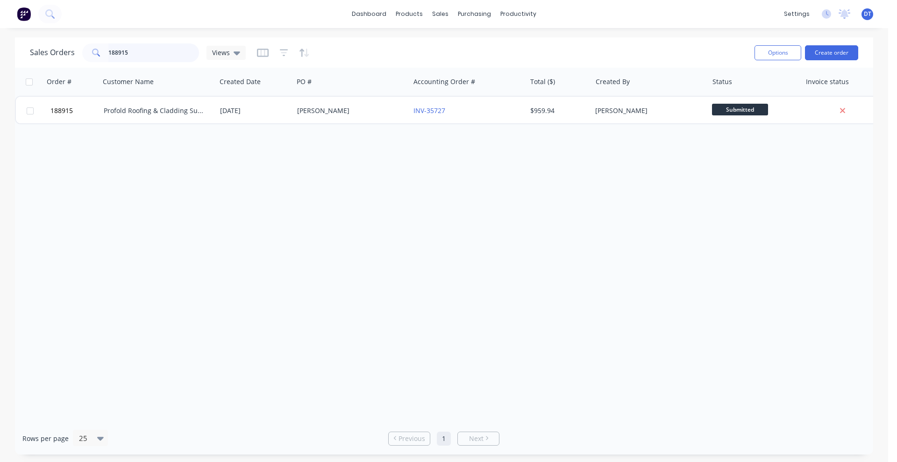
drag, startPoint x: 140, startPoint y: 49, endPoint x: 88, endPoint y: 51, distance: 51.9
click at [88, 51] on div "188915" at bounding box center [140, 52] width 117 height 19
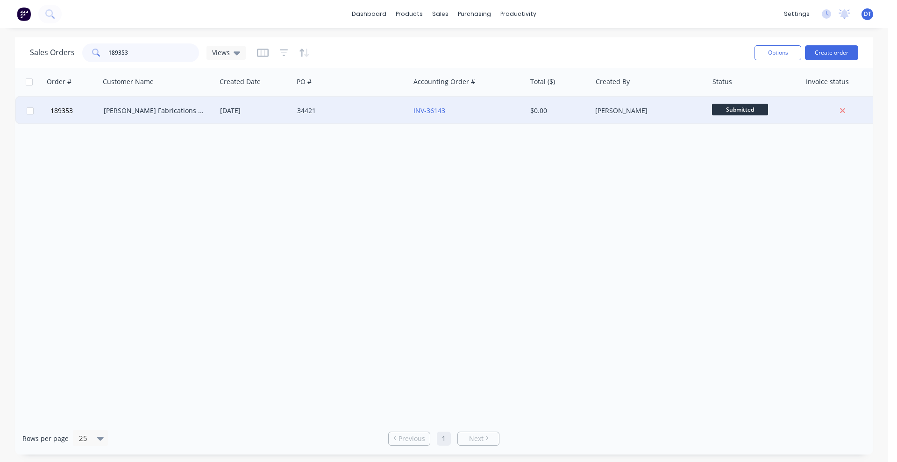
type input "189353"
click at [156, 117] on div "[PERSON_NAME] Fabrications Pty Ltd" at bounding box center [158, 111] width 116 height 28
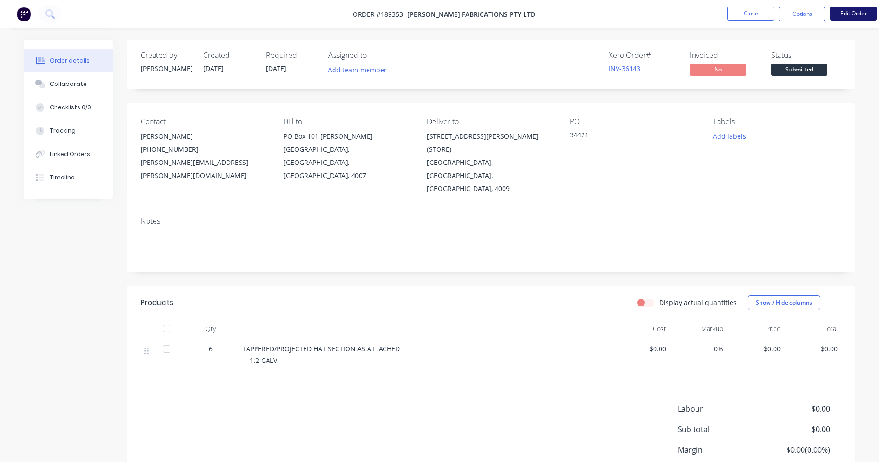
click at [841, 14] on button "Edit Order" at bounding box center [853, 14] width 47 height 14
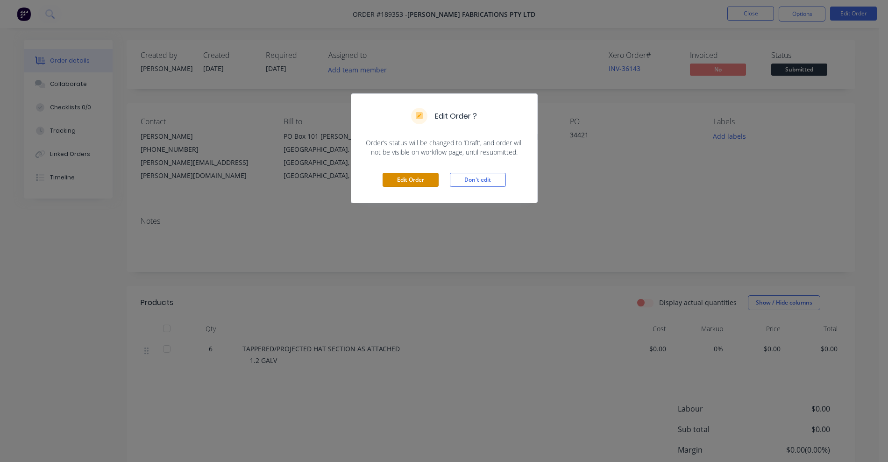
drag, startPoint x: 417, startPoint y: 176, endPoint x: 419, endPoint y: 167, distance: 8.7
click at [418, 170] on div "Edit Order Don't edit" at bounding box center [444, 180] width 186 height 46
click at [411, 184] on button "Edit Order" at bounding box center [411, 180] width 56 height 14
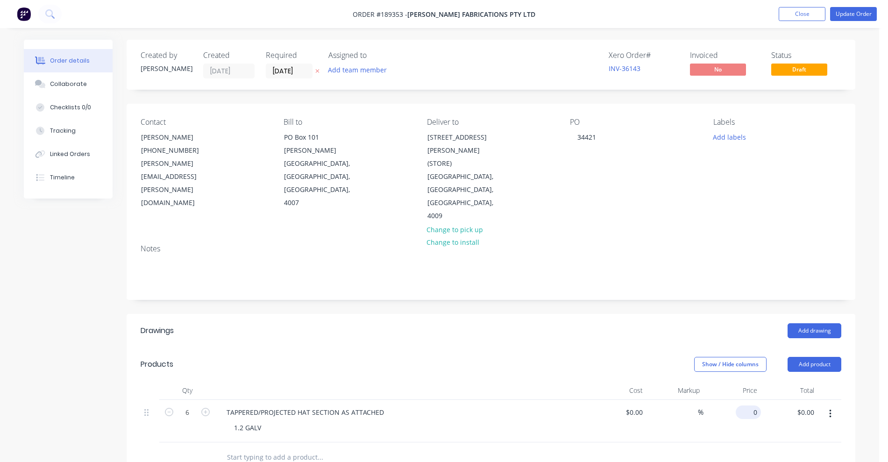
click at [752, 405] on input "0" at bounding box center [749, 412] width 21 height 14
type input "$77.61"
type input "$465.66"
click at [464, 381] on div at bounding box center [402, 390] width 374 height 19
click at [858, 20] on button "Update Order" at bounding box center [853, 14] width 47 height 14
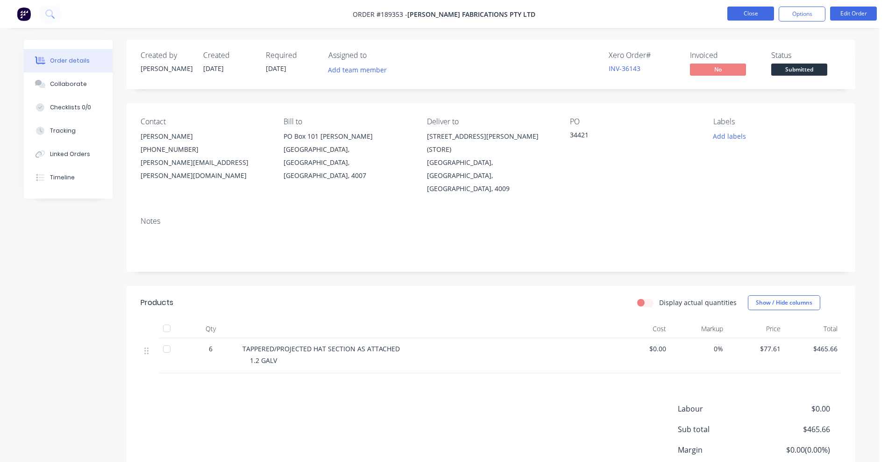
click at [744, 11] on button "Close" at bounding box center [750, 14] width 47 height 14
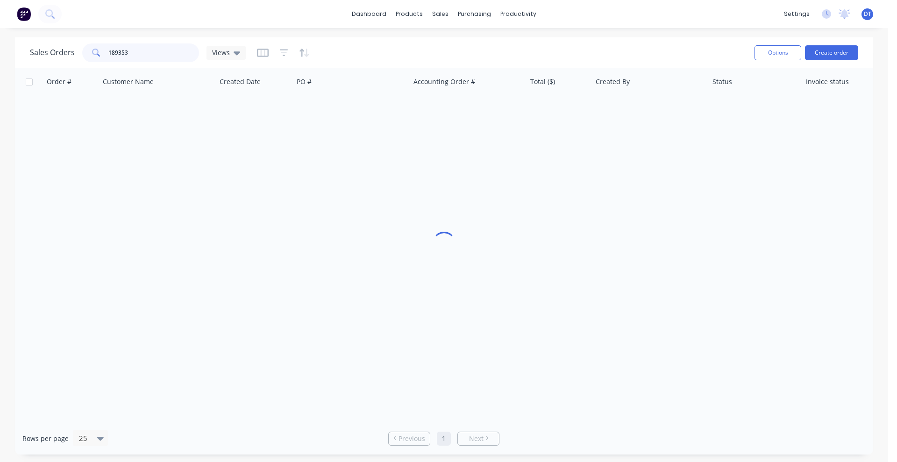
click at [143, 51] on input "189353" at bounding box center [153, 52] width 91 height 19
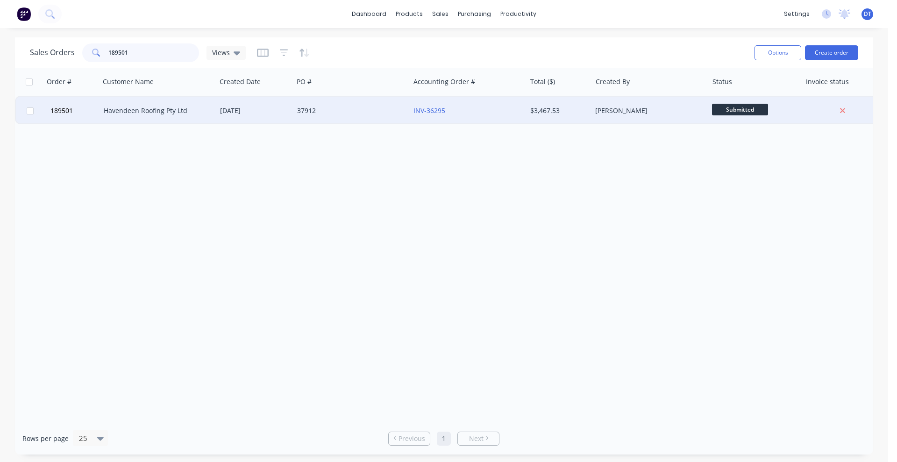
type input "189501"
click at [236, 115] on div "[DATE]" at bounding box center [254, 111] width 77 height 28
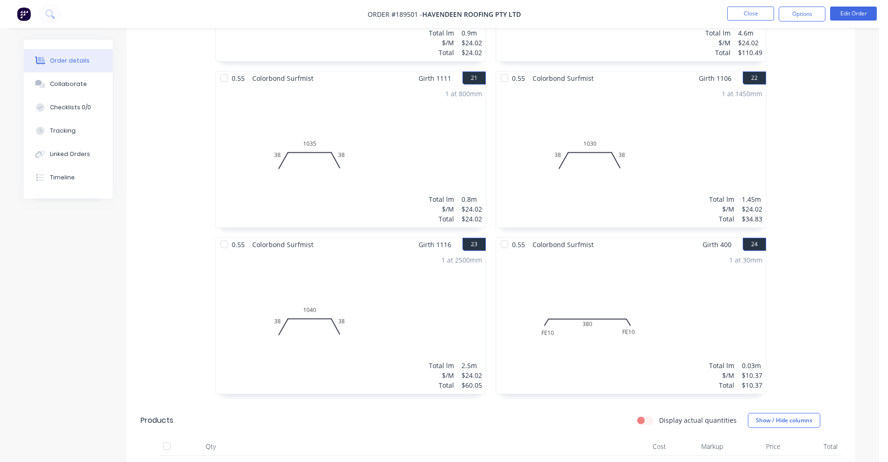
scroll to position [1985, 0]
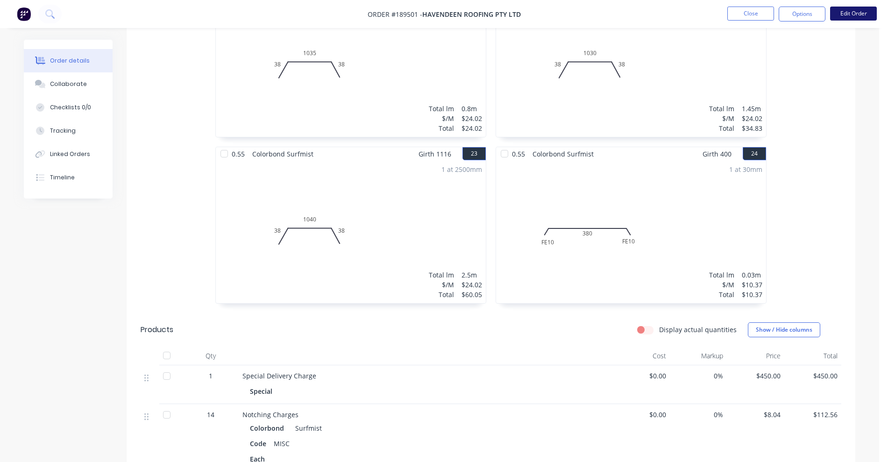
click at [847, 17] on button "Edit Order" at bounding box center [853, 14] width 47 height 14
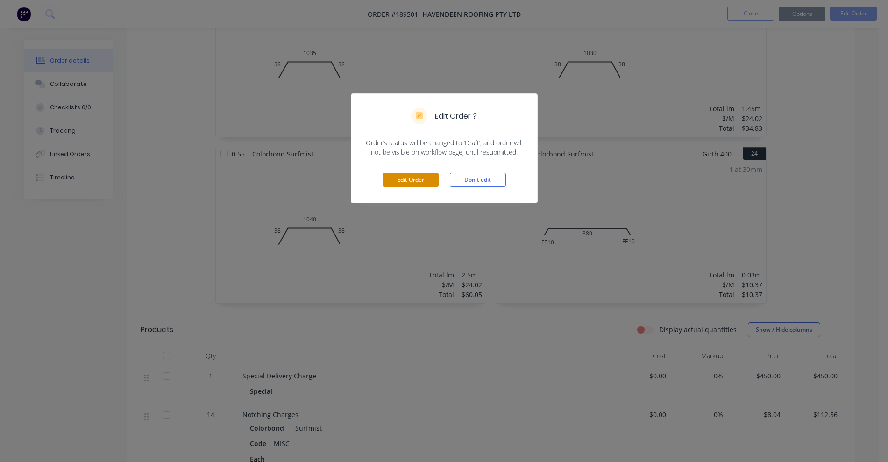
click at [407, 185] on button "Edit Order" at bounding box center [411, 180] width 56 height 14
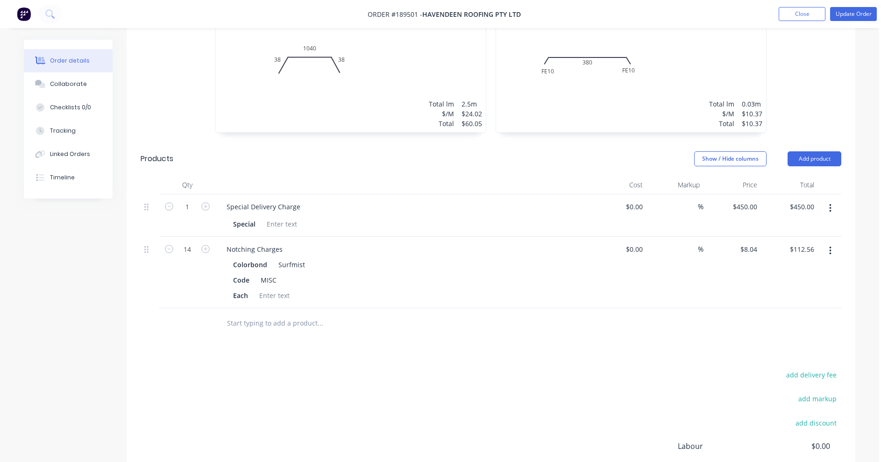
scroll to position [2219, 0]
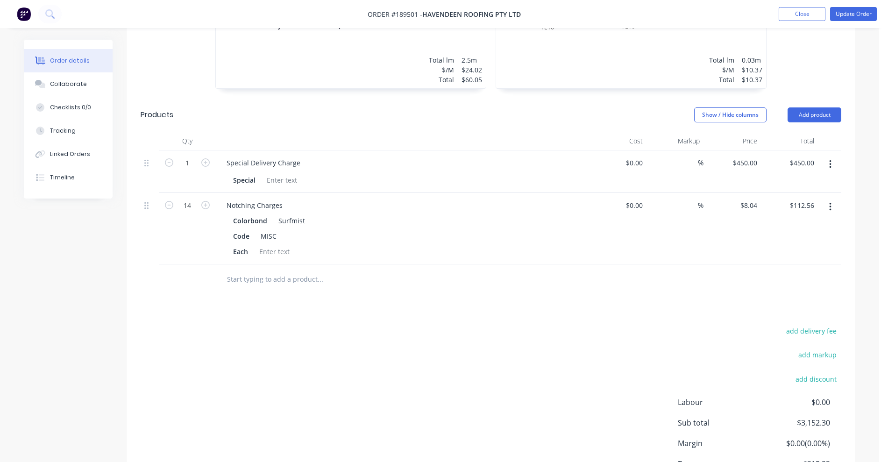
click at [163, 195] on div "14" at bounding box center [187, 228] width 56 height 71
click at [166, 201] on icon "button" at bounding box center [169, 205] width 8 height 8
type input "13"
type input "$104.52"
click at [166, 201] on icon "button" at bounding box center [169, 205] width 8 height 8
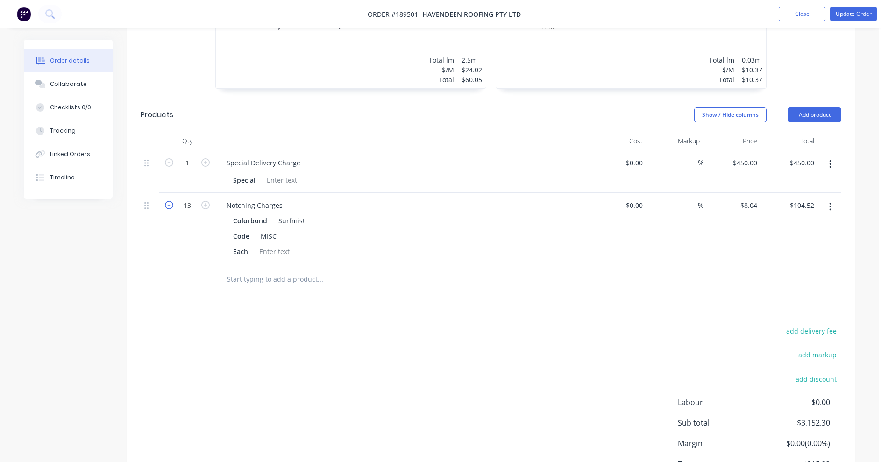
type input "12"
type input "$96.48"
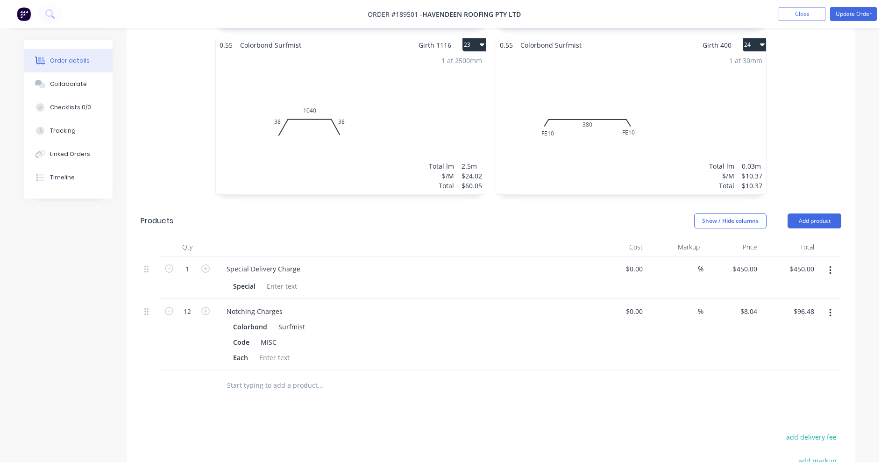
scroll to position [2043, 0]
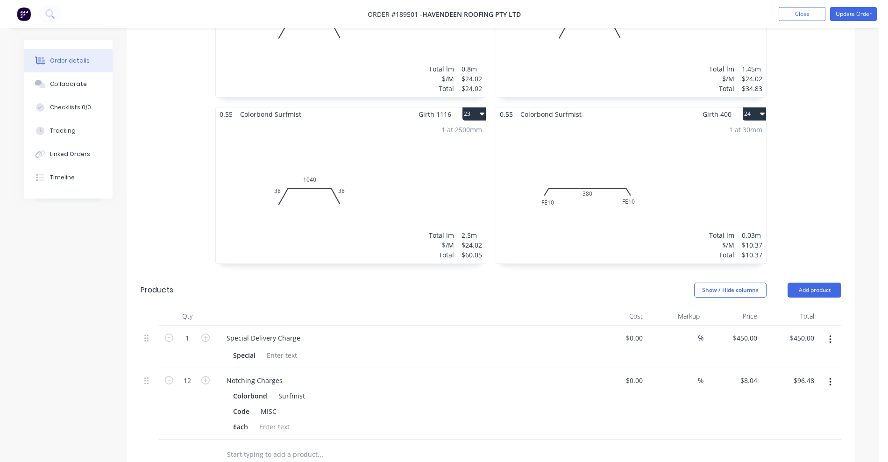
click at [705, 184] on div "1 at 30mm Total lm $/M Total 0.03m $10.37 $10.37" at bounding box center [631, 192] width 270 height 142
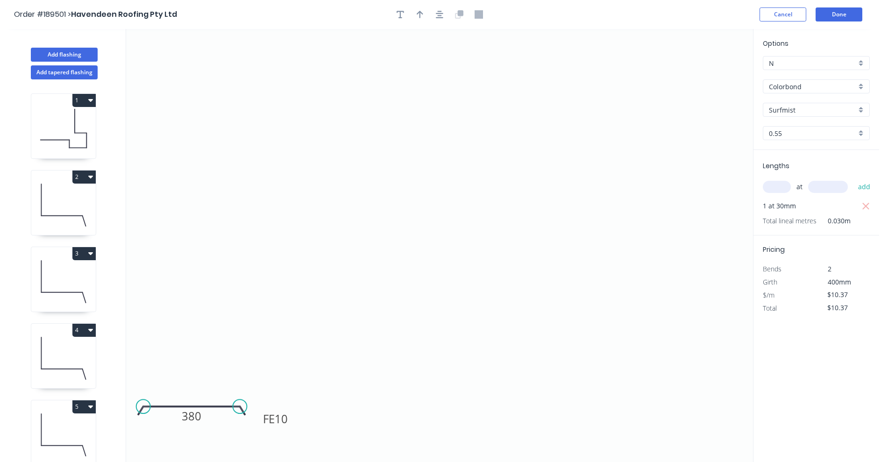
drag, startPoint x: 851, startPoint y: 293, endPoint x: 817, endPoint y: 297, distance: 33.8
click at [817, 297] on div "$10.37" at bounding box center [841, 295] width 50 height 13
type input "$16.08"
click at [839, 11] on button "Done" at bounding box center [839, 14] width 47 height 14
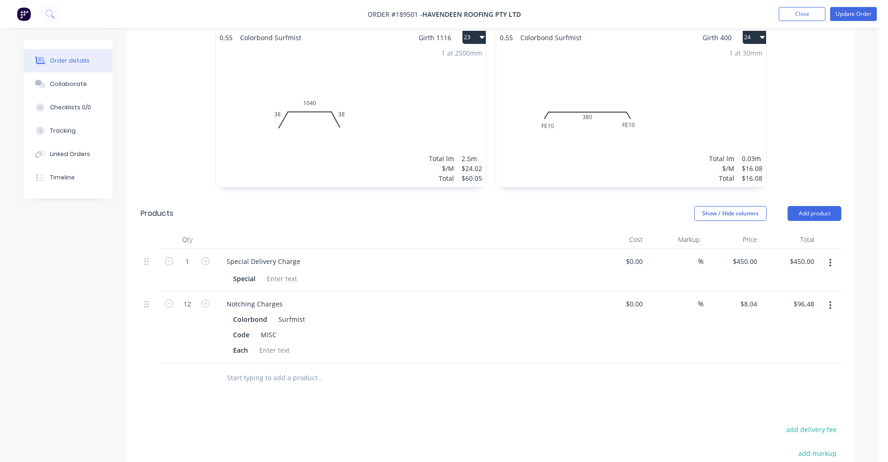
scroll to position [2101, 0]
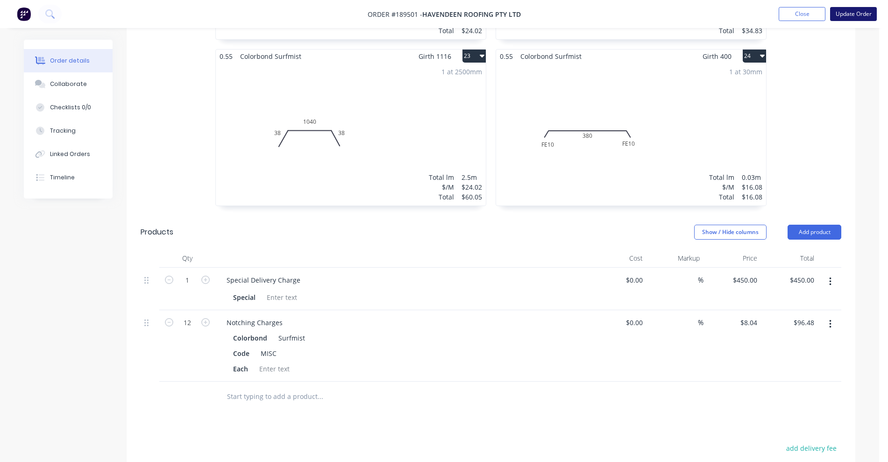
click at [854, 16] on button "Update Order" at bounding box center [853, 14] width 47 height 14
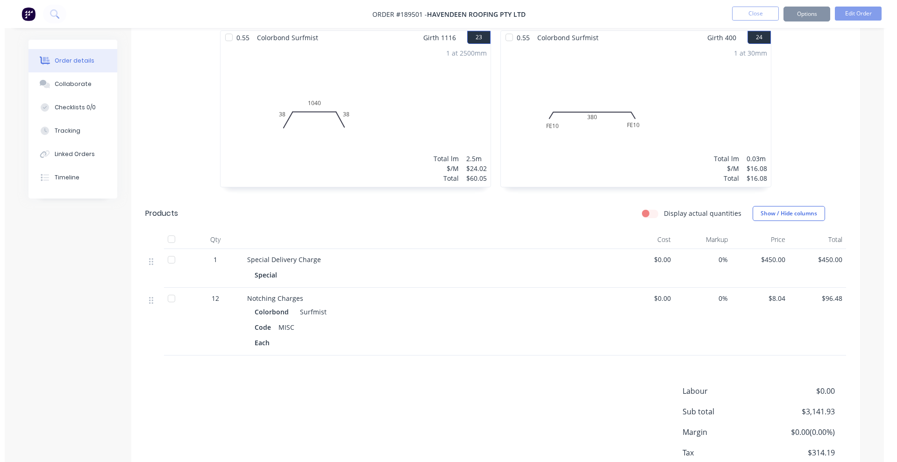
scroll to position [0, 0]
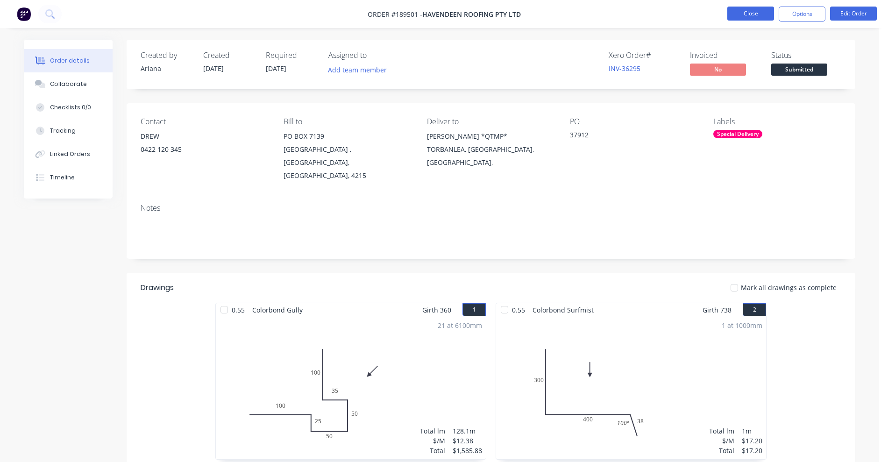
click at [739, 13] on button "Close" at bounding box center [750, 14] width 47 height 14
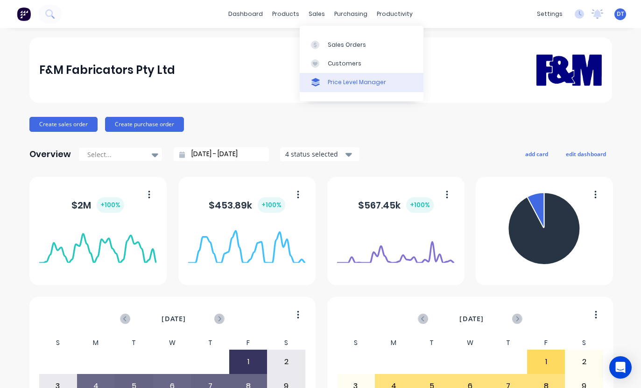
click at [326, 78] on link "Price Level Manager" at bounding box center [362, 82] width 124 height 19
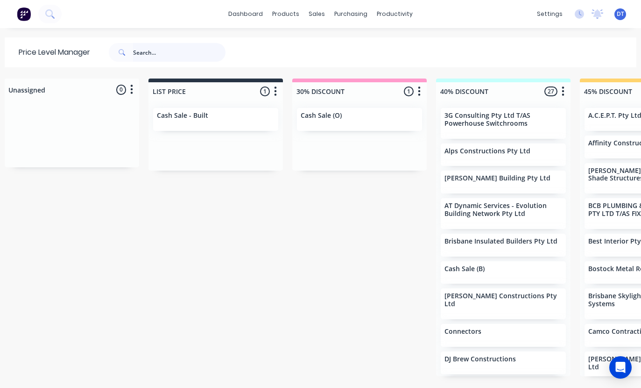
click at [159, 48] on input "text" at bounding box center [179, 52] width 92 height 19
type input "my clad"
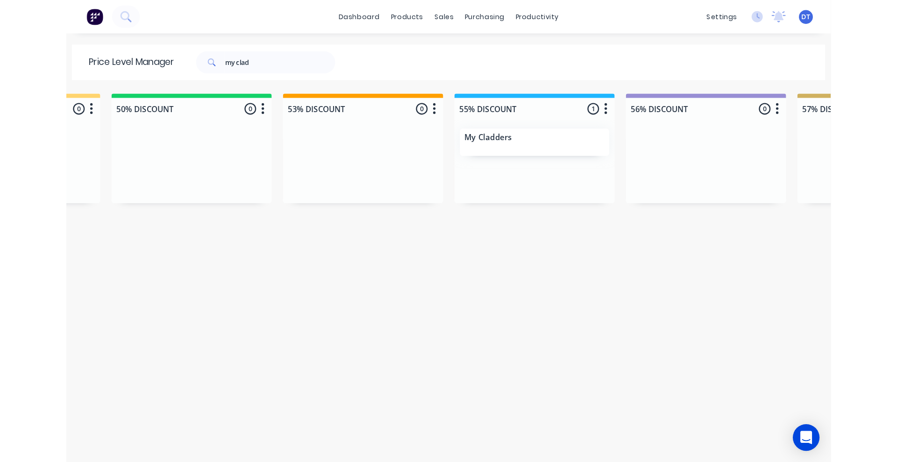
scroll to position [0, 692]
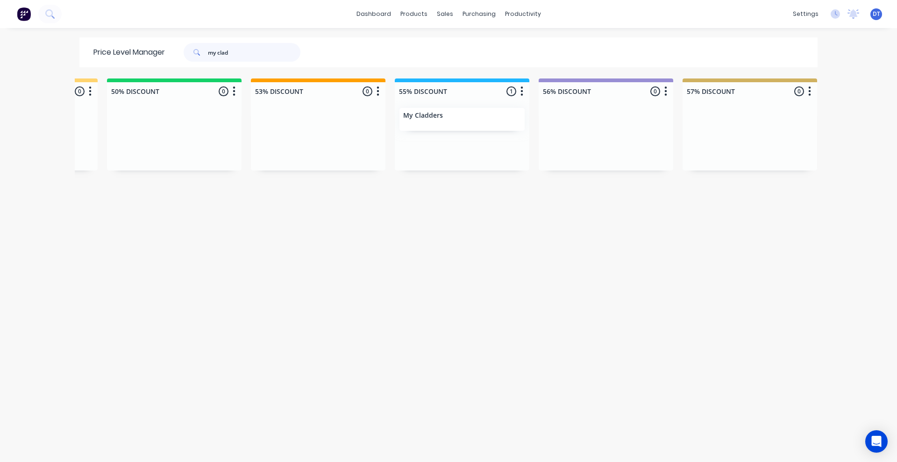
drag, startPoint x: 240, startPoint y: 47, endPoint x: 172, endPoint y: 47, distance: 67.7
click at [174, 47] on div "my clad" at bounding box center [237, 52] width 126 height 19
type input "steelman"
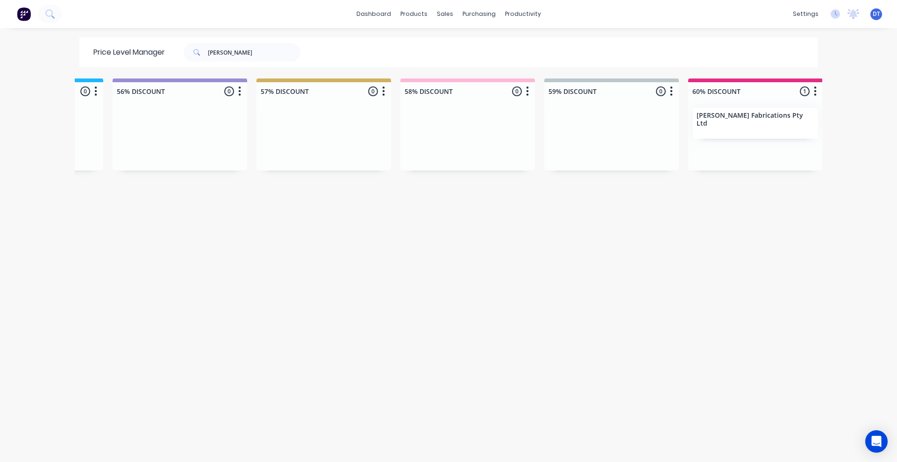
scroll to position [0, 1139]
